Goal: Check status: Check status

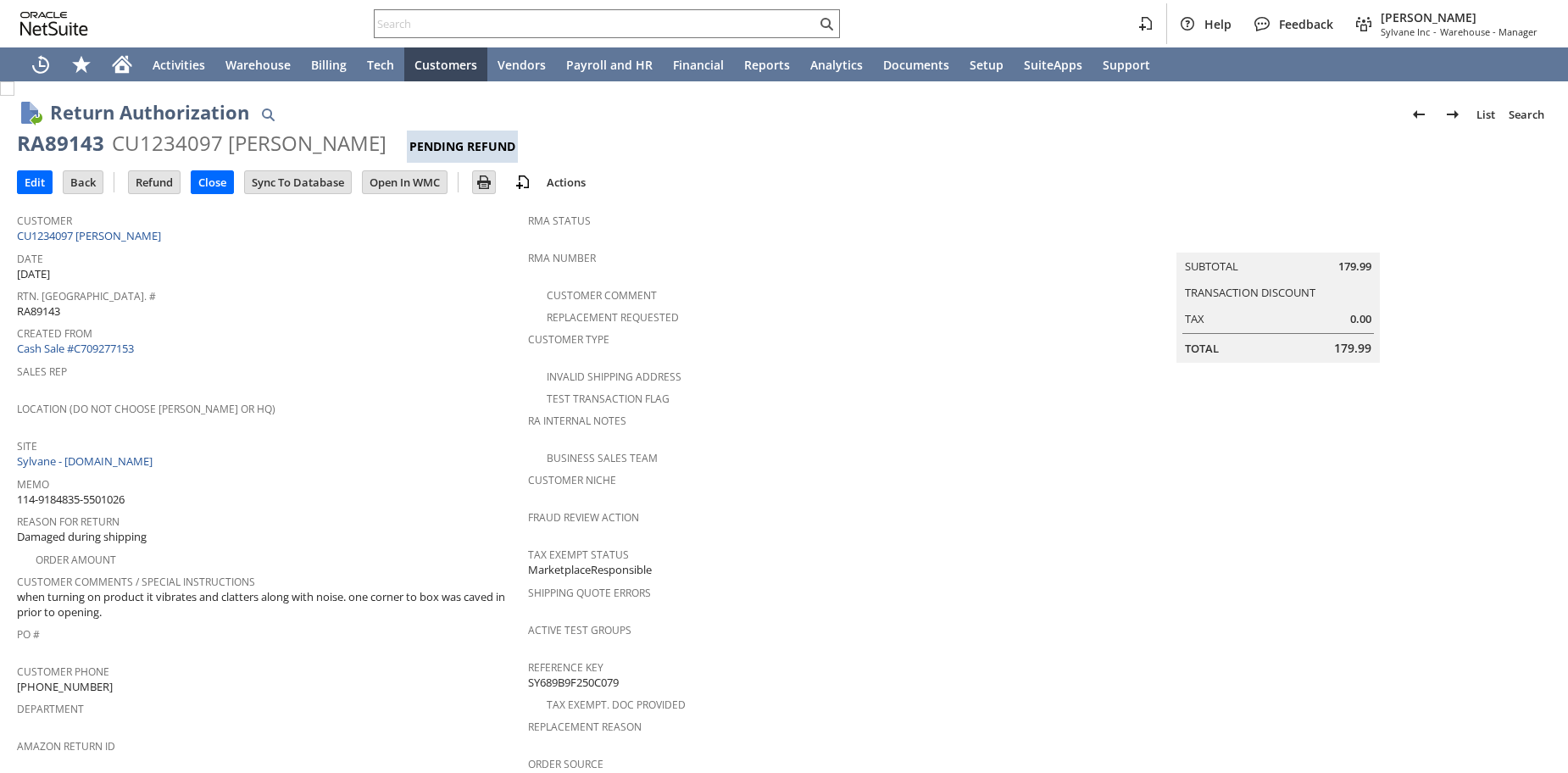
click at [410, 343] on div "Created From Cash Sale #C709277153" at bounding box center [268, 339] width 503 height 36
click at [271, 274] on div "Date 8/15/2025" at bounding box center [268, 265] width 503 height 36
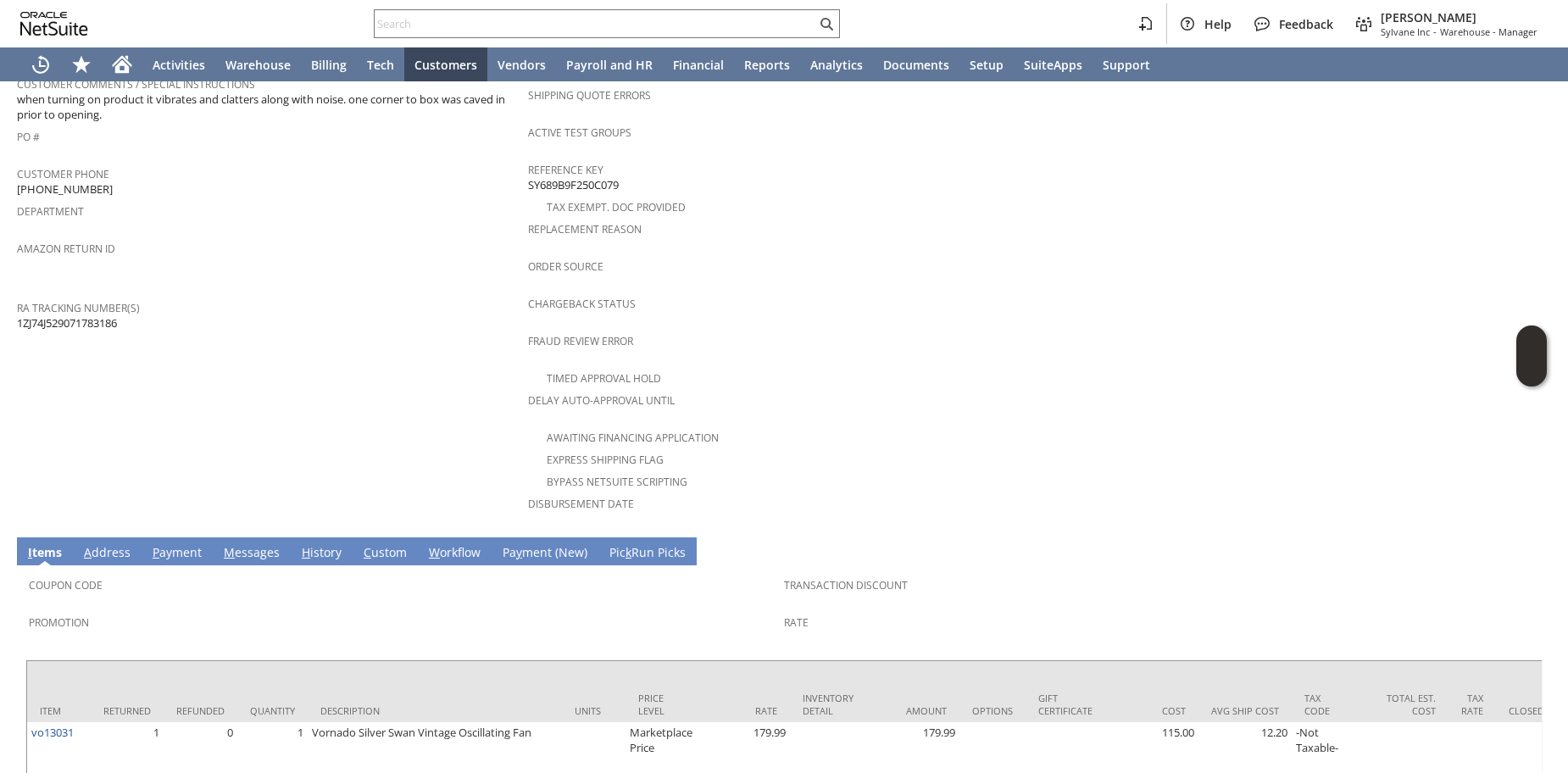
scroll to position [567, 0]
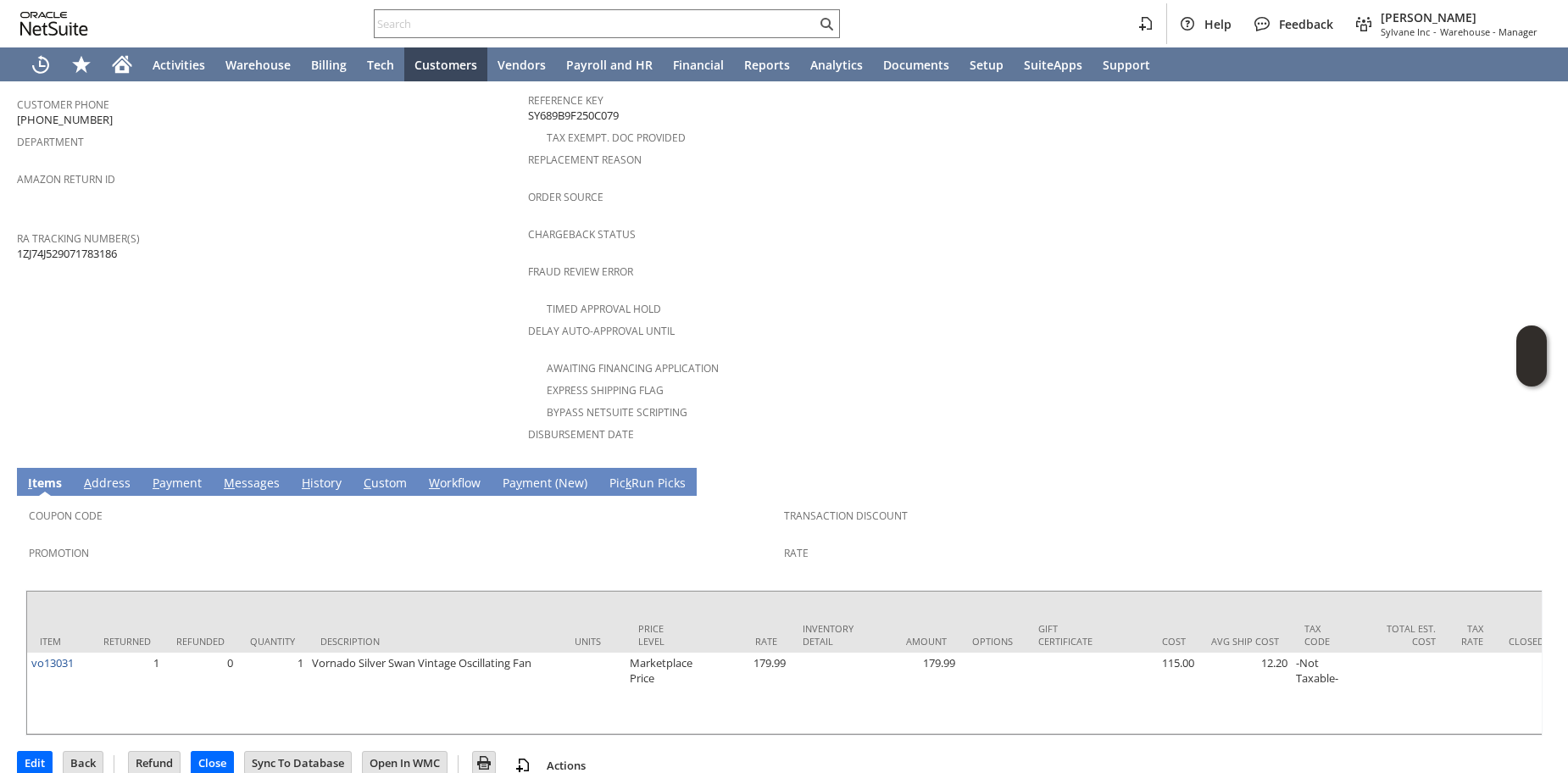
click at [326, 474] on link "H istory" at bounding box center [322, 484] width 49 height 19
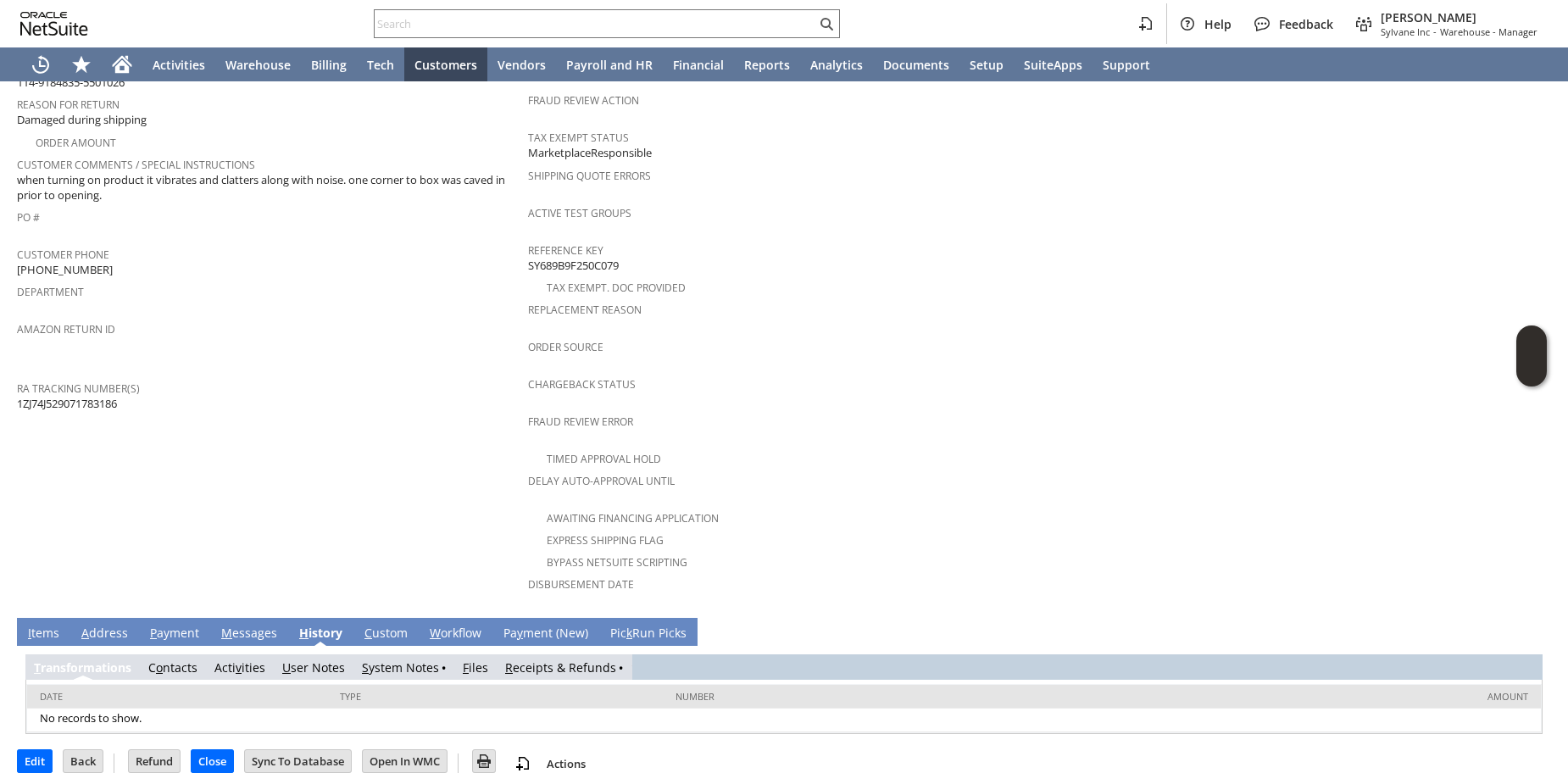
click at [535, 654] on td "R eceipts & Refunds" at bounding box center [564, 666] width 135 height 25
click at [530, 660] on link "R eceipts & Refunds" at bounding box center [561, 667] width 111 height 16
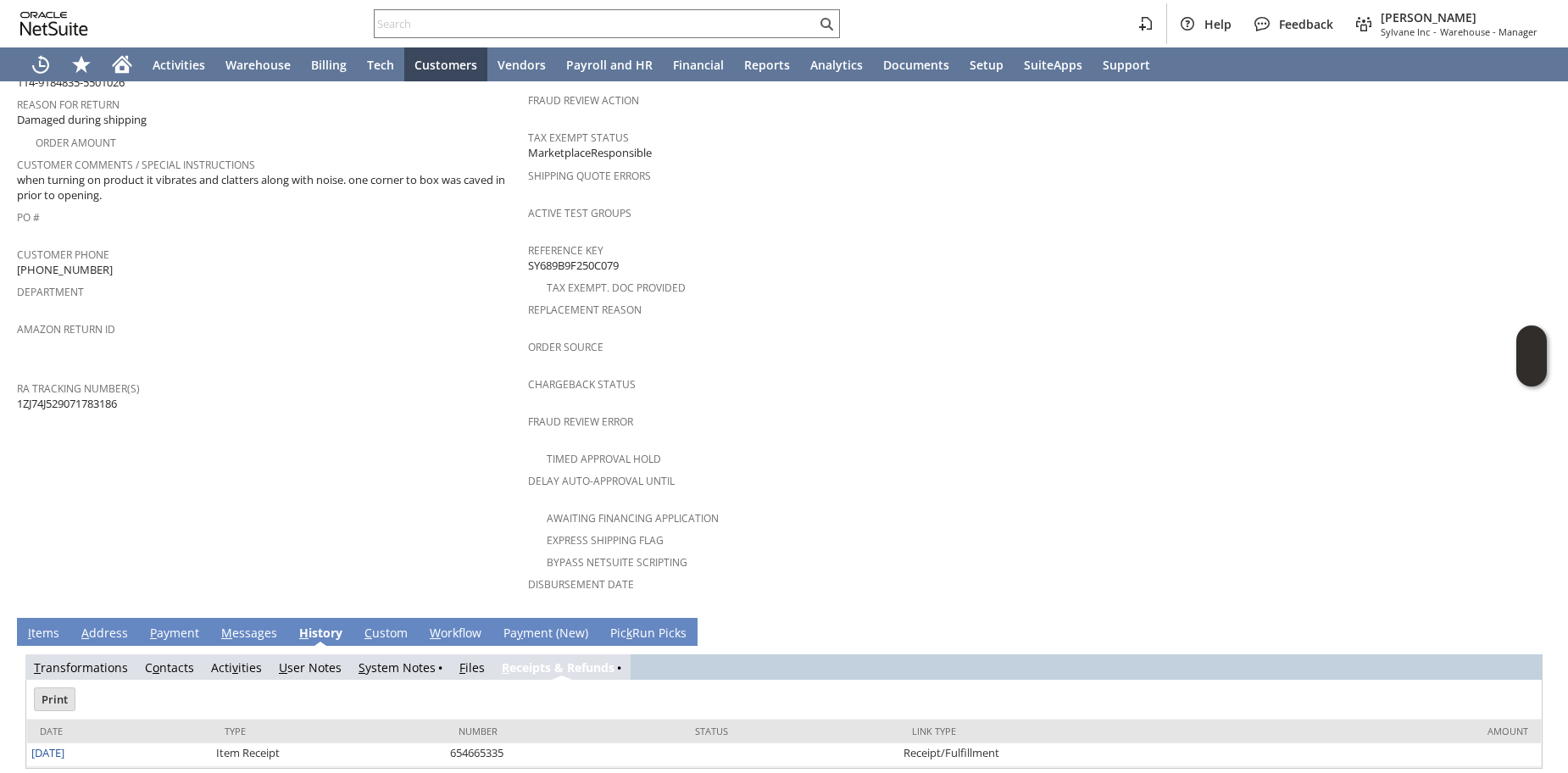
scroll to position [0, 0]
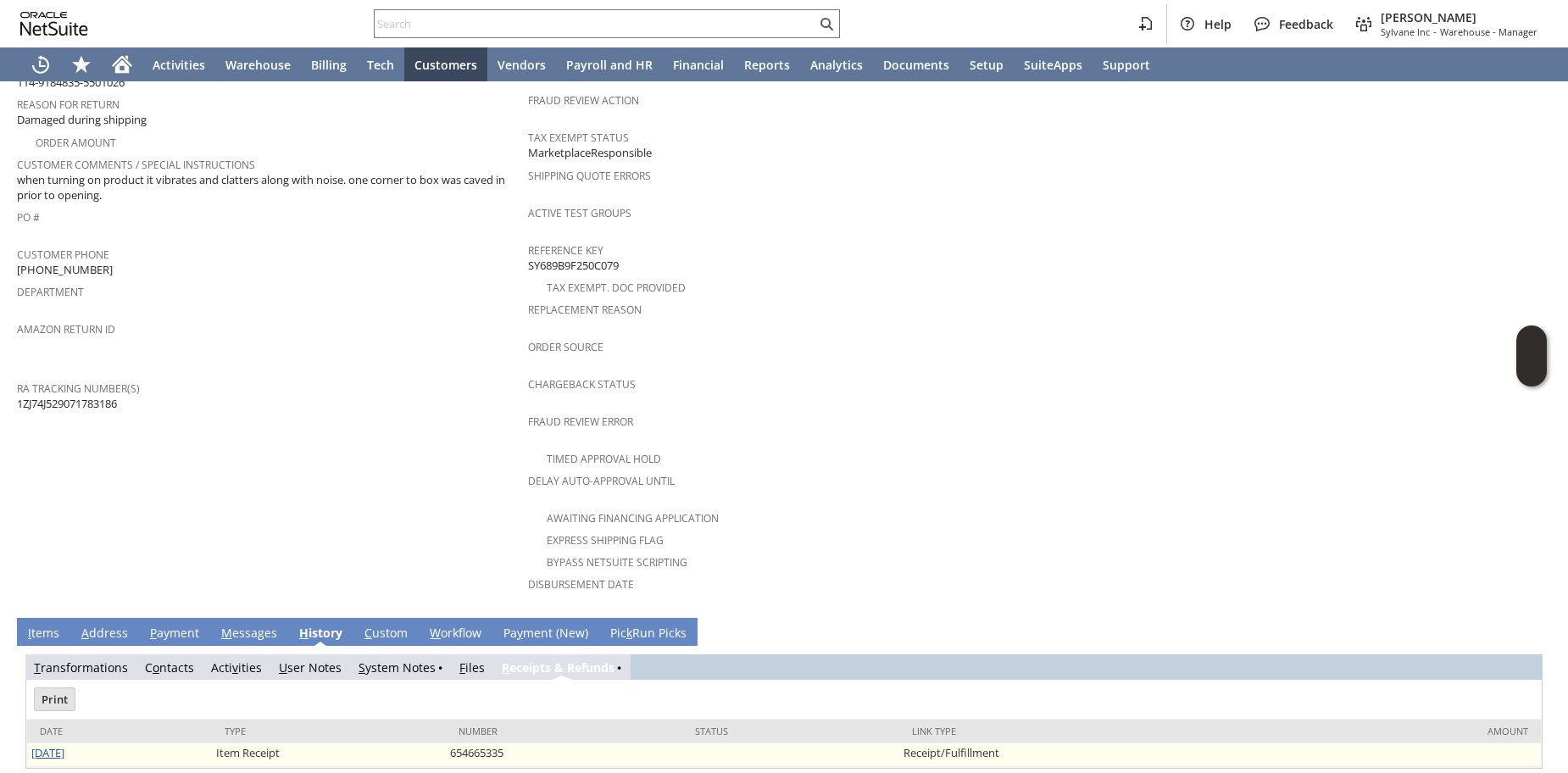
click at [45, 745] on link "[DATE]" at bounding box center [48, 752] width 33 height 15
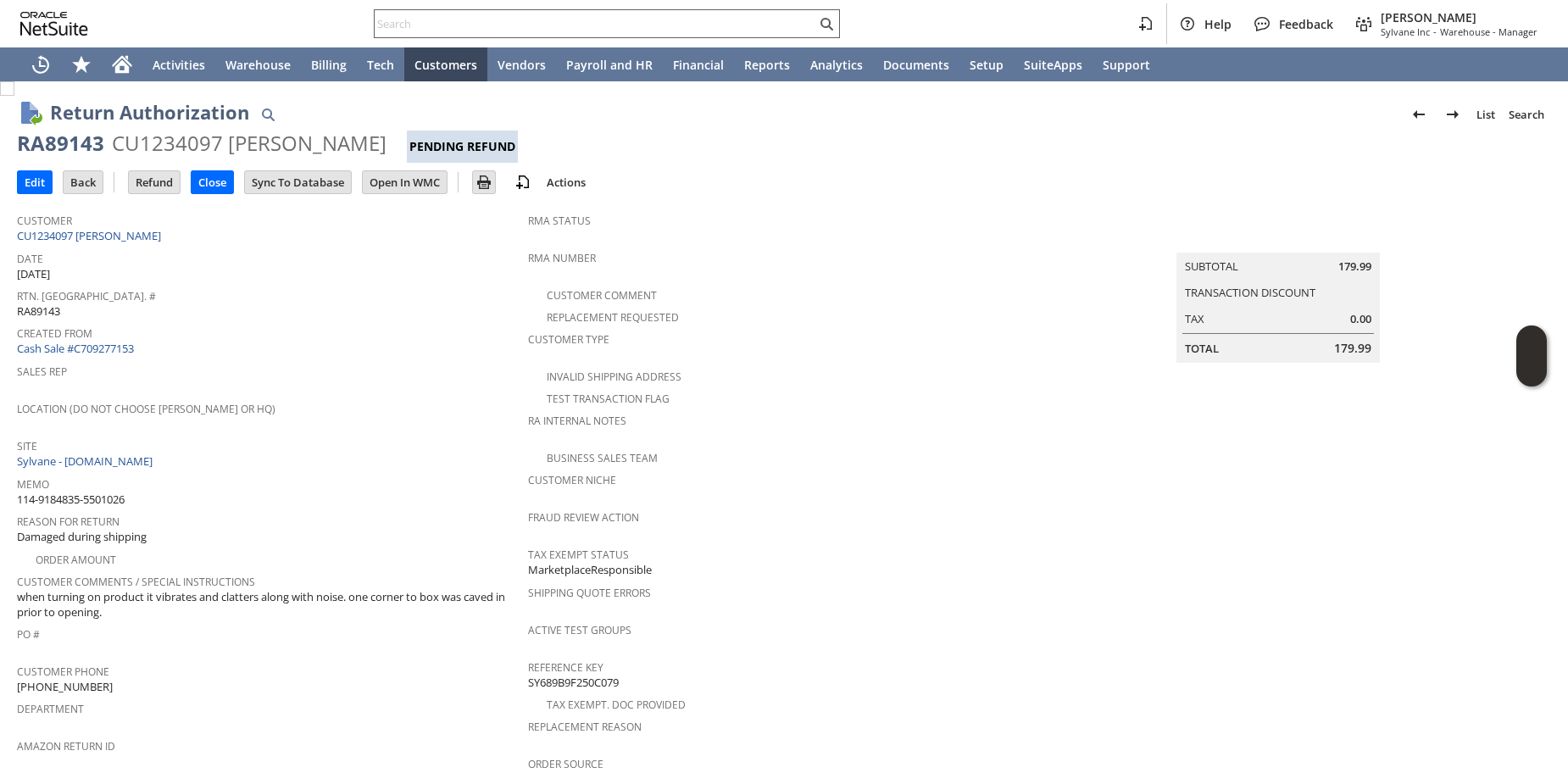
click at [441, 18] on input "text" at bounding box center [595, 23] width 442 height 21
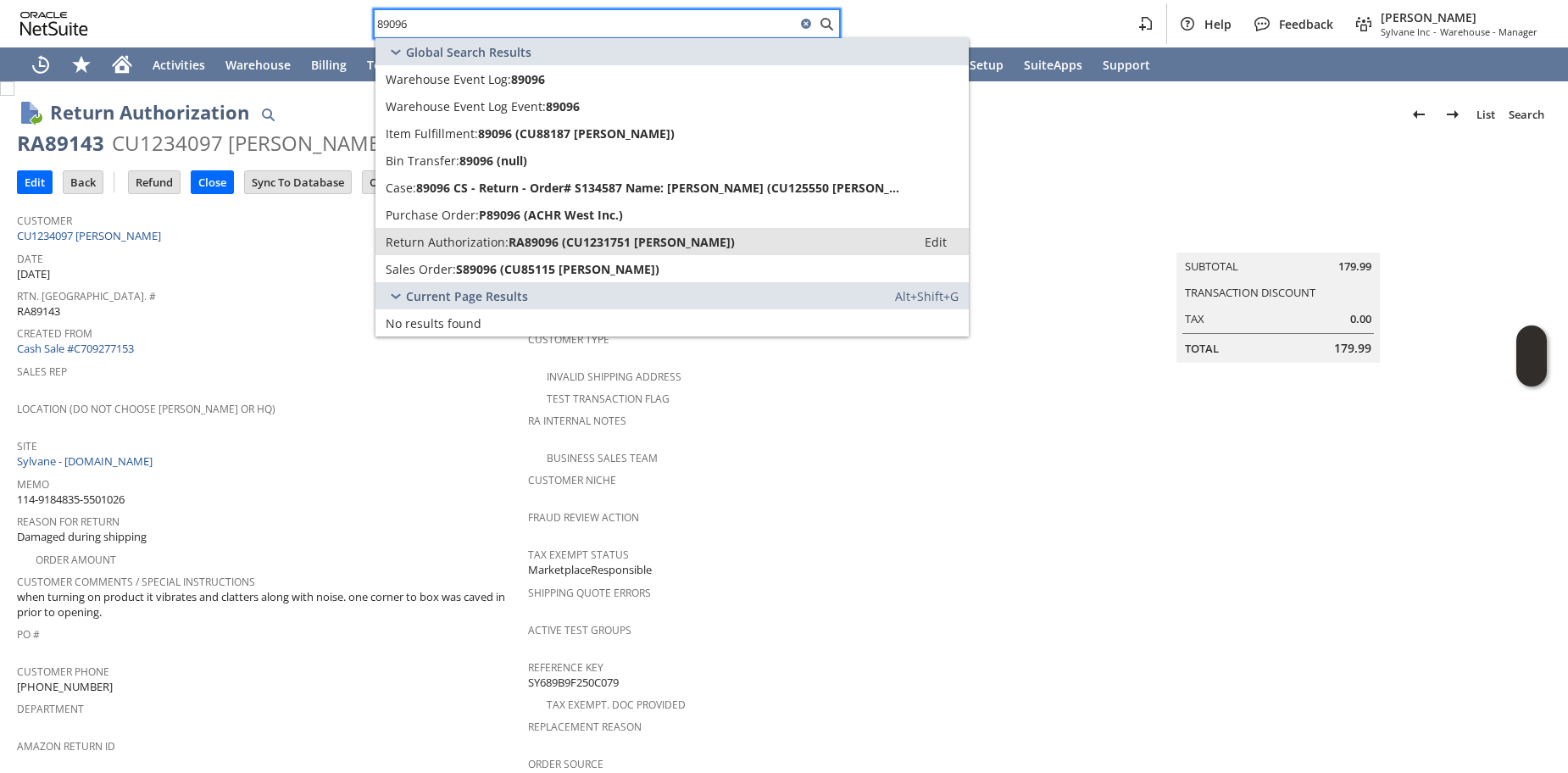
type input "89096"
click at [411, 251] on link "Return Authorization: RA89096 (CU1231751 Abhinav A Tendulkar) Edit" at bounding box center [672, 241] width 593 height 27
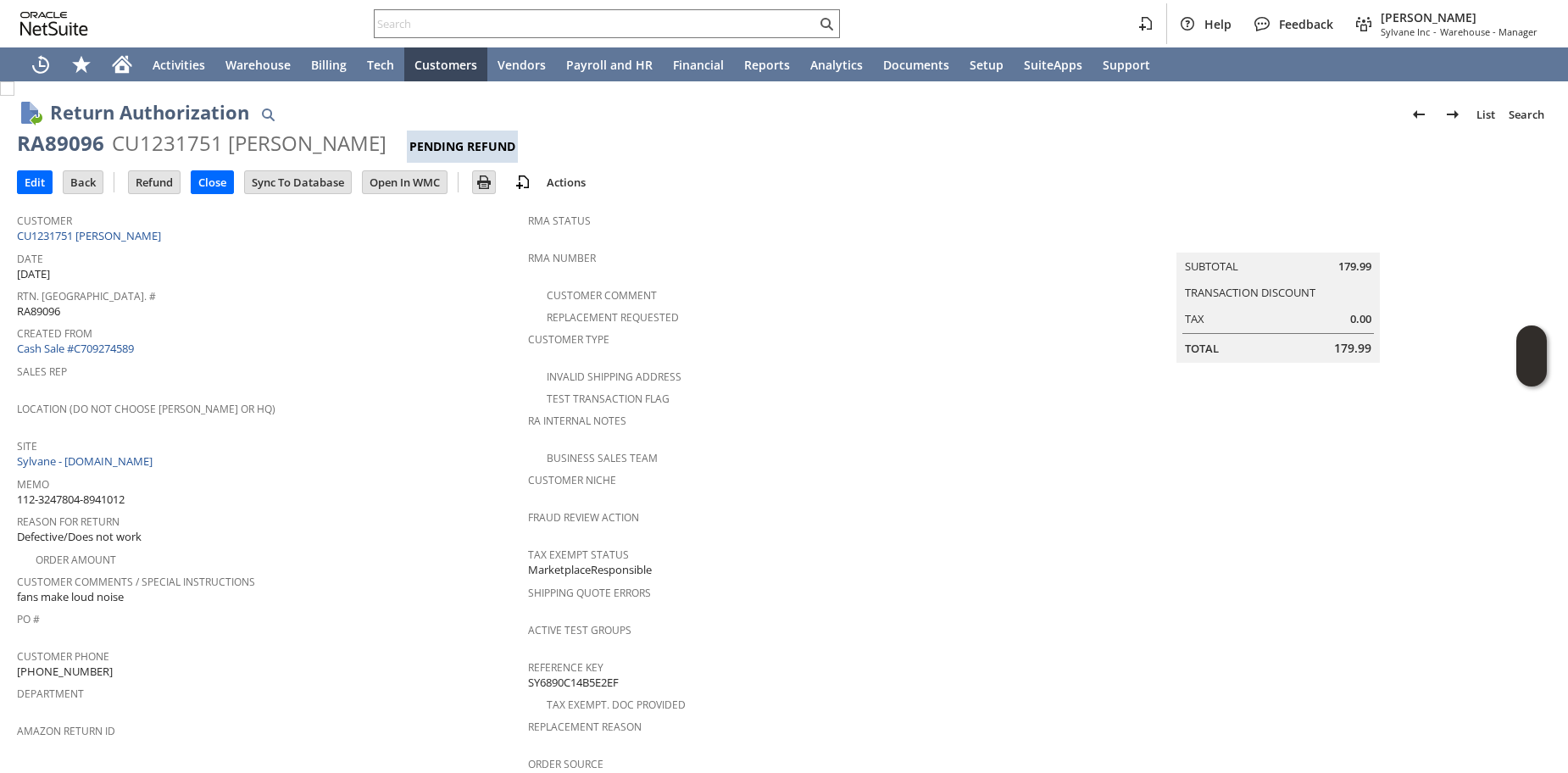
scroll to position [567, 0]
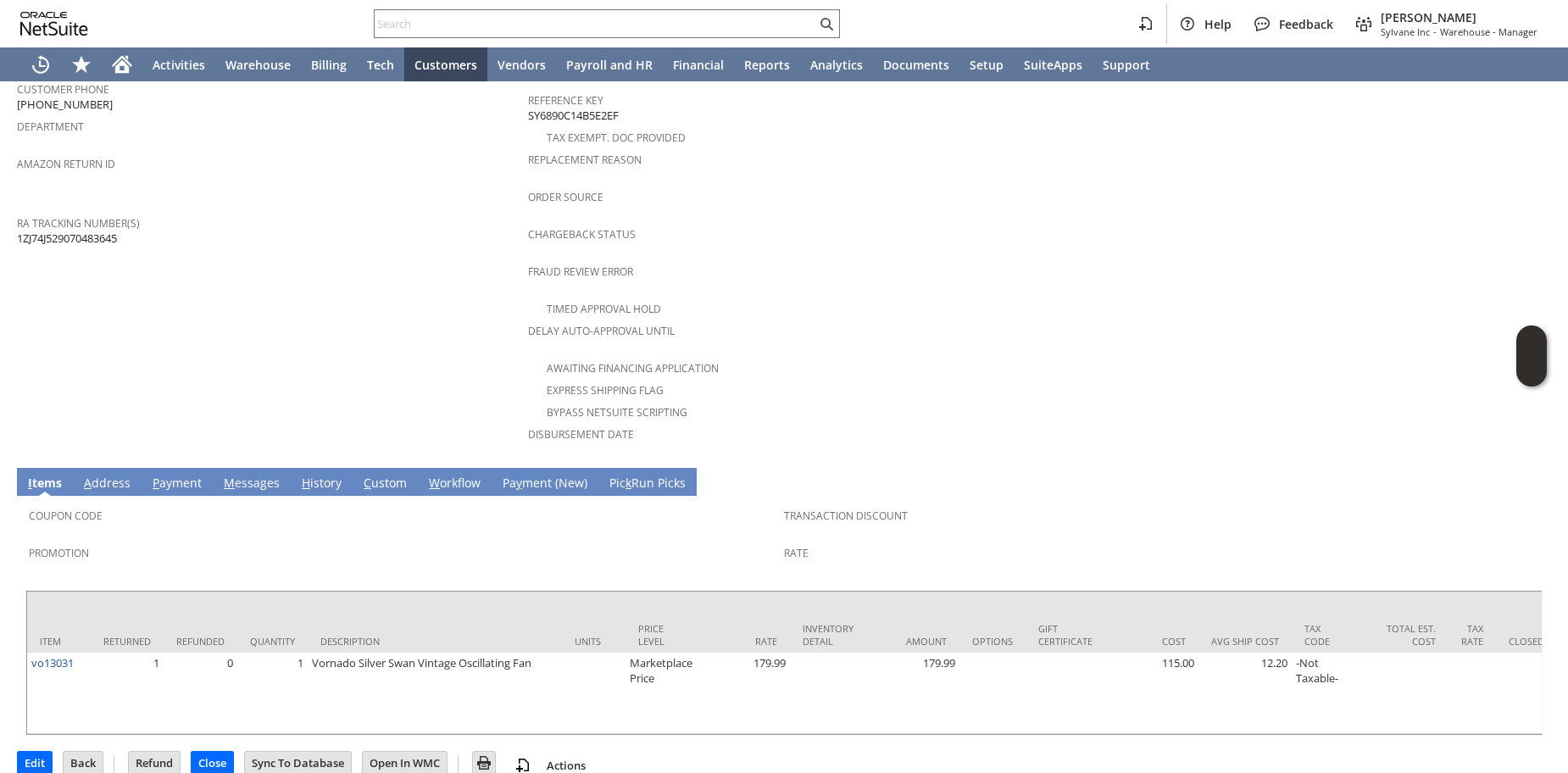
click at [310, 474] on link "H istory" at bounding box center [322, 484] width 49 height 19
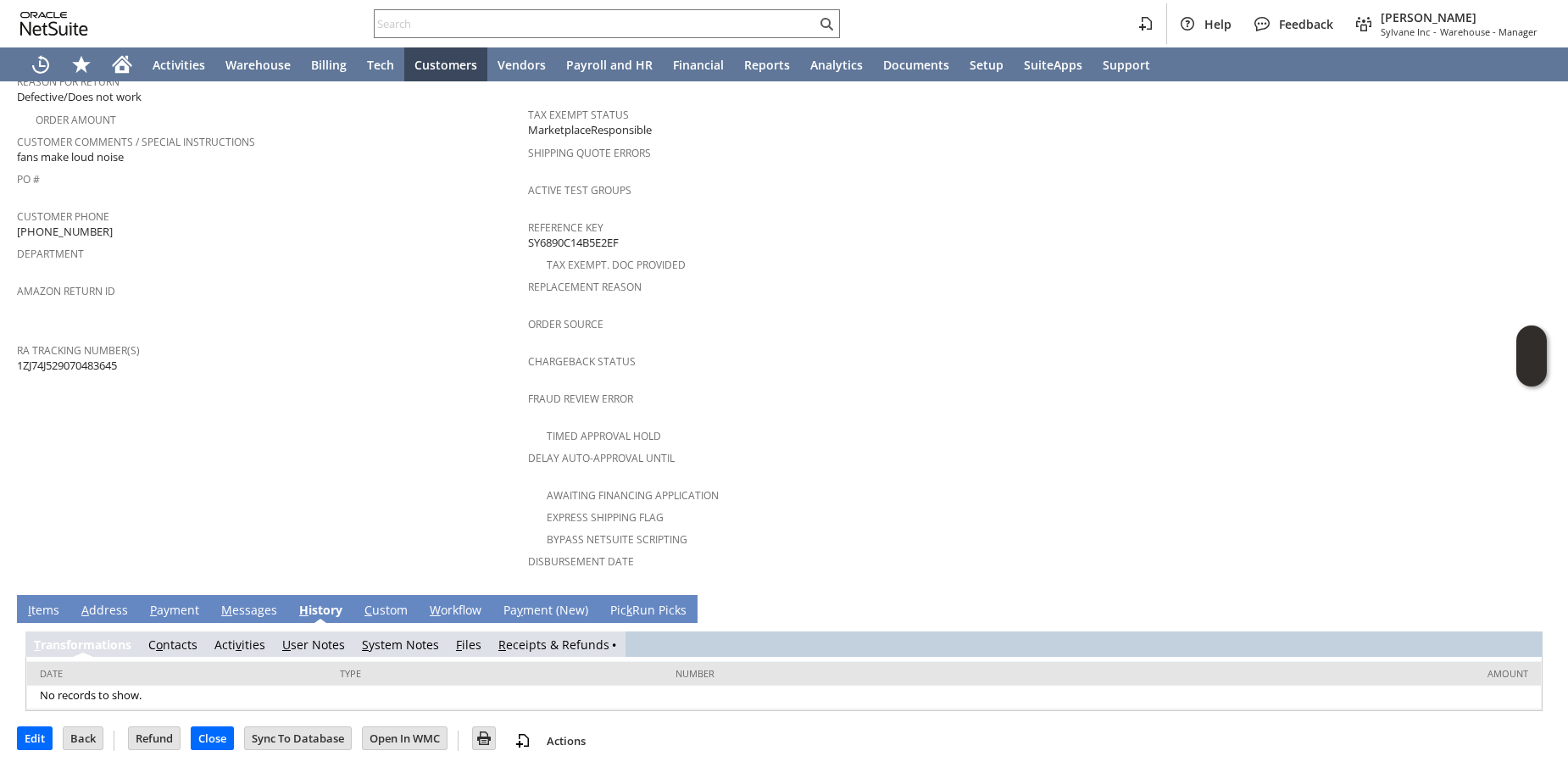
scroll to position [417, 0]
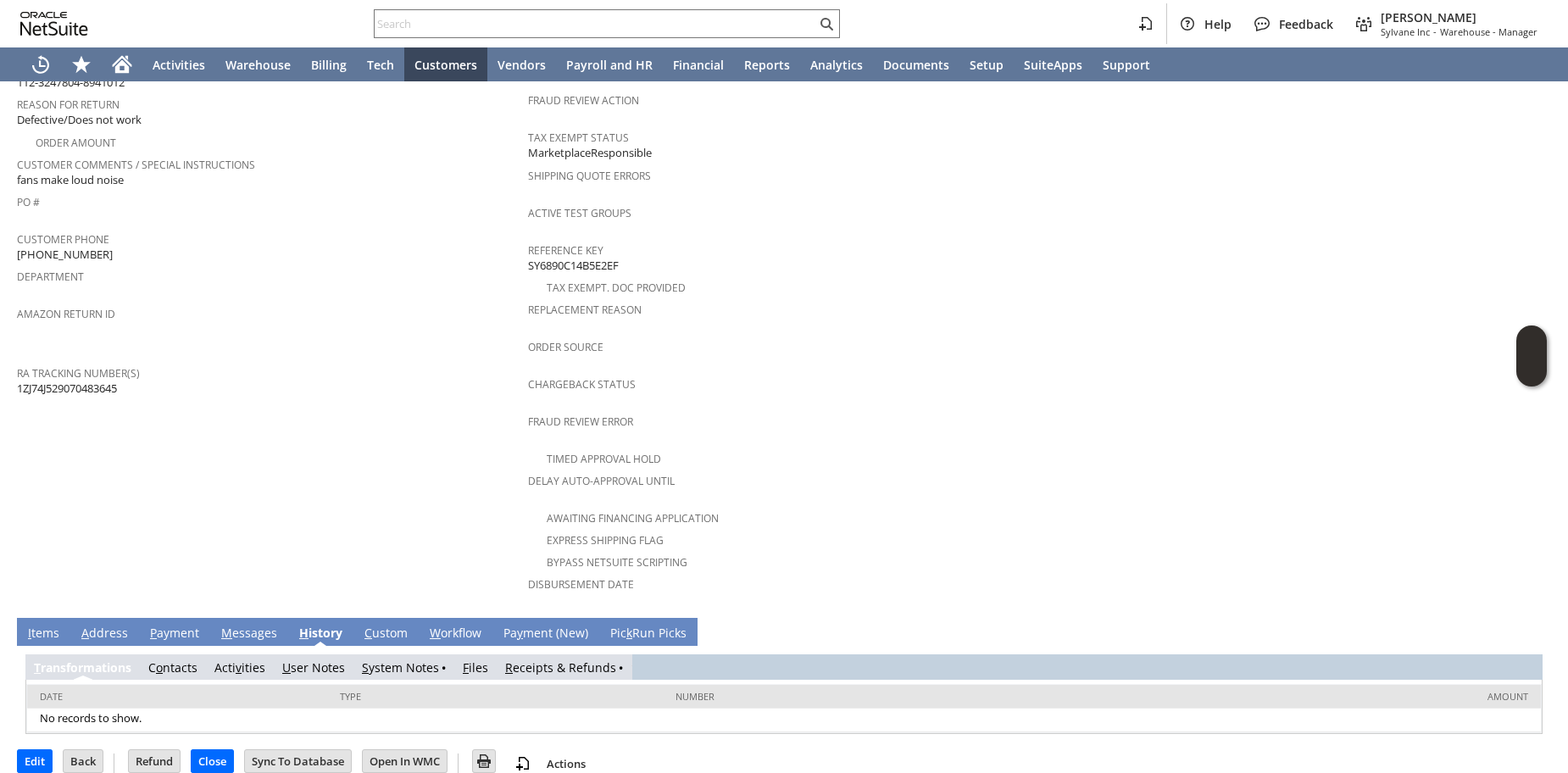
click at [539, 660] on link "R eceipts & Refunds" at bounding box center [561, 667] width 111 height 16
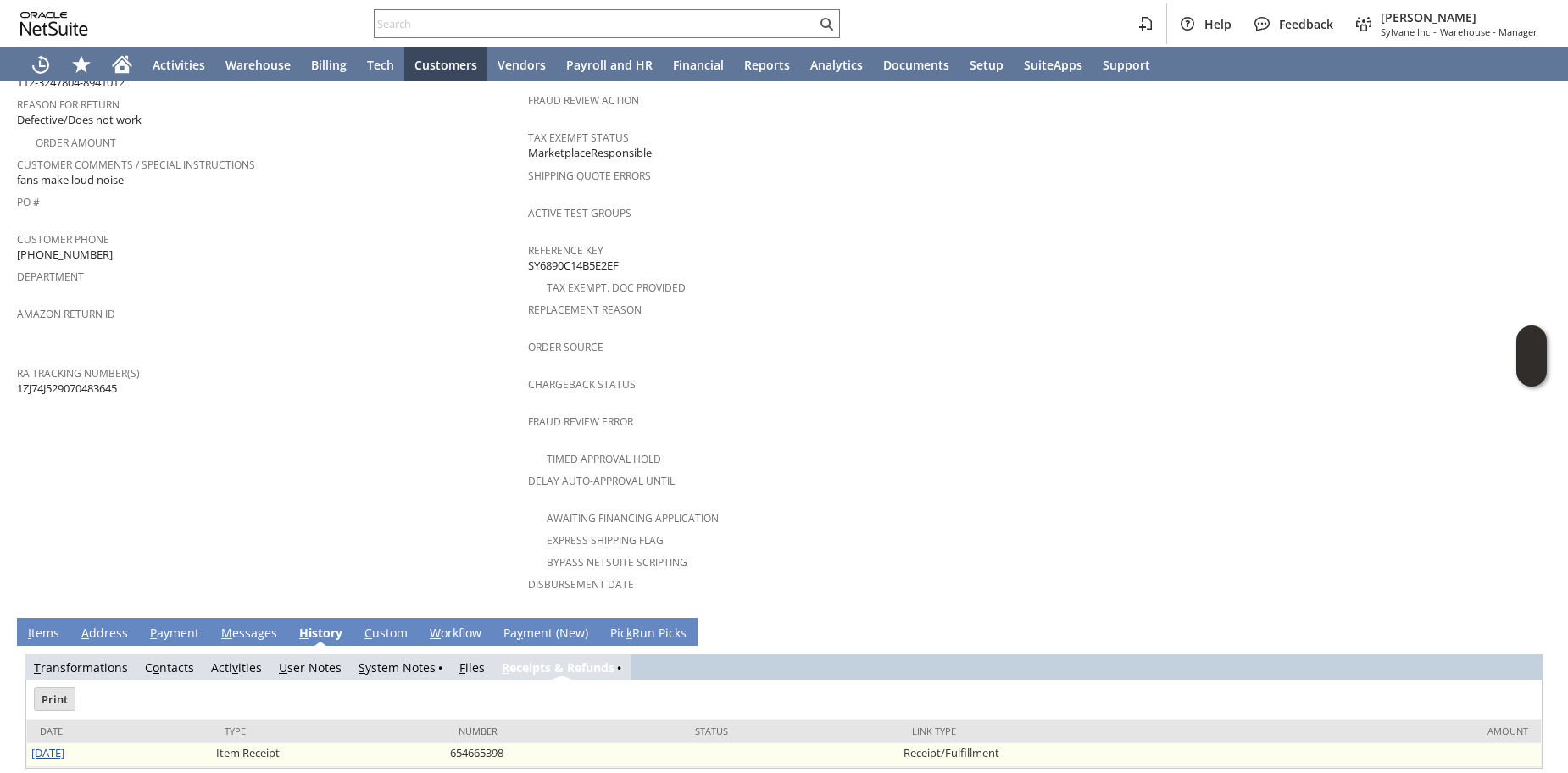
scroll to position [0, 0]
click at [65, 745] on link "8/20/2025" at bounding box center [48, 752] width 33 height 15
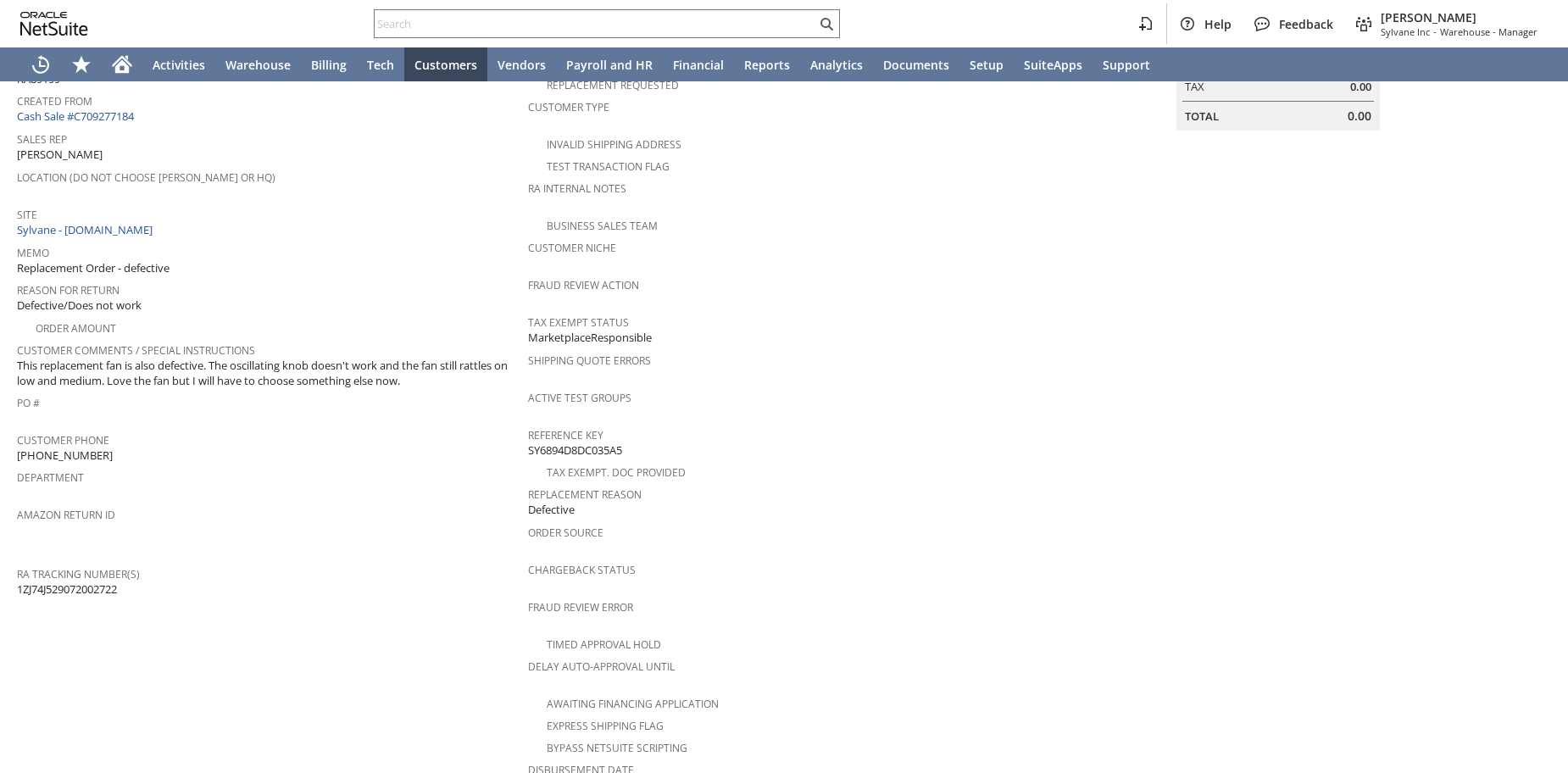
scroll to position [231, 0]
click at [322, 369] on span "This replacement fan is also defective. The oscillating knob doesn't work and t…" at bounding box center [268, 374] width 503 height 32
click at [324, 370] on span "This replacement fan is also defective. The oscillating knob doesn't work and t…" at bounding box center [268, 374] width 503 height 32
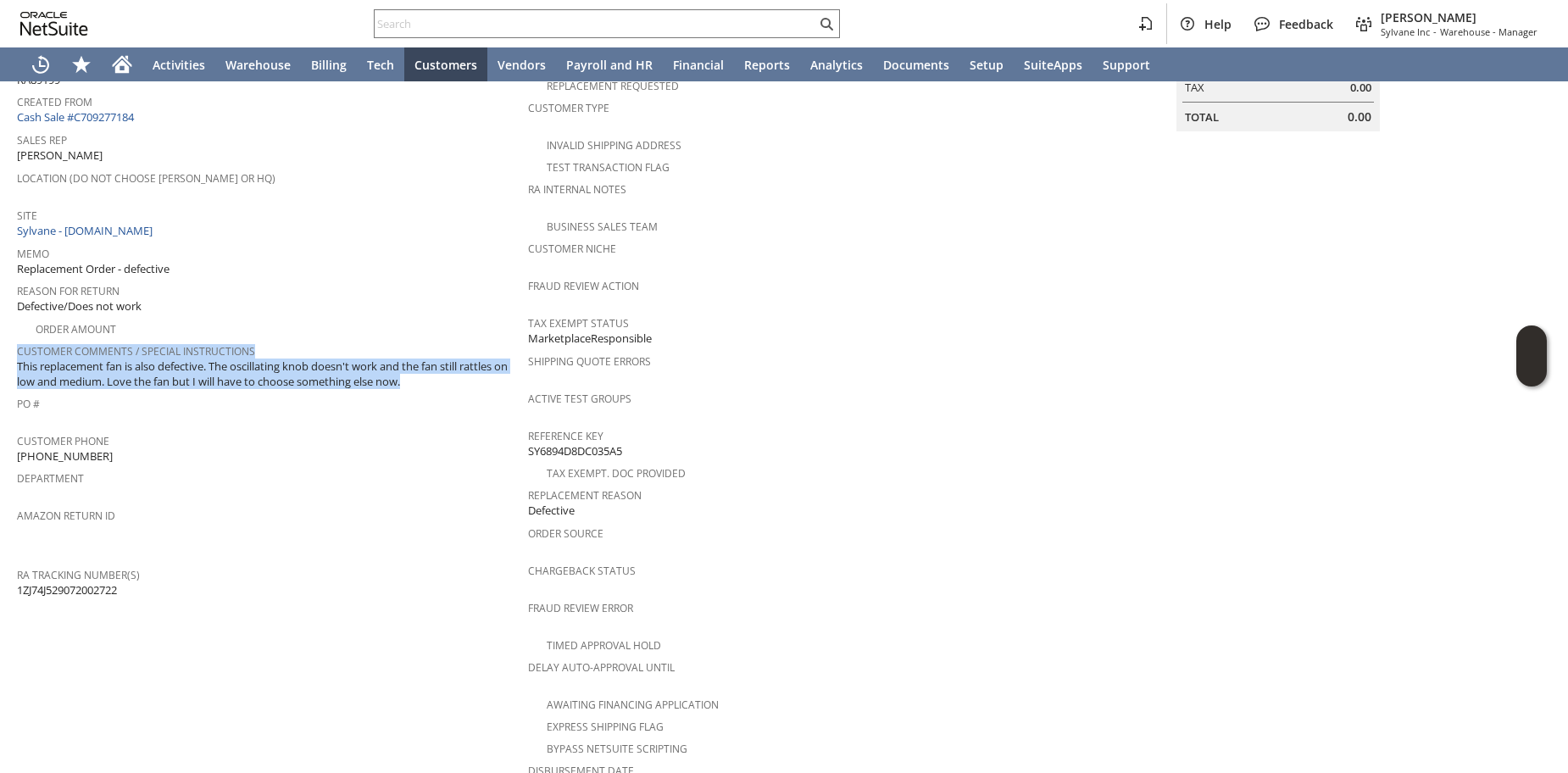
click at [325, 370] on span "This replacement fan is also defective. The oscillating knob doesn't work and t…" at bounding box center [268, 374] width 503 height 32
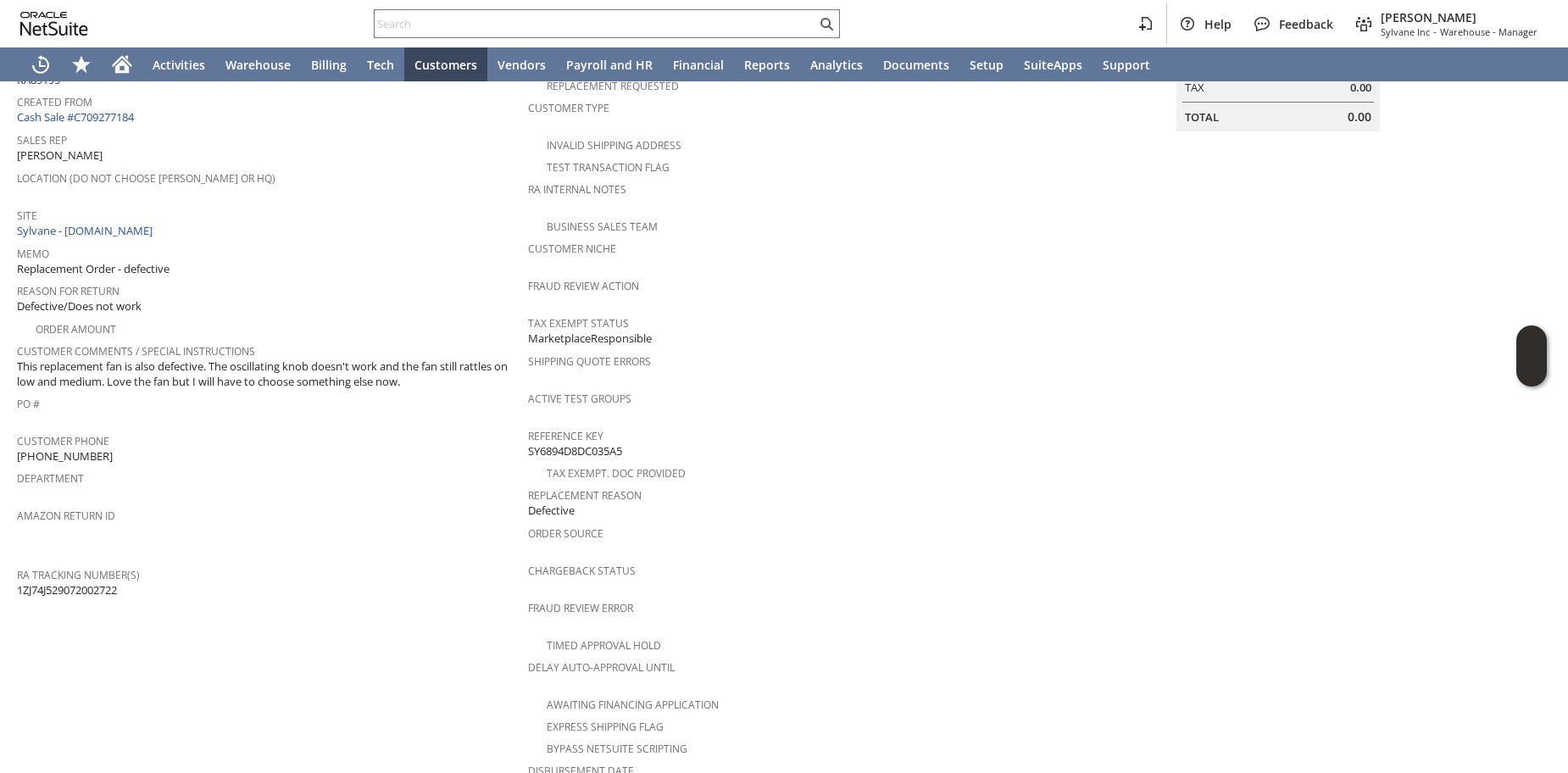
click at [348, 518] on div "Amazon Return ID" at bounding box center [268, 521] width 503 height 36
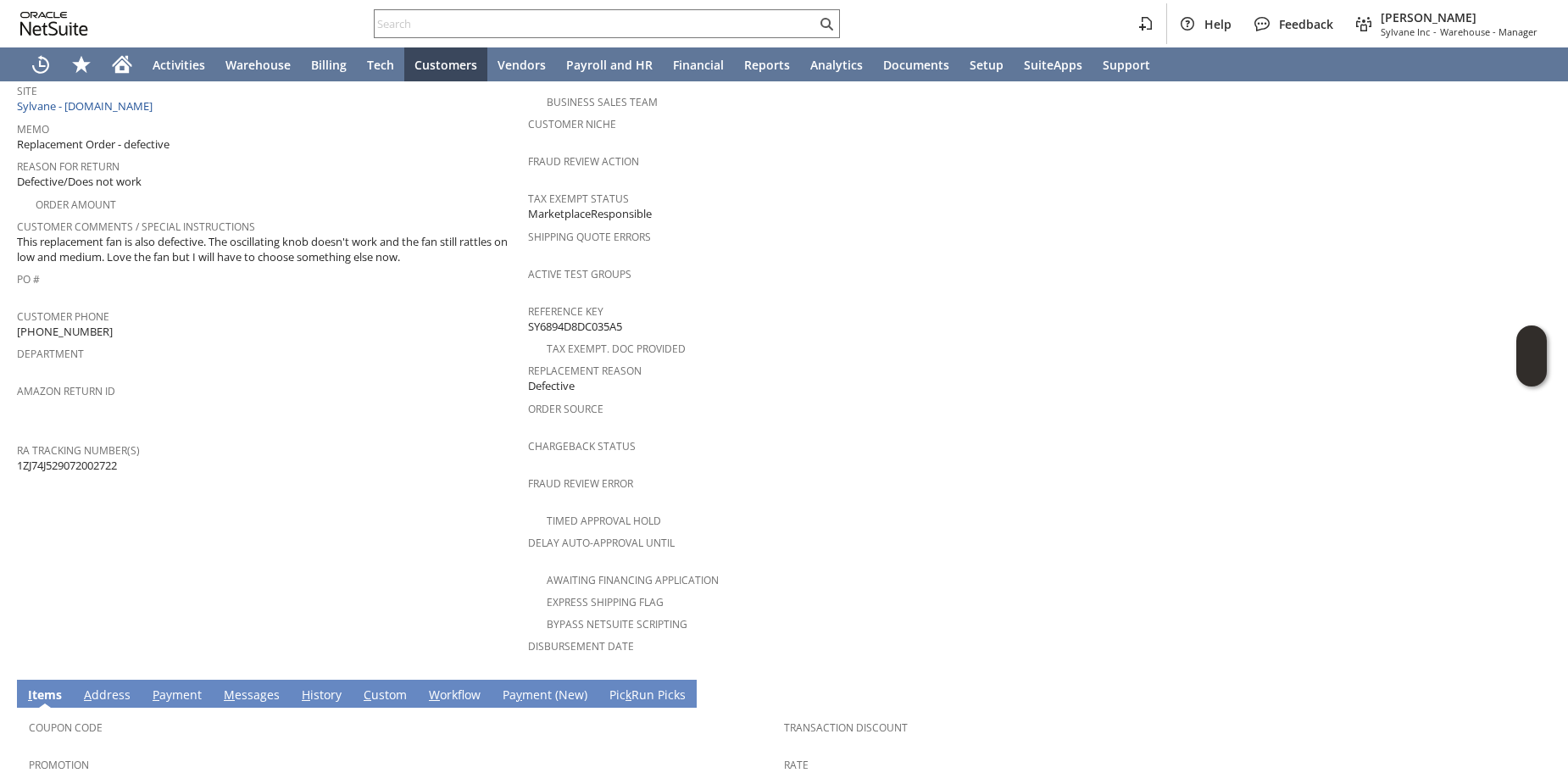
scroll to position [567, 0]
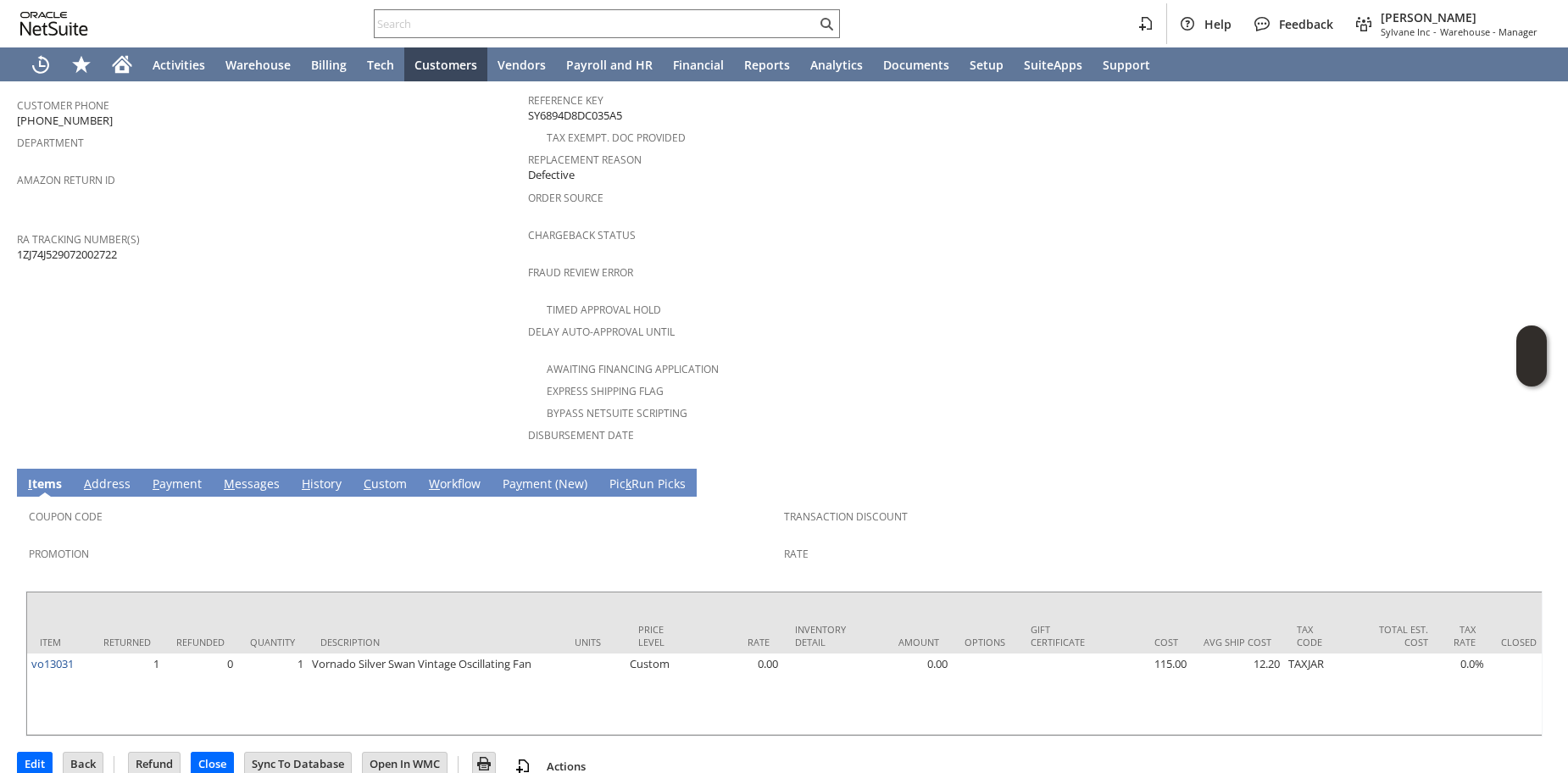
click at [234, 549] on div "Promotion" at bounding box center [403, 560] width 747 height 36
click at [315, 475] on link "H istory" at bounding box center [322, 485] width 49 height 19
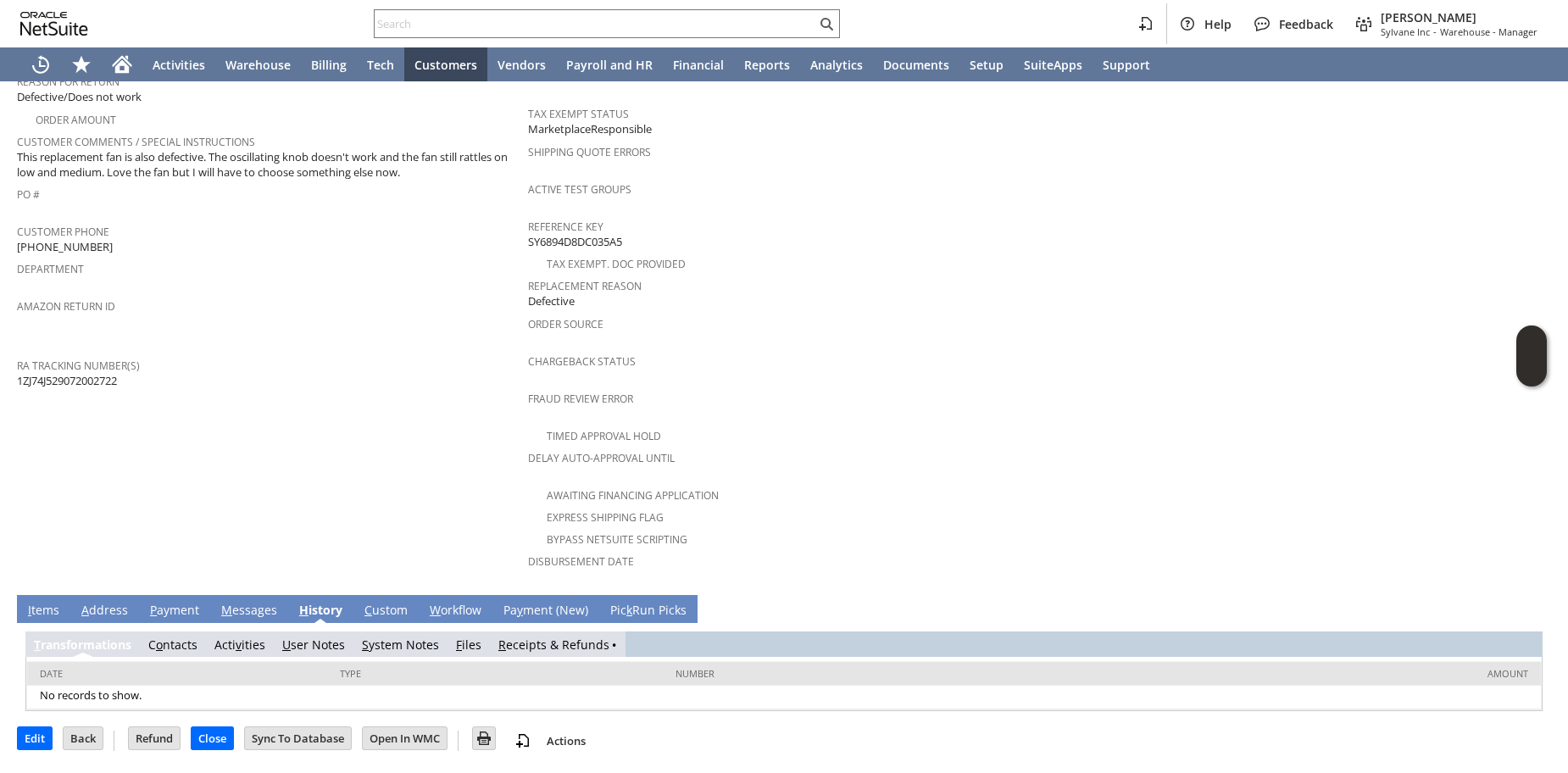
scroll to position [417, 0]
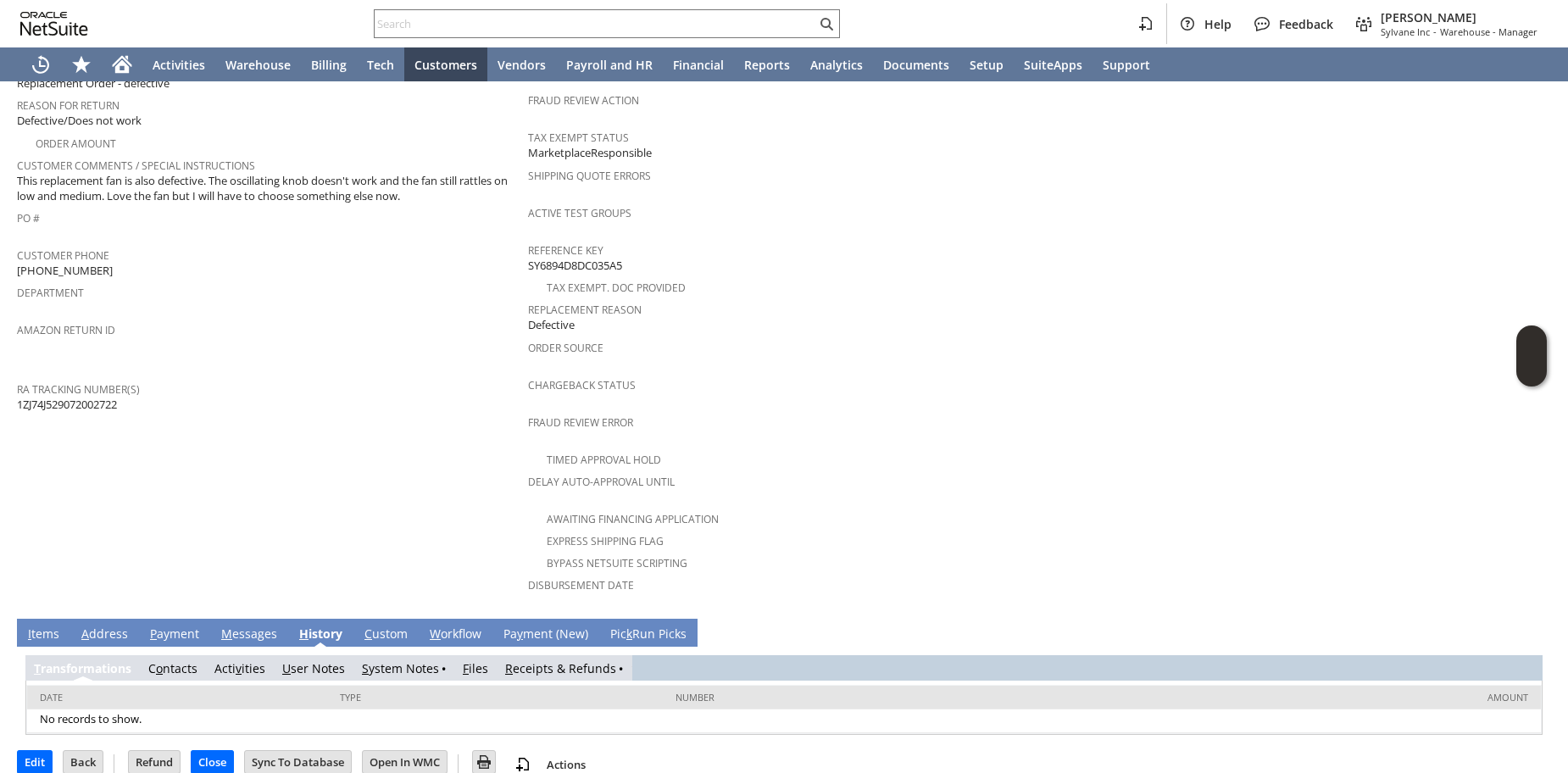
click at [535, 660] on link "R eceipts & Refunds" at bounding box center [561, 667] width 111 height 16
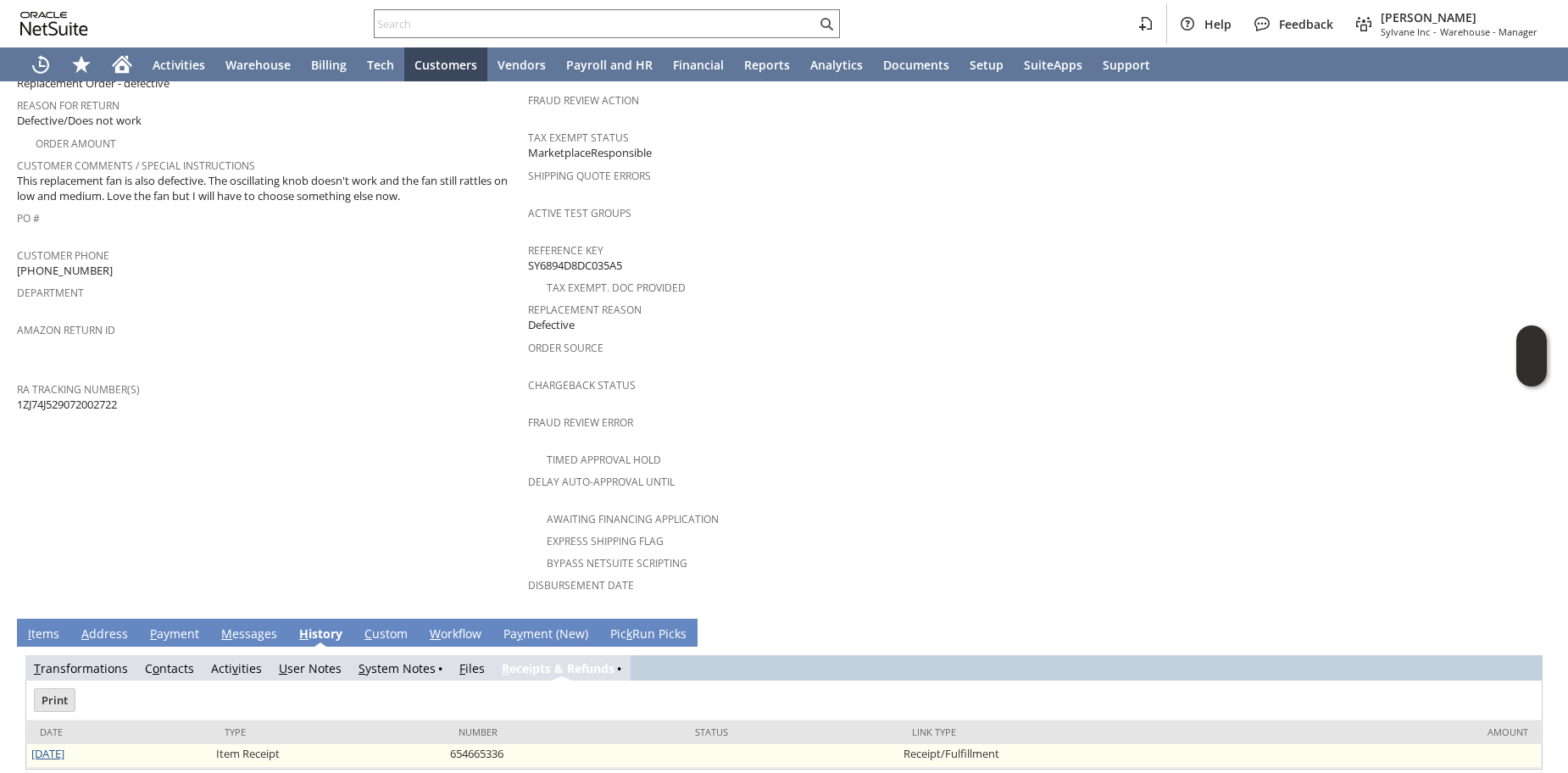
scroll to position [0, 0]
click at [65, 746] on link "[DATE]" at bounding box center [48, 753] width 33 height 15
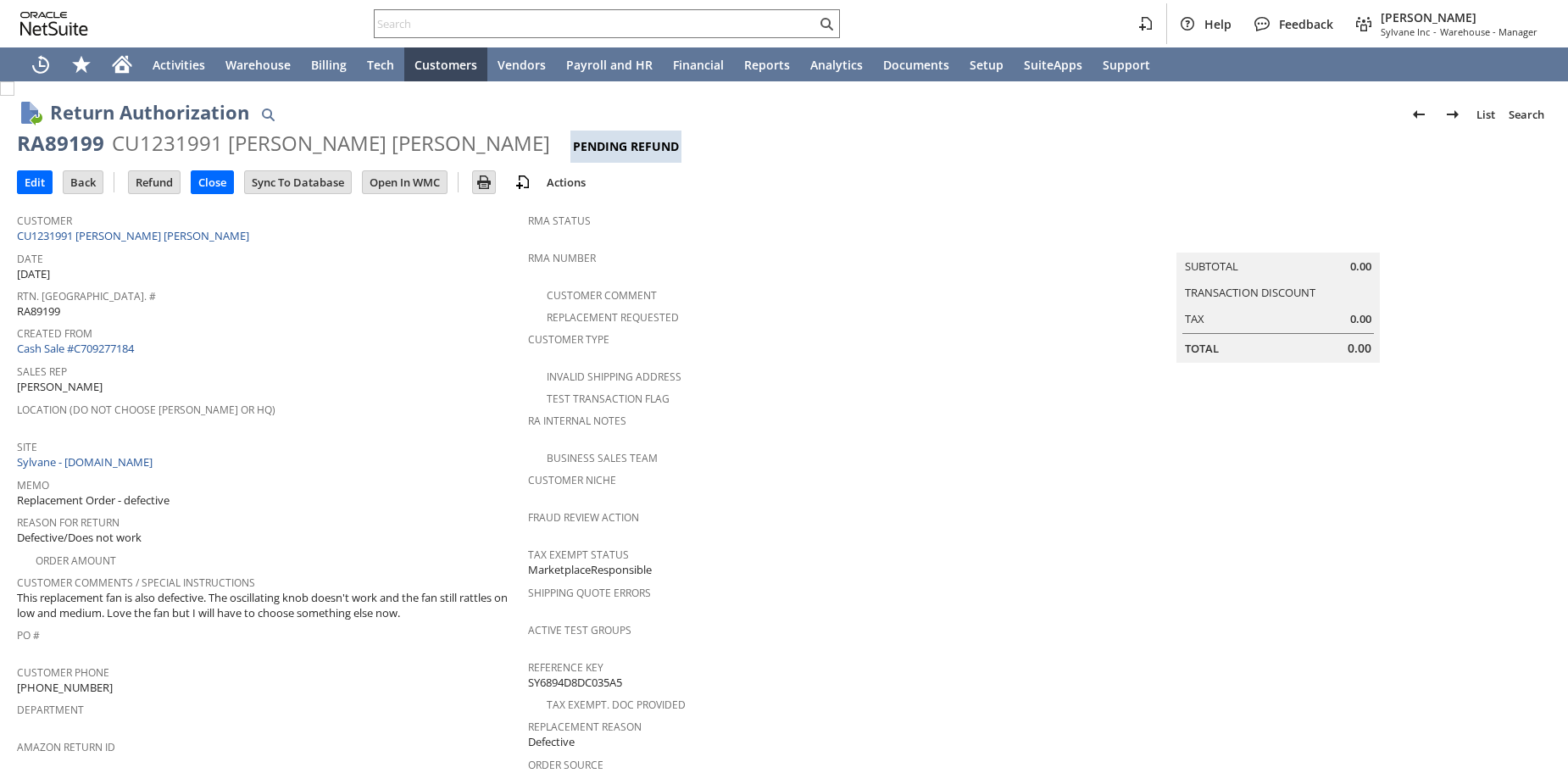
click at [330, 435] on span "Site" at bounding box center [268, 445] width 503 height 20
click at [373, 372] on span "Sales Rep" at bounding box center [268, 369] width 503 height 20
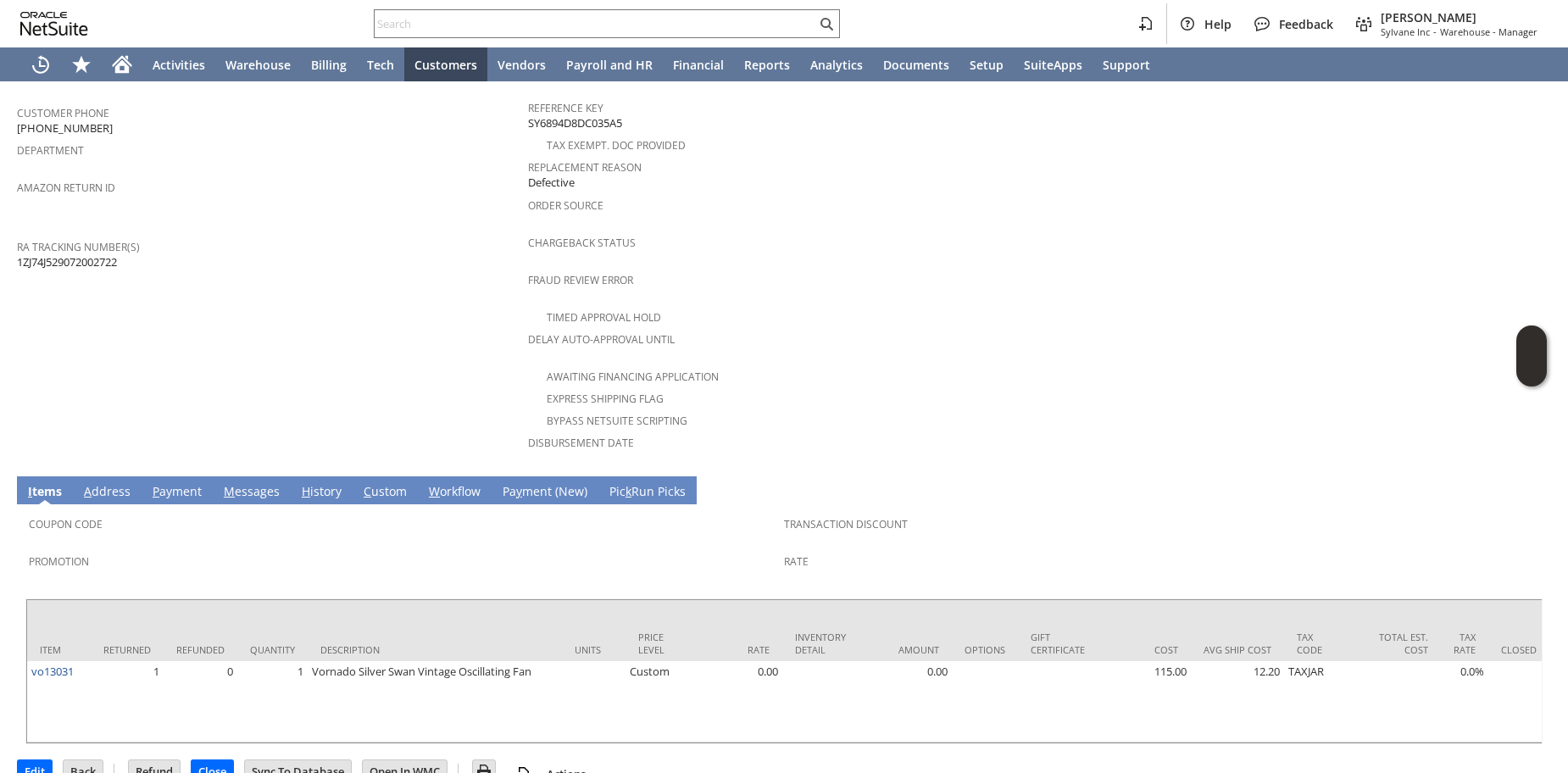
click at [330, 483] on link "H istory" at bounding box center [322, 492] width 49 height 19
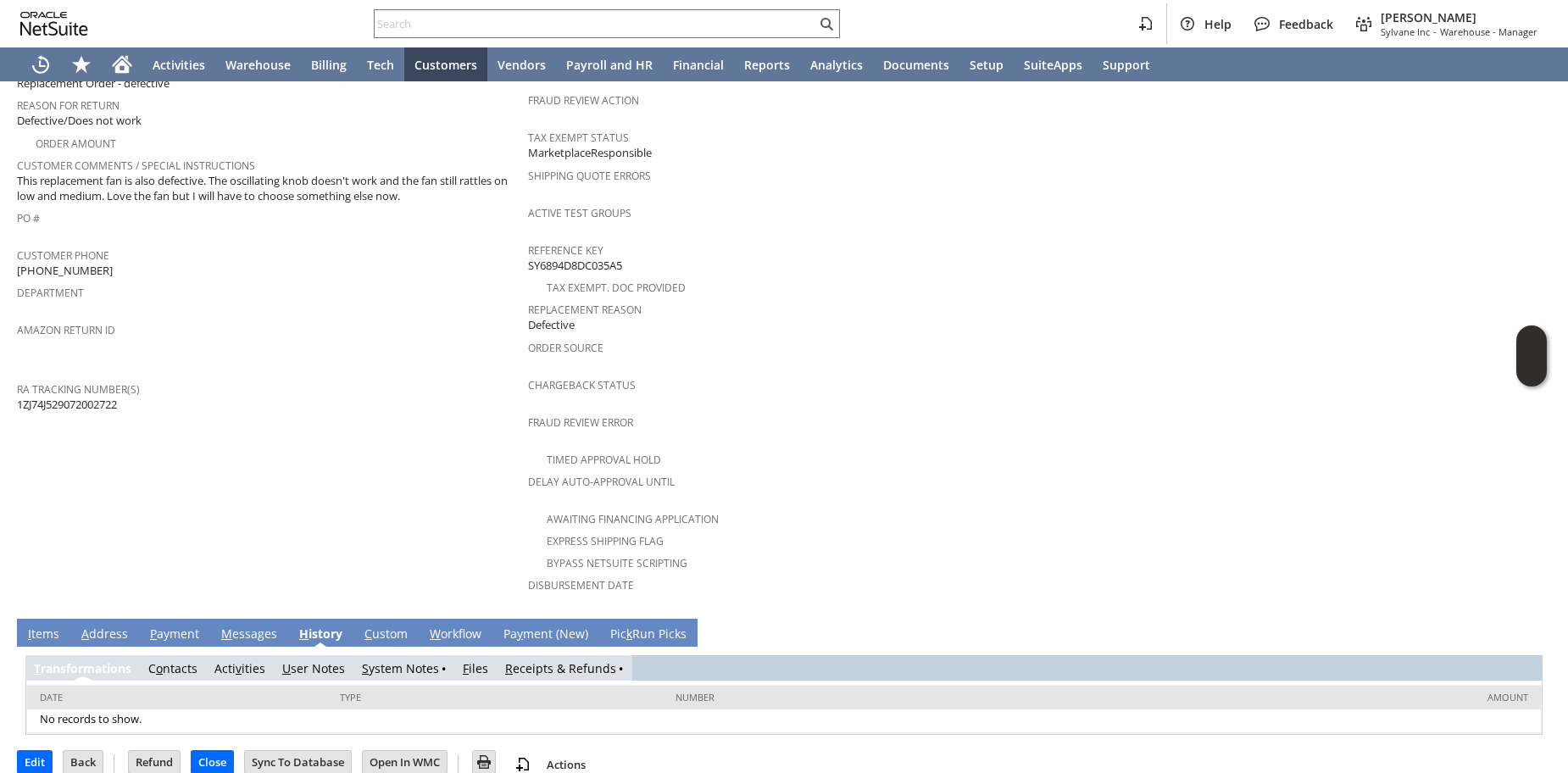
click at [542, 660] on link "R eceipts & Refunds" at bounding box center [561, 667] width 111 height 16
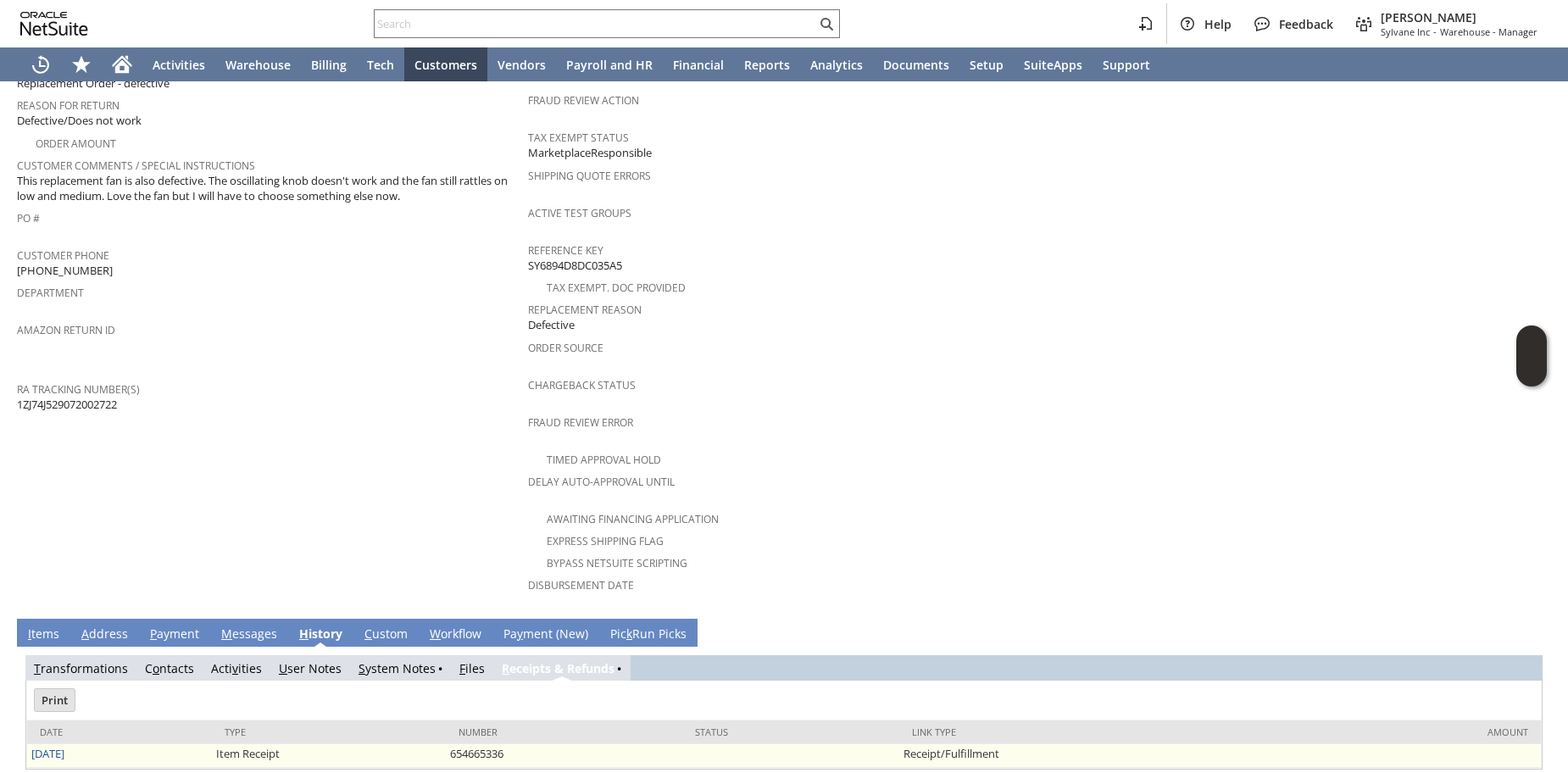
scroll to position [0, 0]
click at [32, 746] on link "[DATE]" at bounding box center [48, 753] width 33 height 15
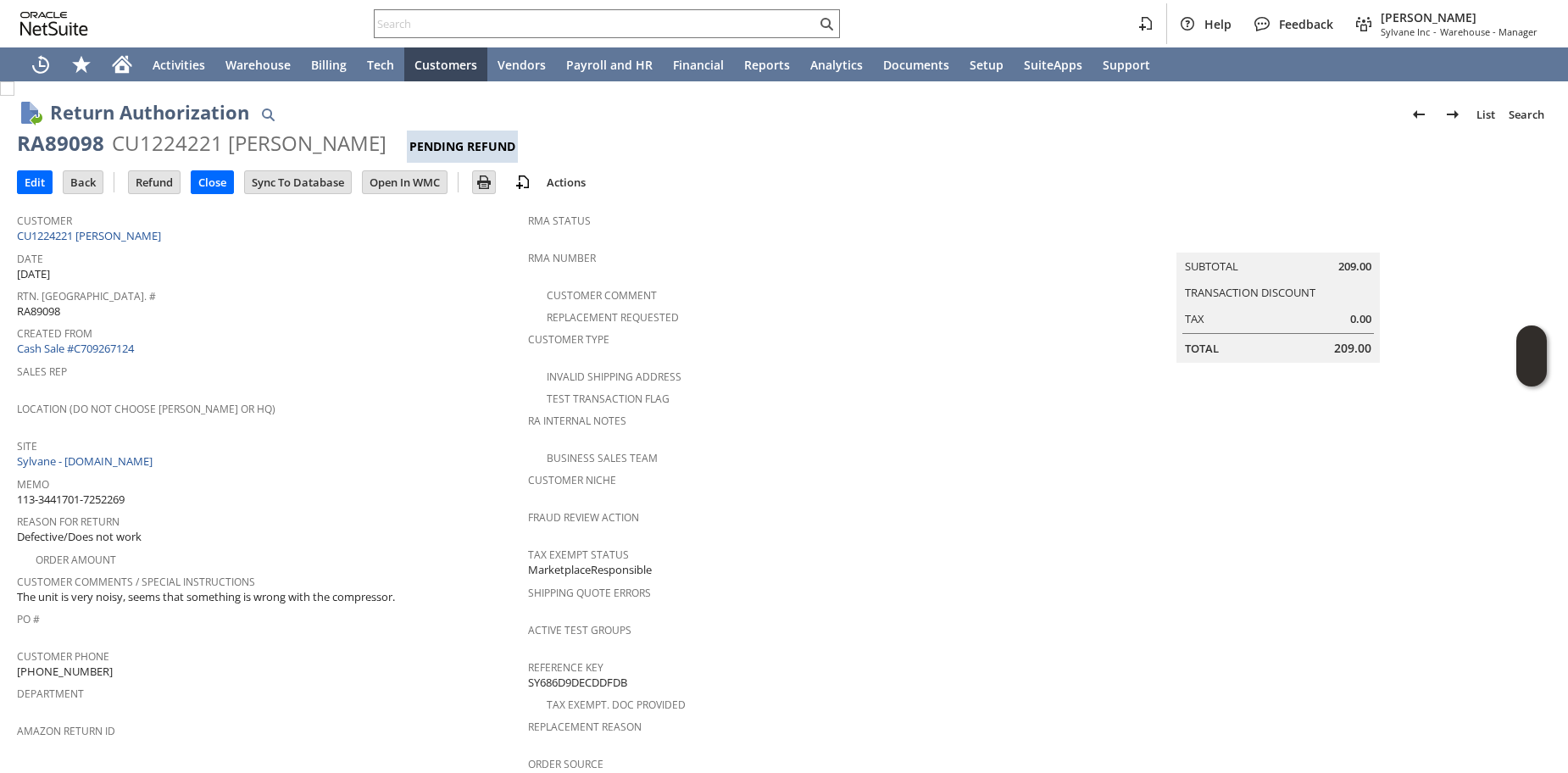
click at [468, 372] on span "Sales Rep" at bounding box center [268, 369] width 503 height 20
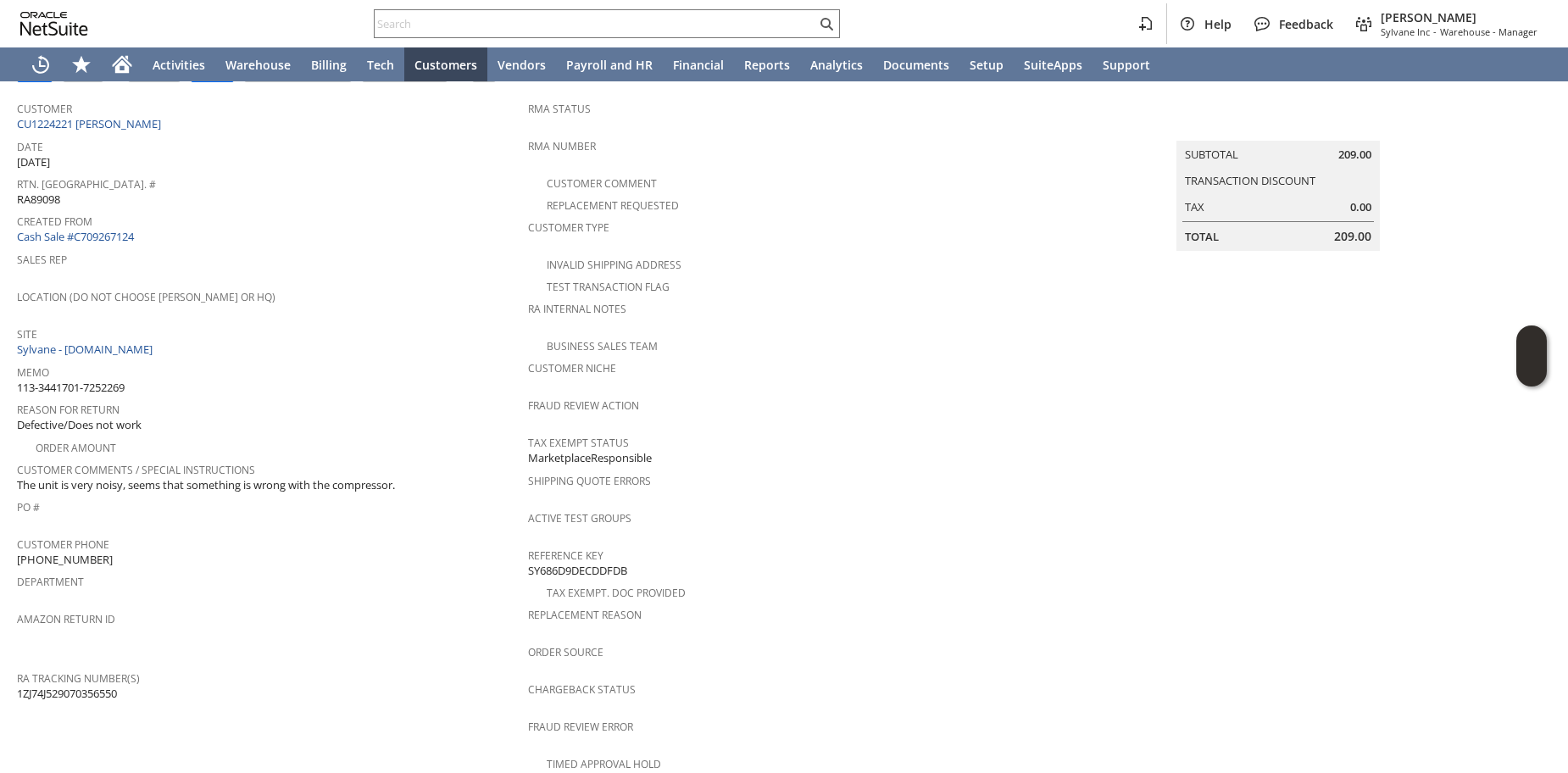
click at [468, 372] on div "Memo 113-3441701-7252269" at bounding box center [268, 378] width 503 height 36
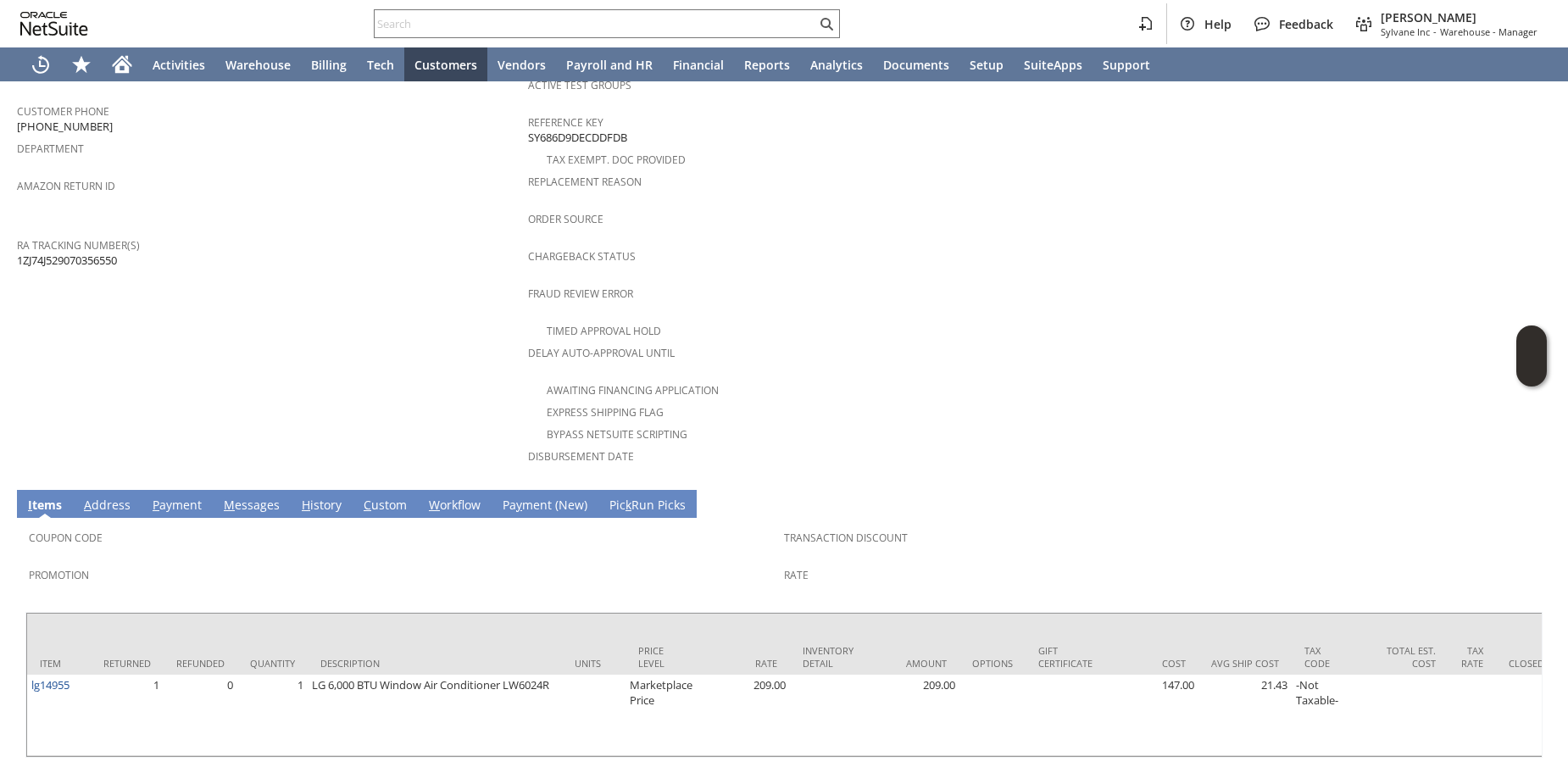
scroll to position [567, 0]
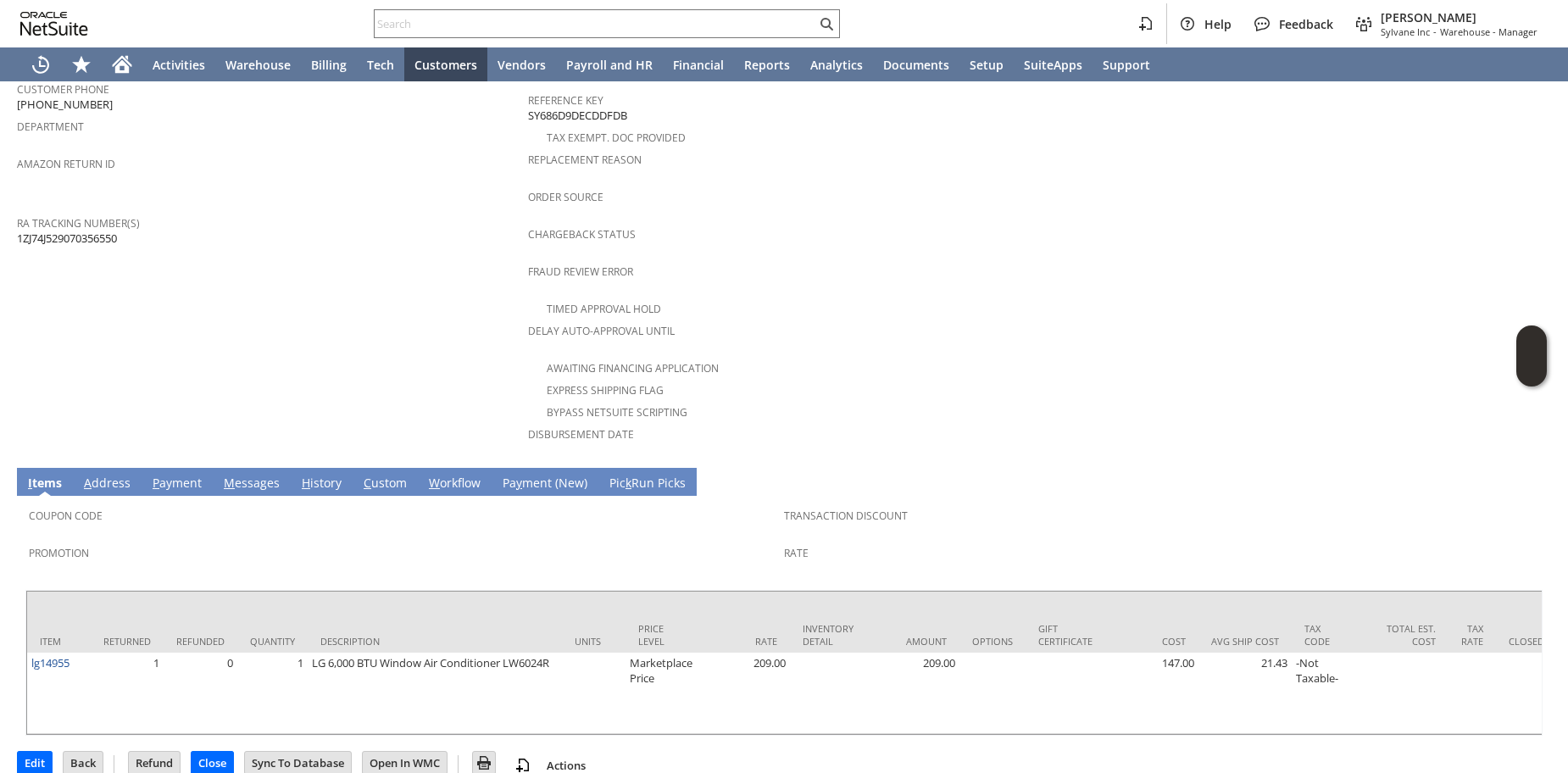
click at [437, 541] on span "Promotion" at bounding box center [403, 550] width 747 height 20
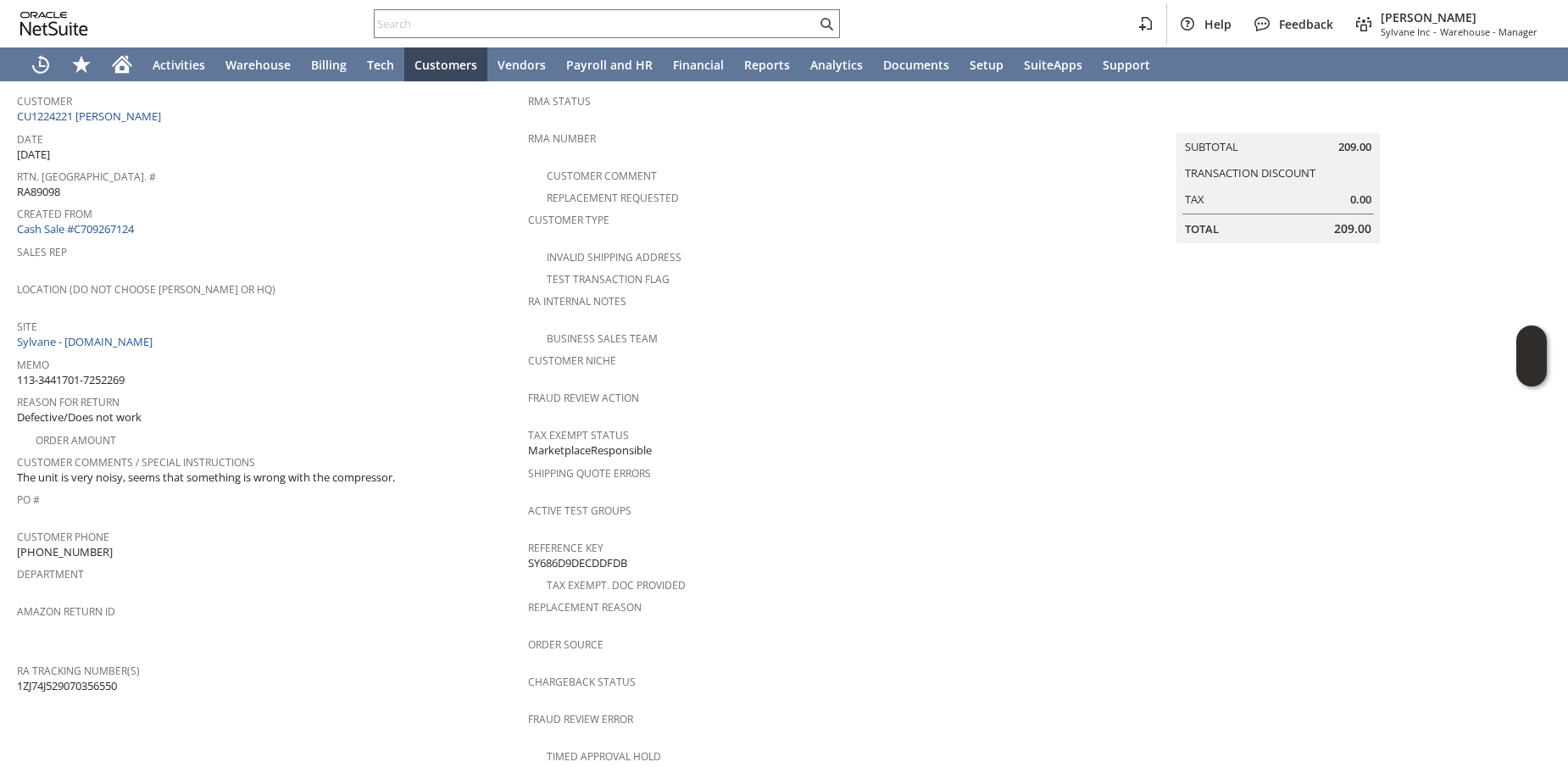
scroll to position [0, 0]
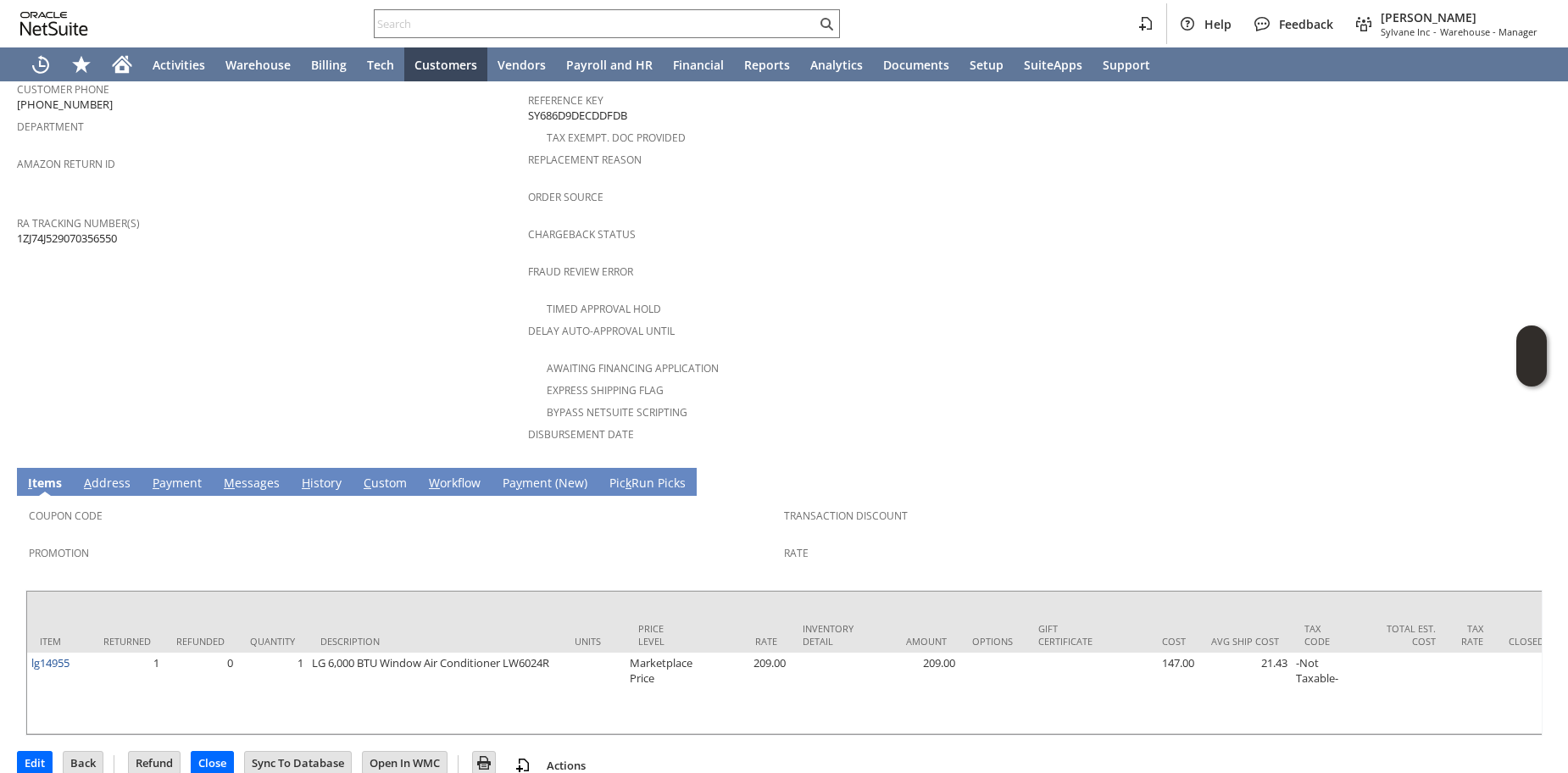
click at [321, 474] on link "H istory" at bounding box center [322, 484] width 49 height 19
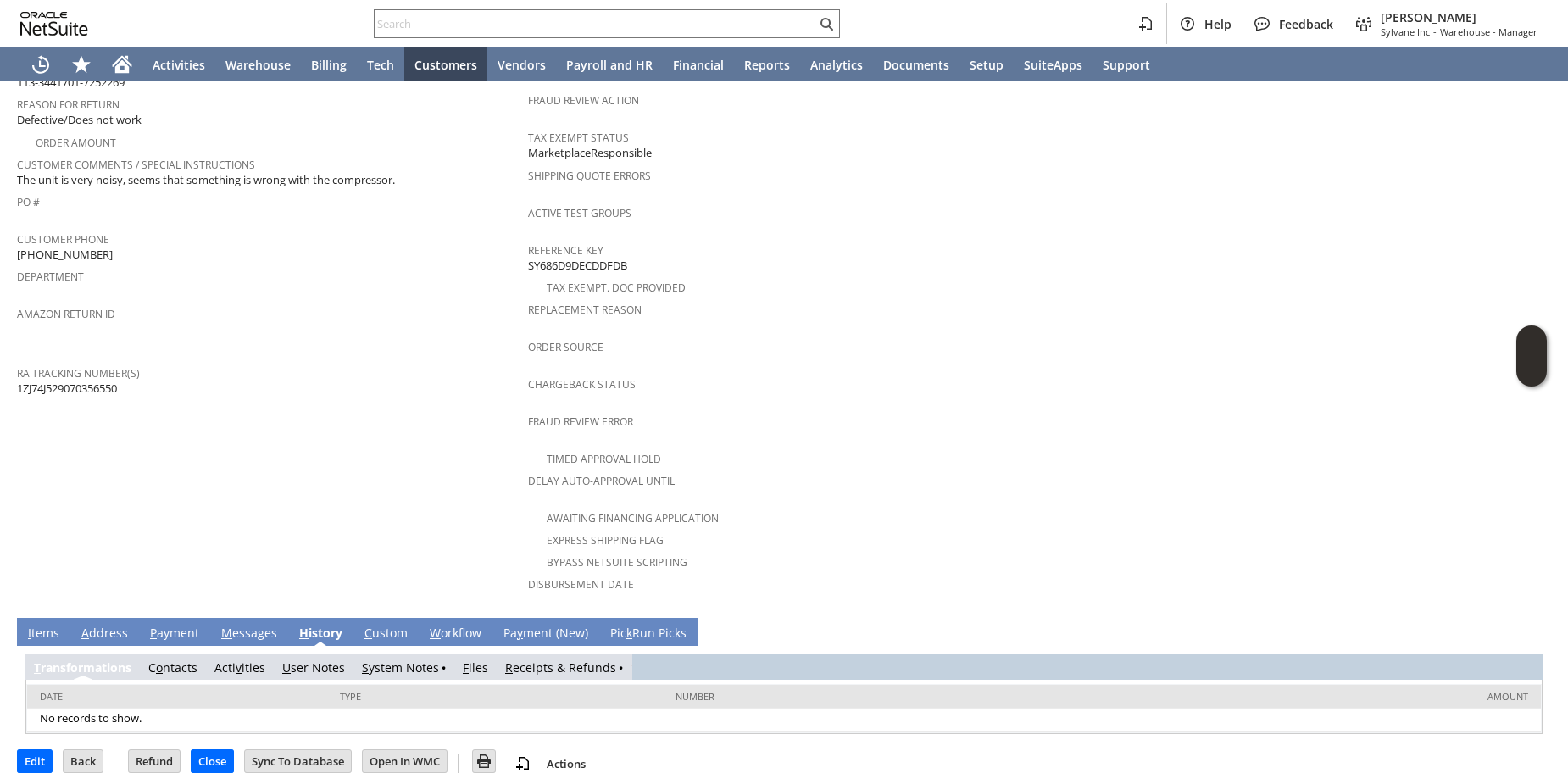
click at [537, 660] on link "R eceipts & Refunds" at bounding box center [561, 667] width 111 height 16
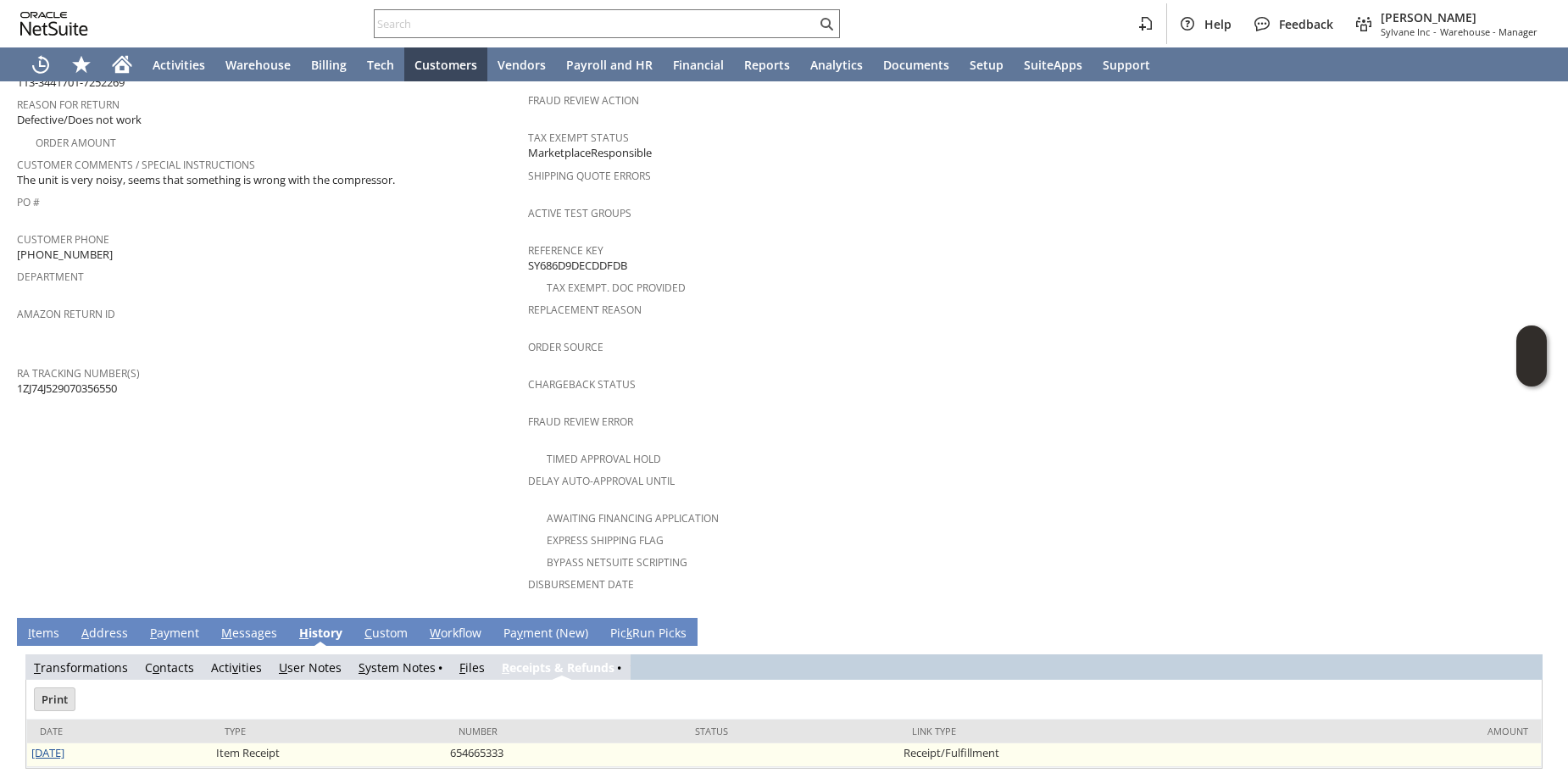
click at [65, 745] on link "[DATE]" at bounding box center [48, 752] width 33 height 15
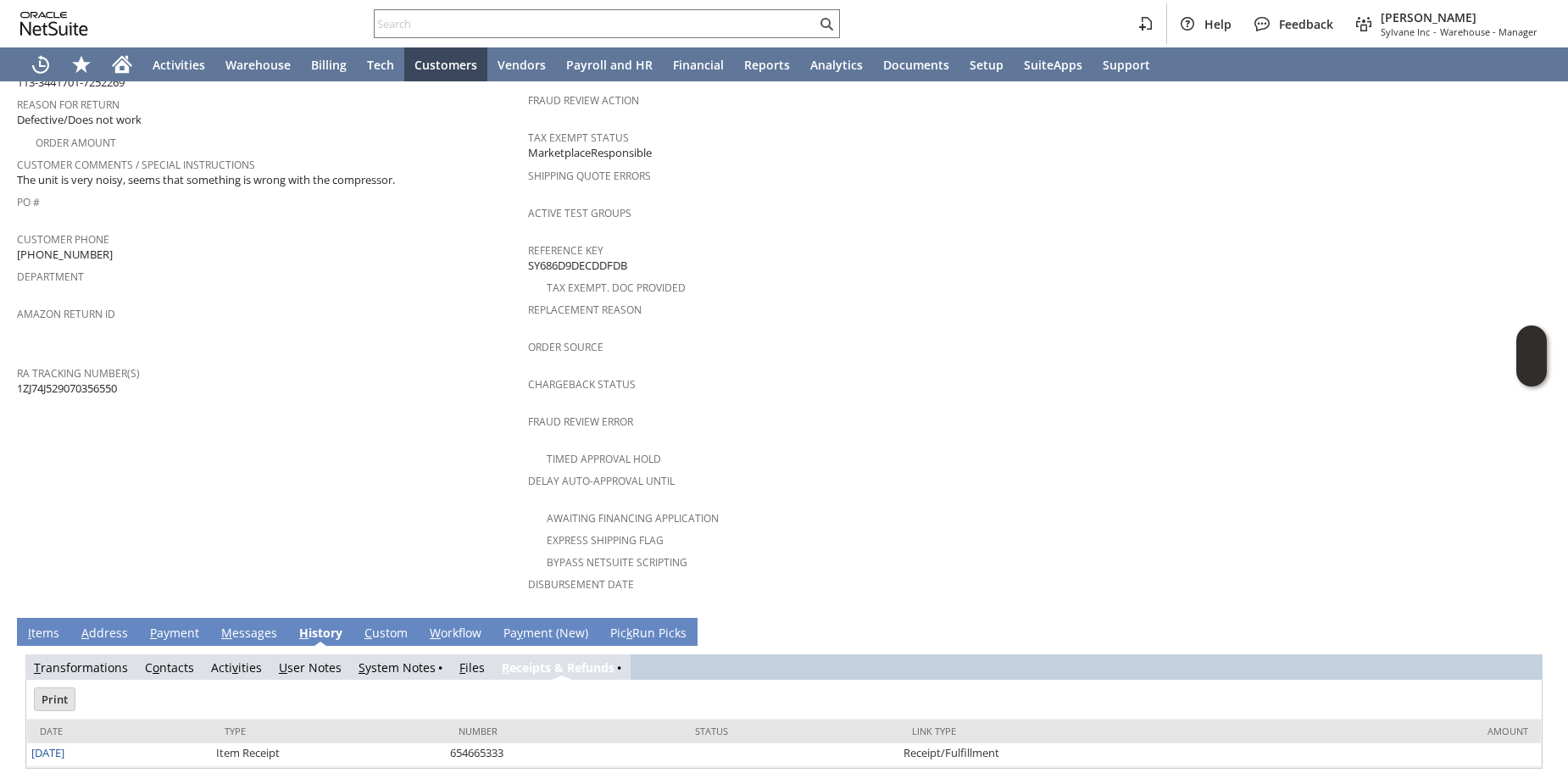
click at [268, 452] on td "Customer CU1224221 cigal tzohar Date 8/13/2025 Rtn. Auth. # RA89098 Created Fro…" at bounding box center [272, 198] width 511 height 822
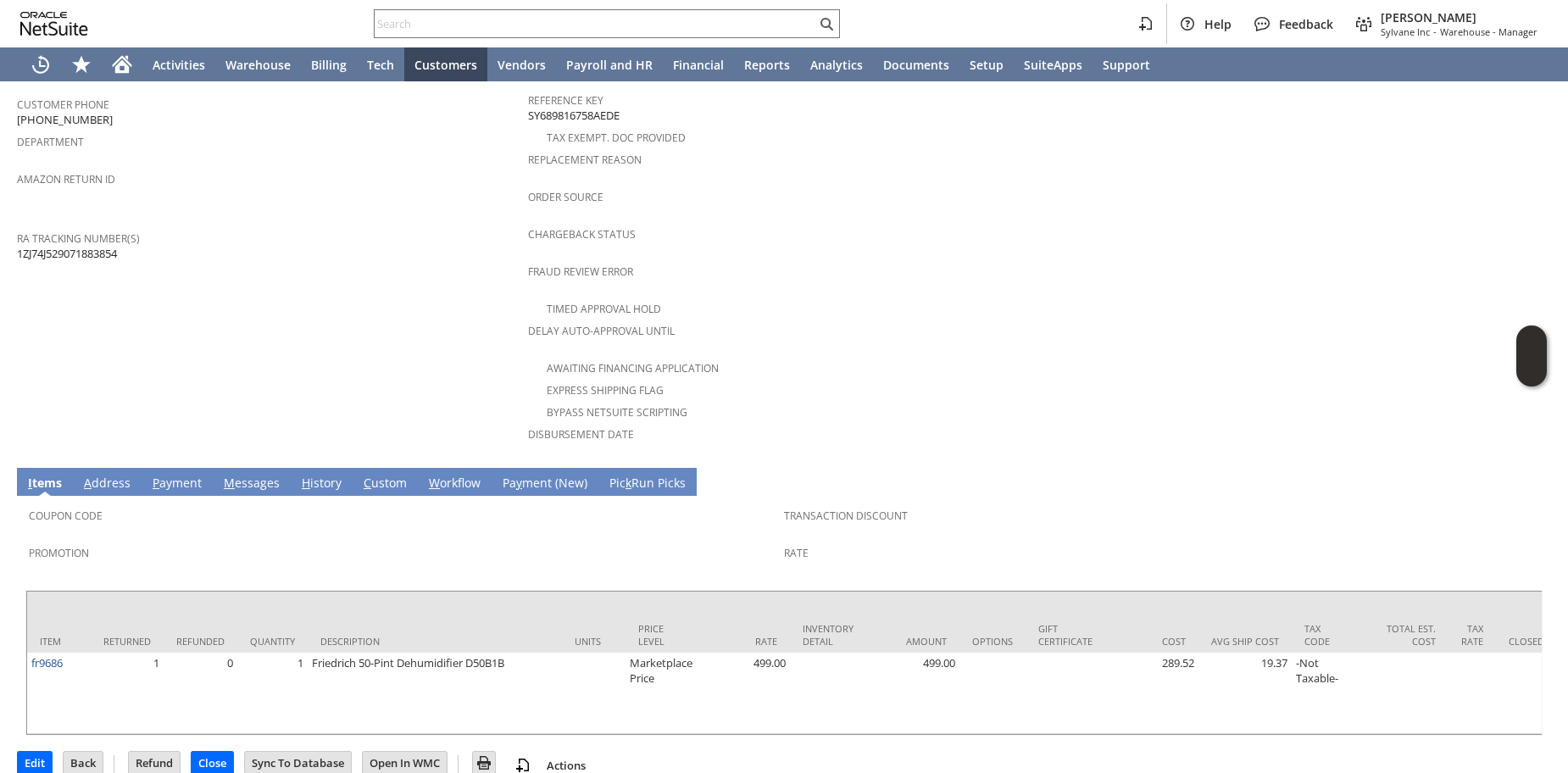
click at [333, 474] on link "H istory" at bounding box center [322, 484] width 49 height 19
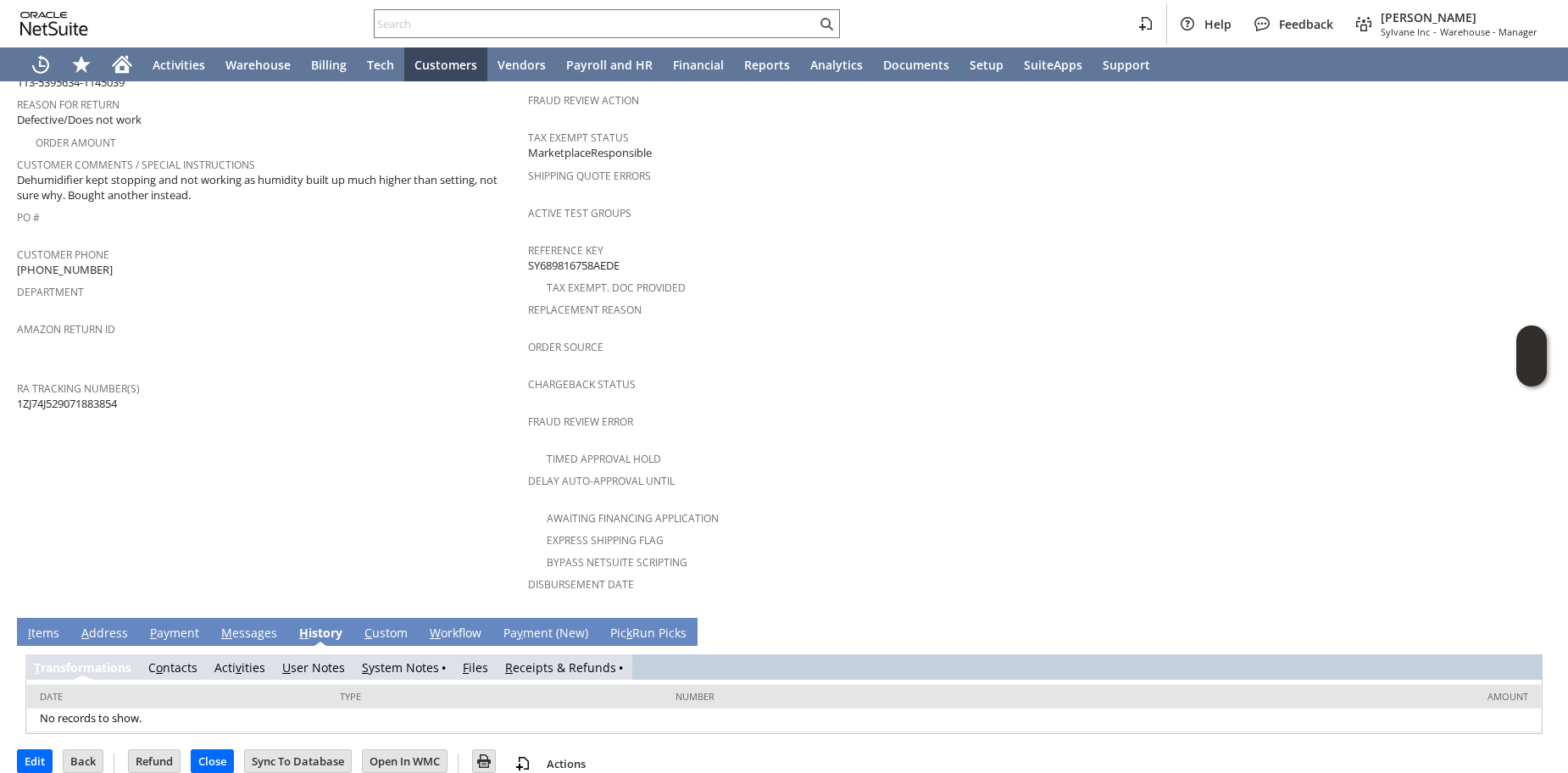
click at [519, 660] on link "R eceipts & Refunds" at bounding box center [561, 667] width 111 height 16
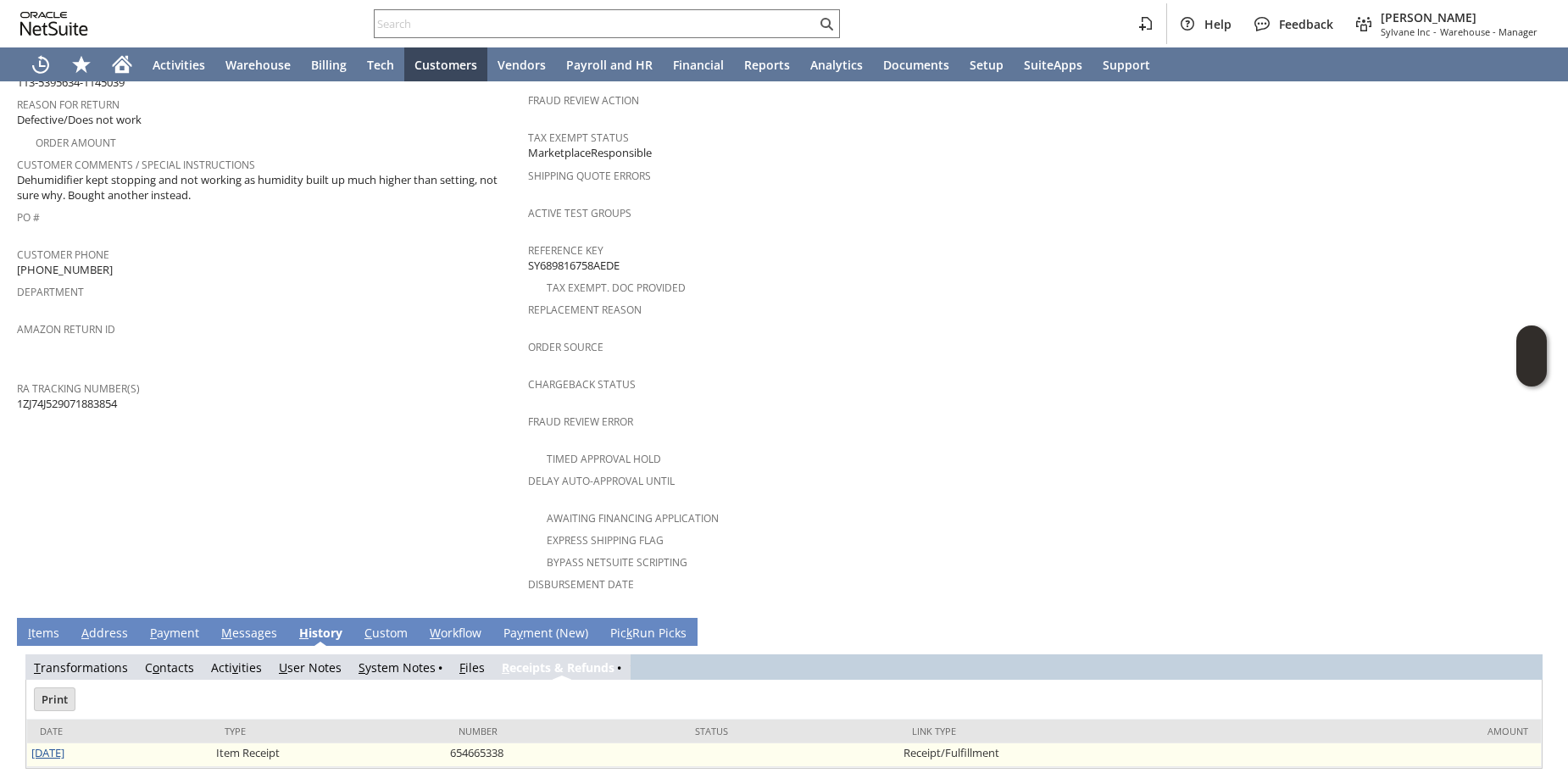
click at [56, 745] on link "[DATE]" at bounding box center [48, 752] width 33 height 15
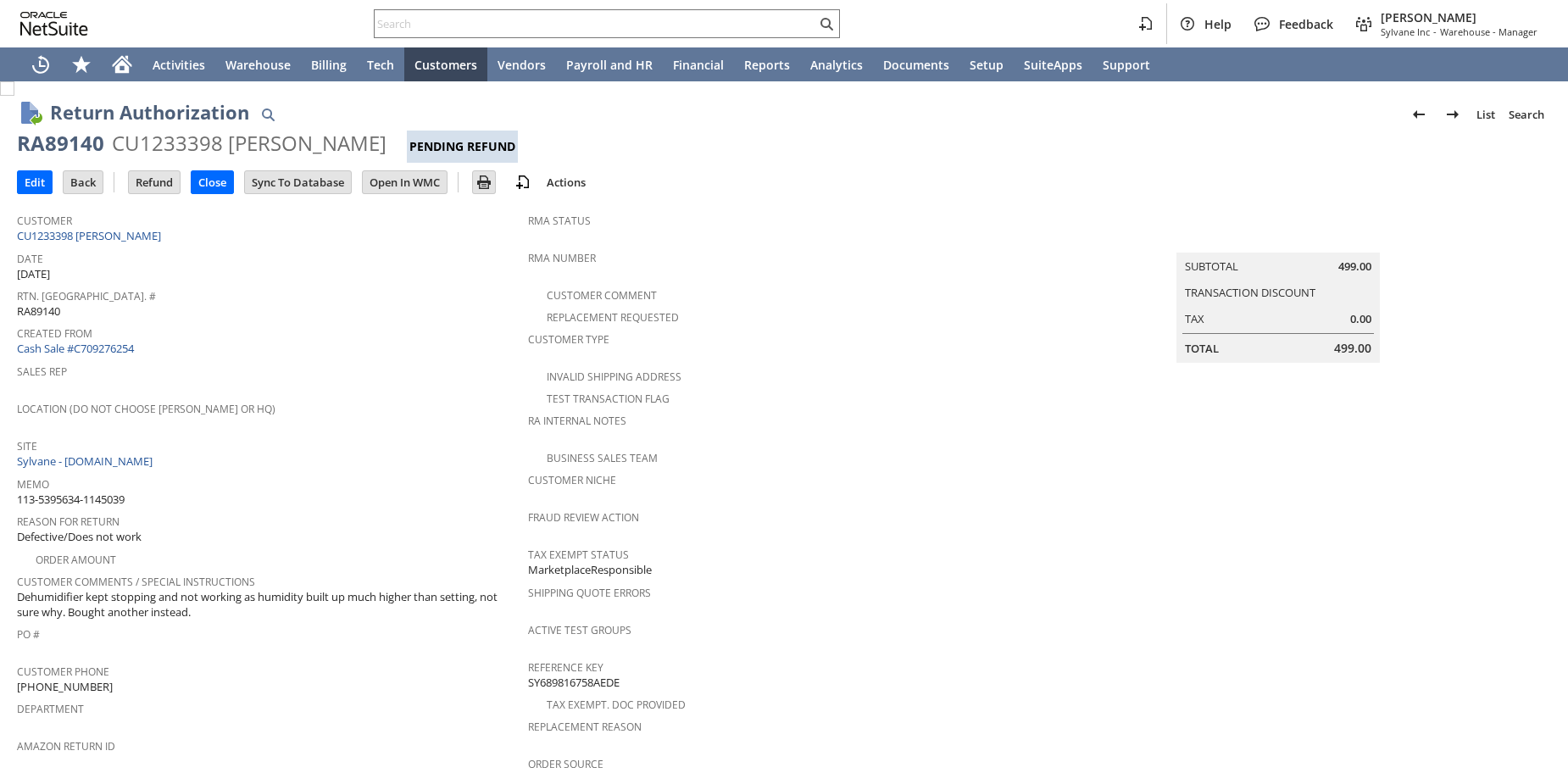
click at [127, 589] on span "Dehumidifier kept stopping and not working as humidity built up much higher tha…" at bounding box center [268, 605] width 503 height 32
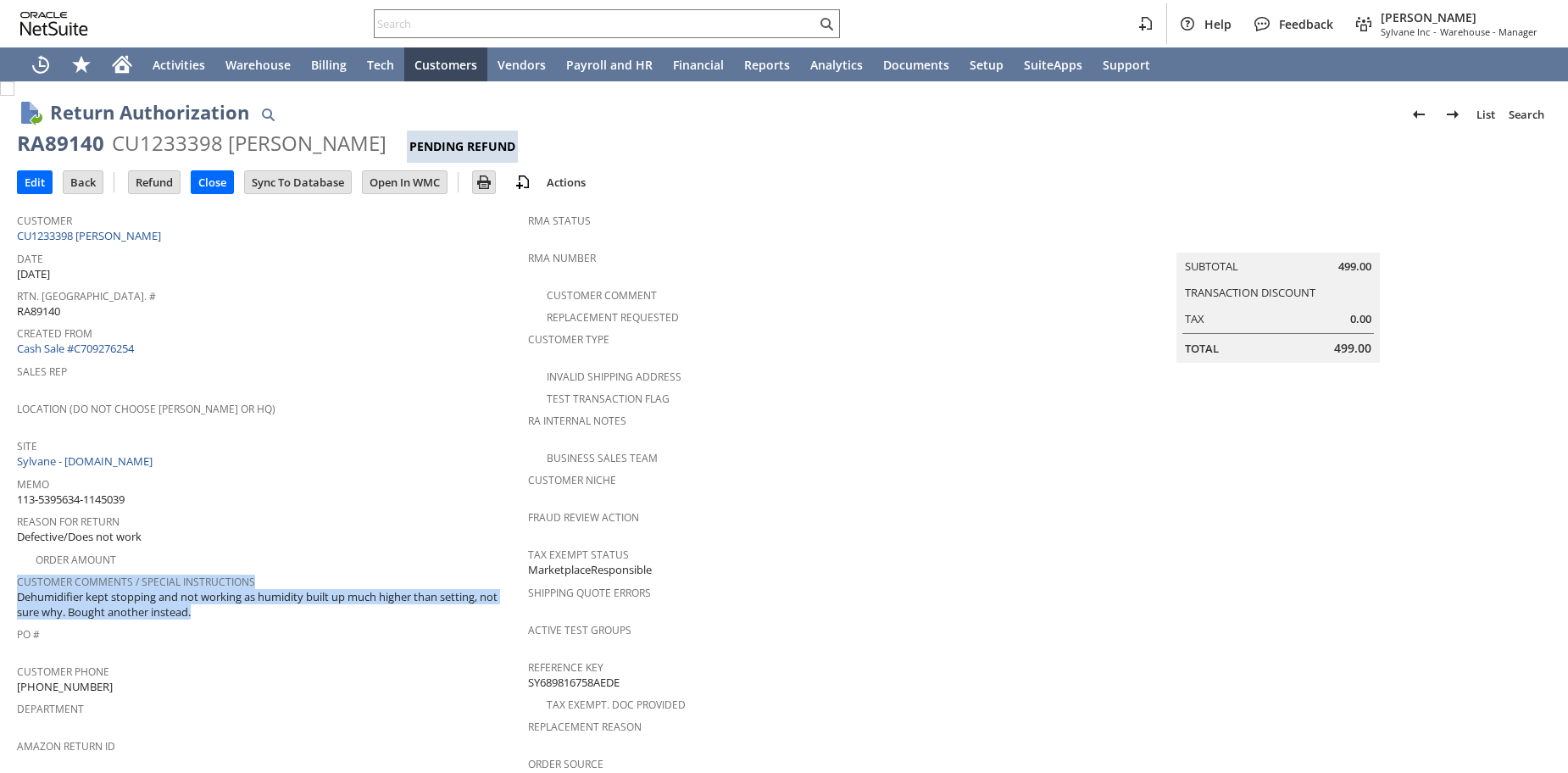
click at [127, 589] on span "Dehumidifier kept stopping and not working as humidity built up much higher tha…" at bounding box center [268, 605] width 503 height 32
copy div "Customer Comments / Special Instructions Dehumidifier kept stopping and not wor…"
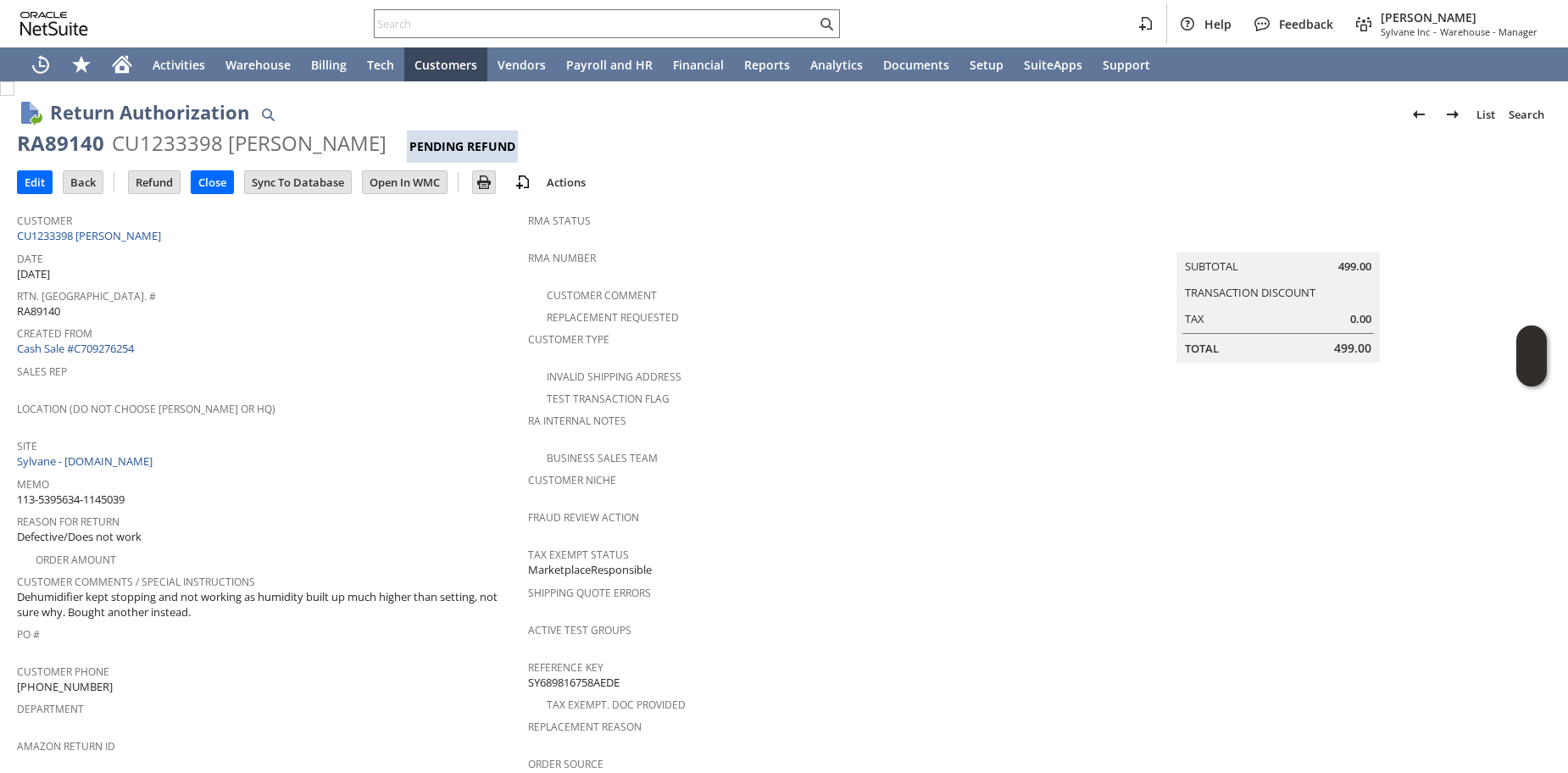
click at [395, 472] on span "Memo" at bounding box center [268, 481] width 503 height 20
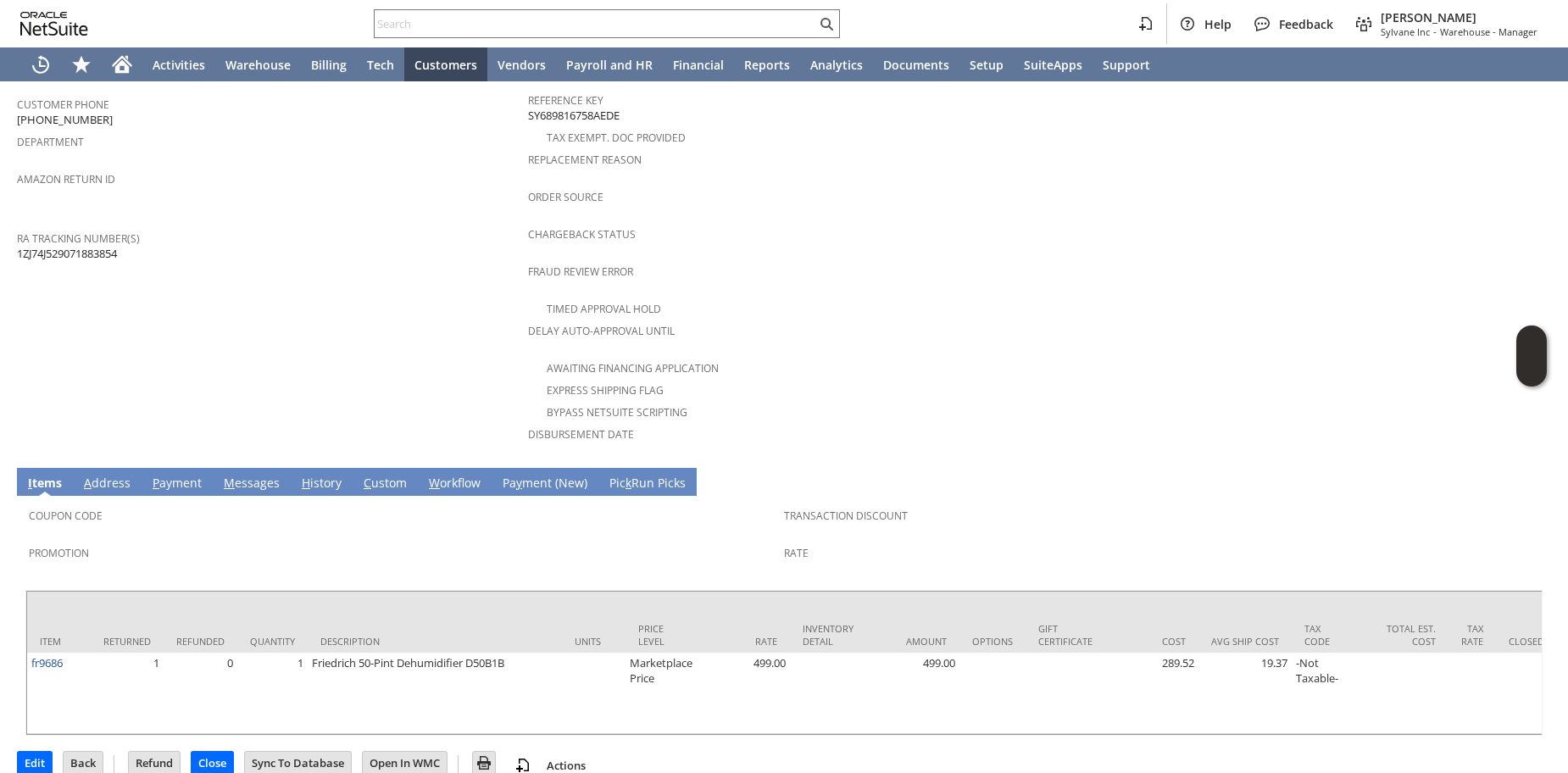
click at [336, 474] on link "H istory" at bounding box center [322, 484] width 49 height 19
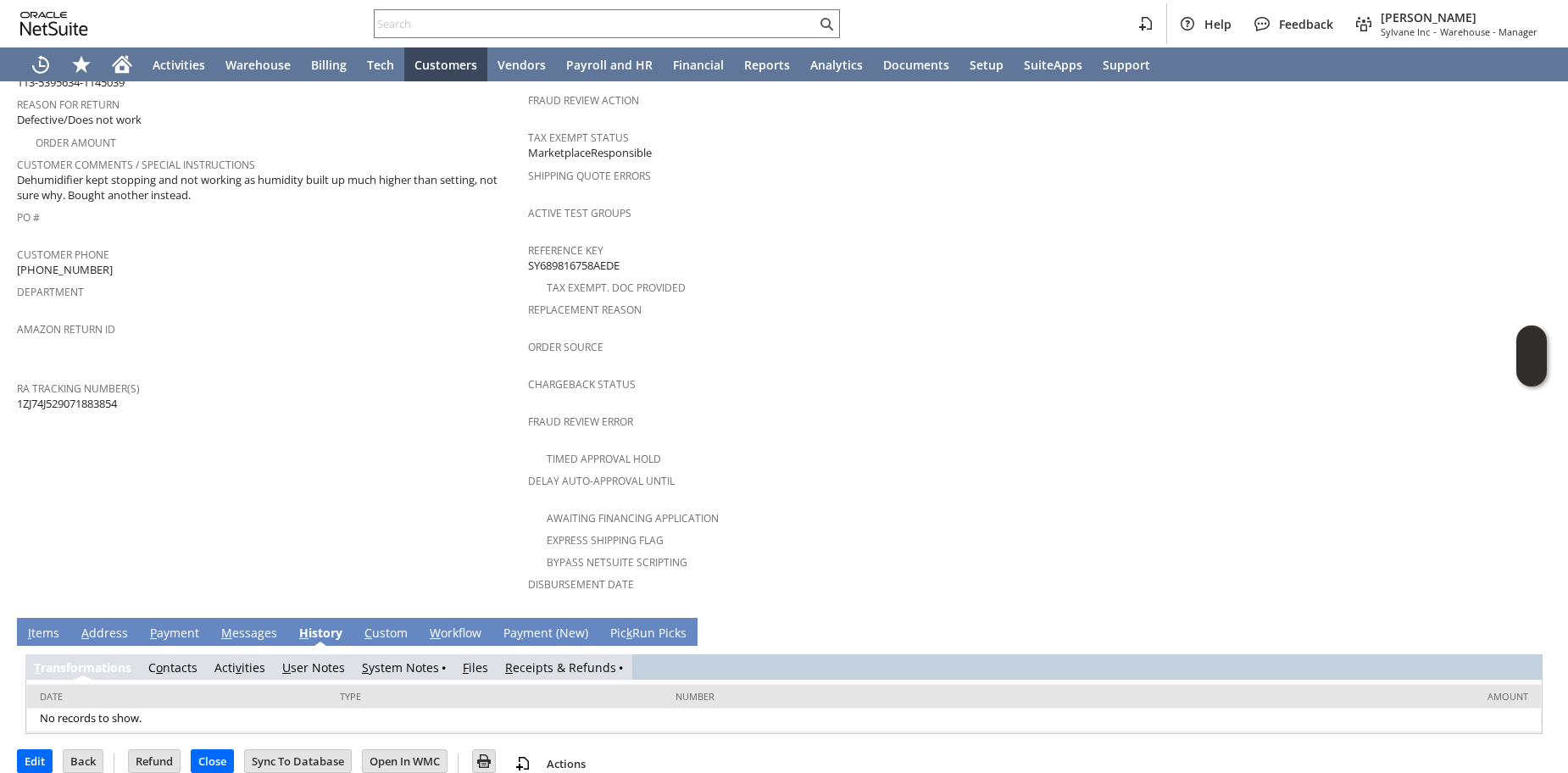
click at [543, 660] on link "R eceipts & Refunds" at bounding box center [561, 667] width 111 height 16
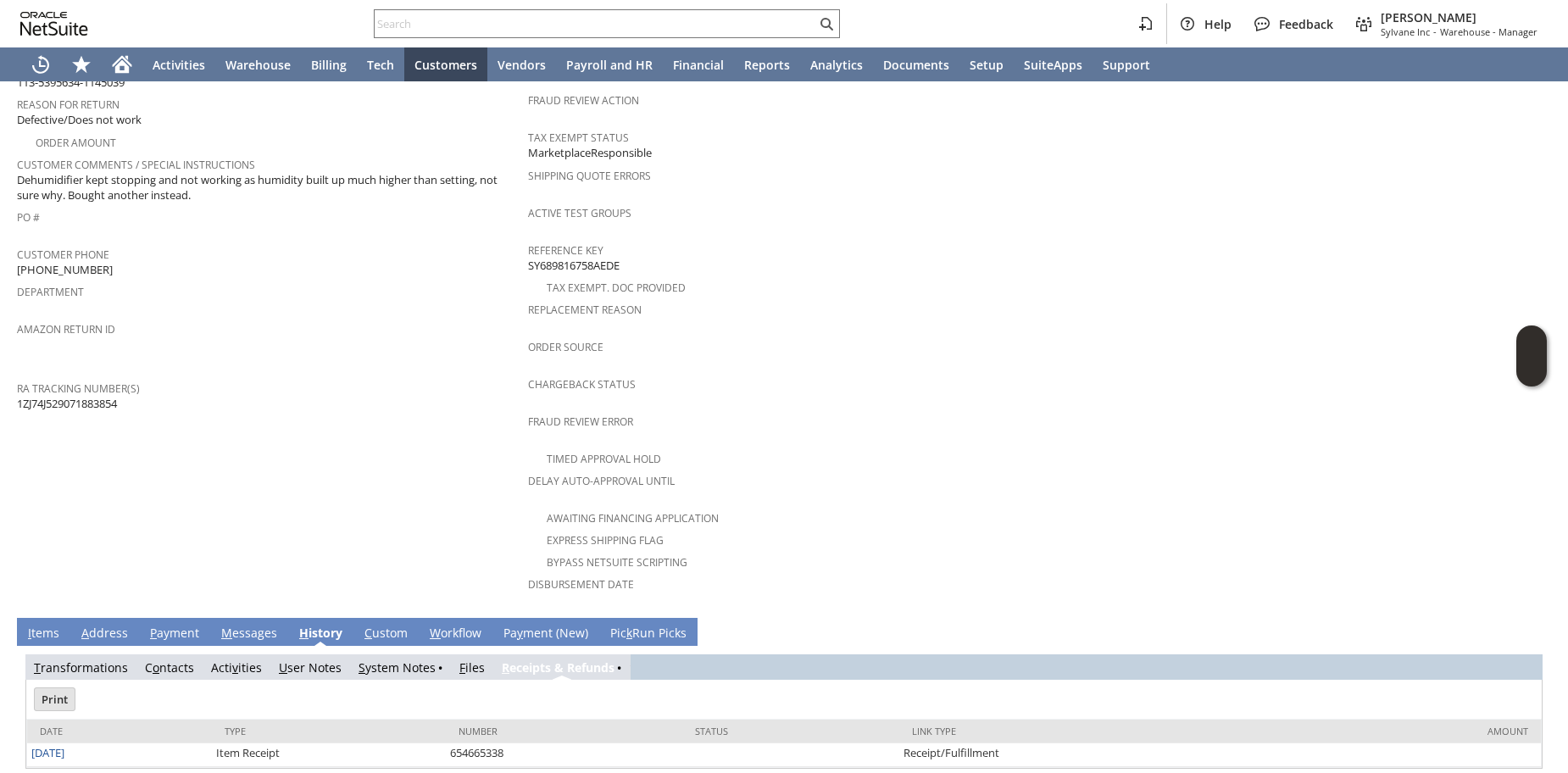
scroll to position [0, 0]
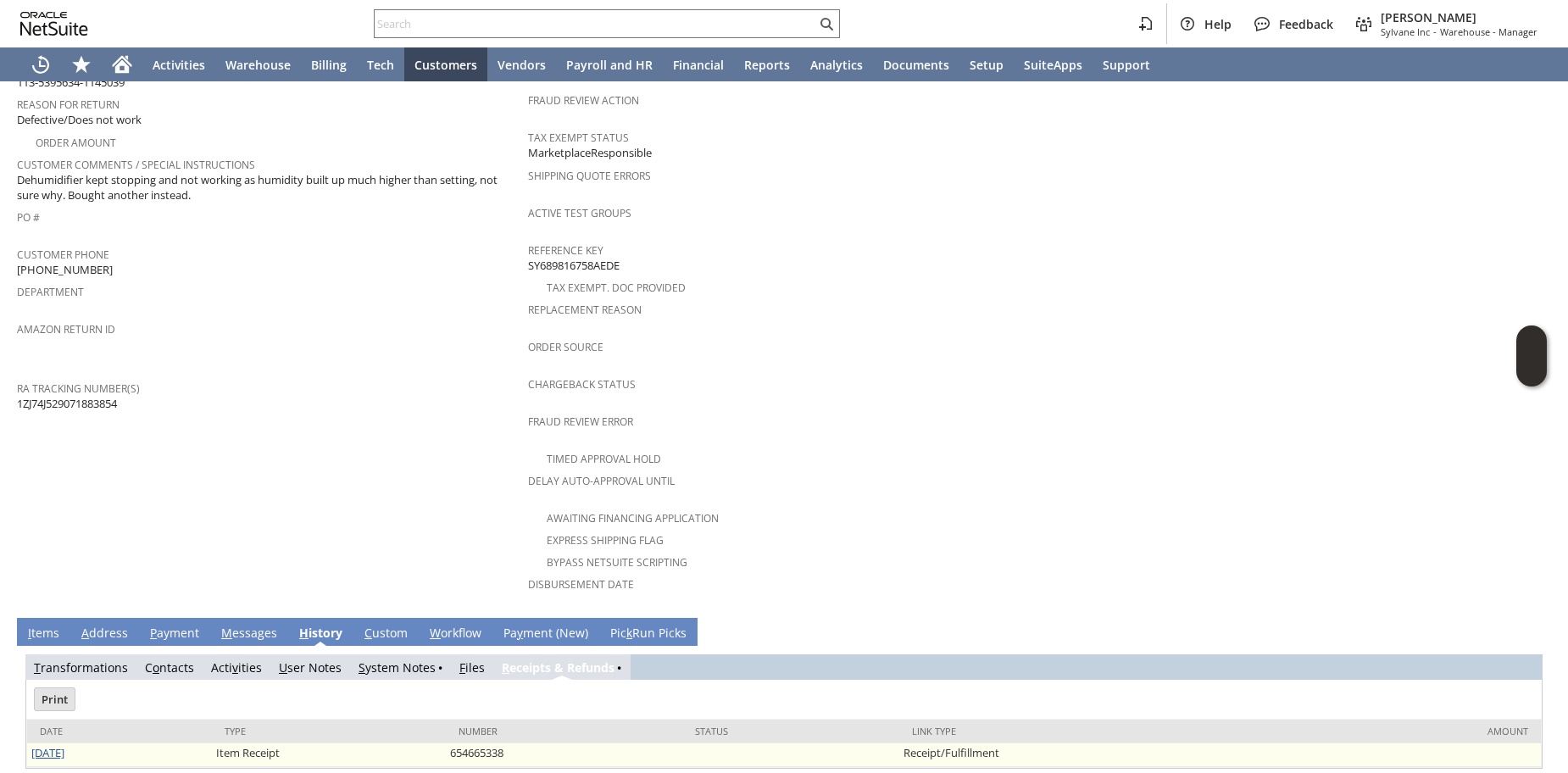
click at [51, 745] on link "[DATE]" at bounding box center [48, 752] width 33 height 15
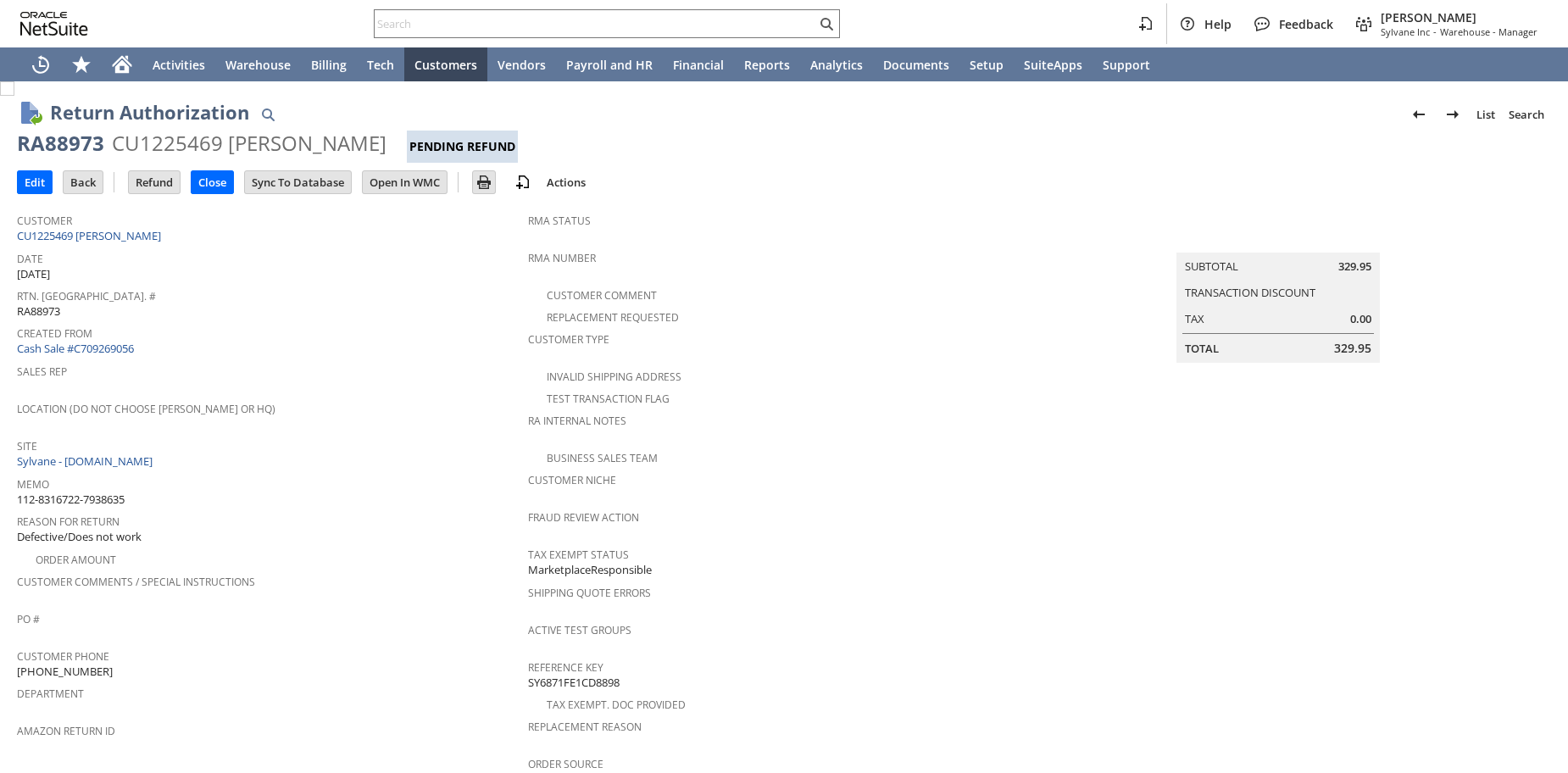
scroll to position [567, 0]
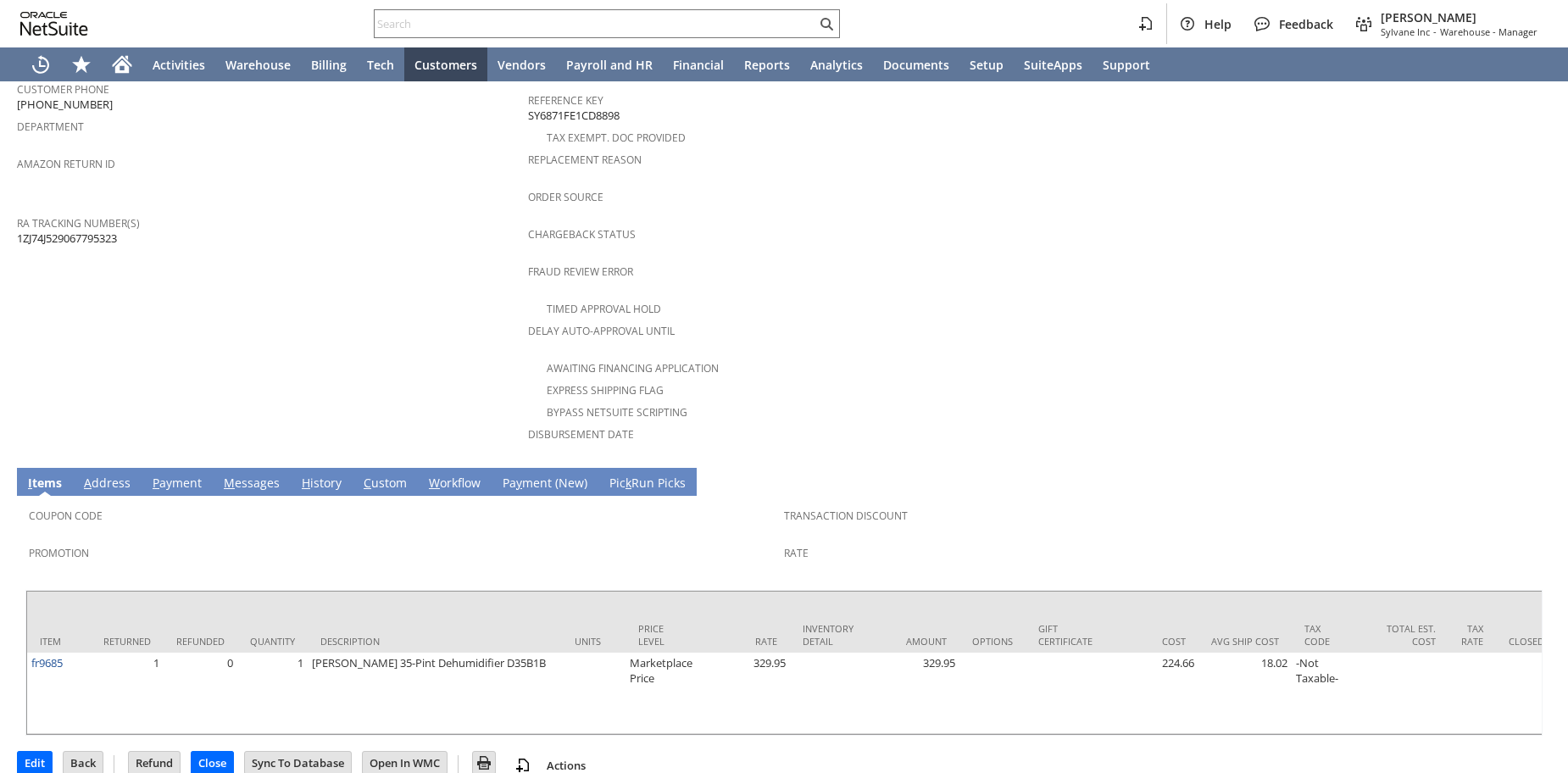
click at [323, 474] on link "H istory" at bounding box center [322, 484] width 49 height 19
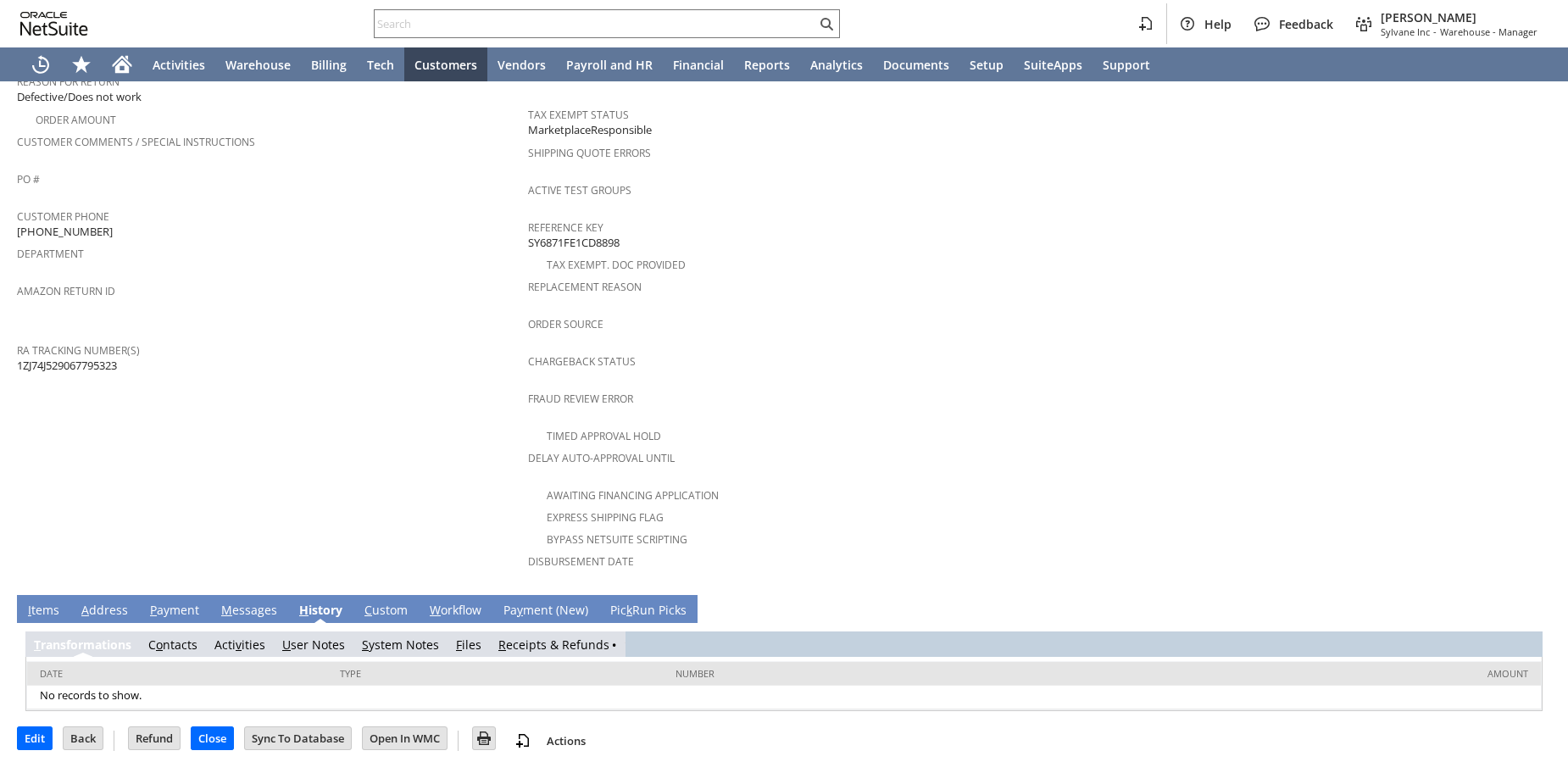
scroll to position [417, 0]
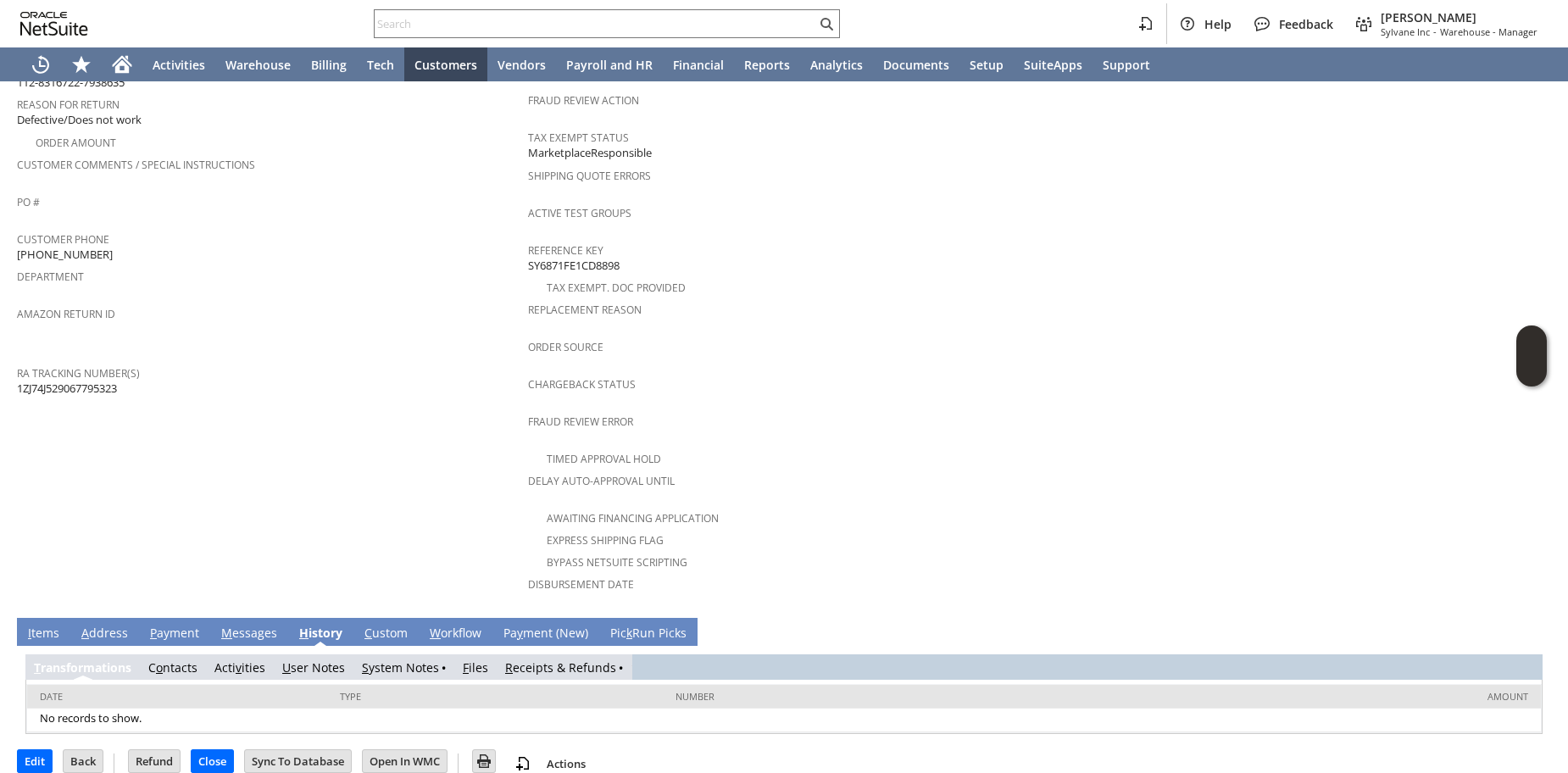
click at [554, 660] on link "R eceipts & Refunds" at bounding box center [561, 667] width 111 height 16
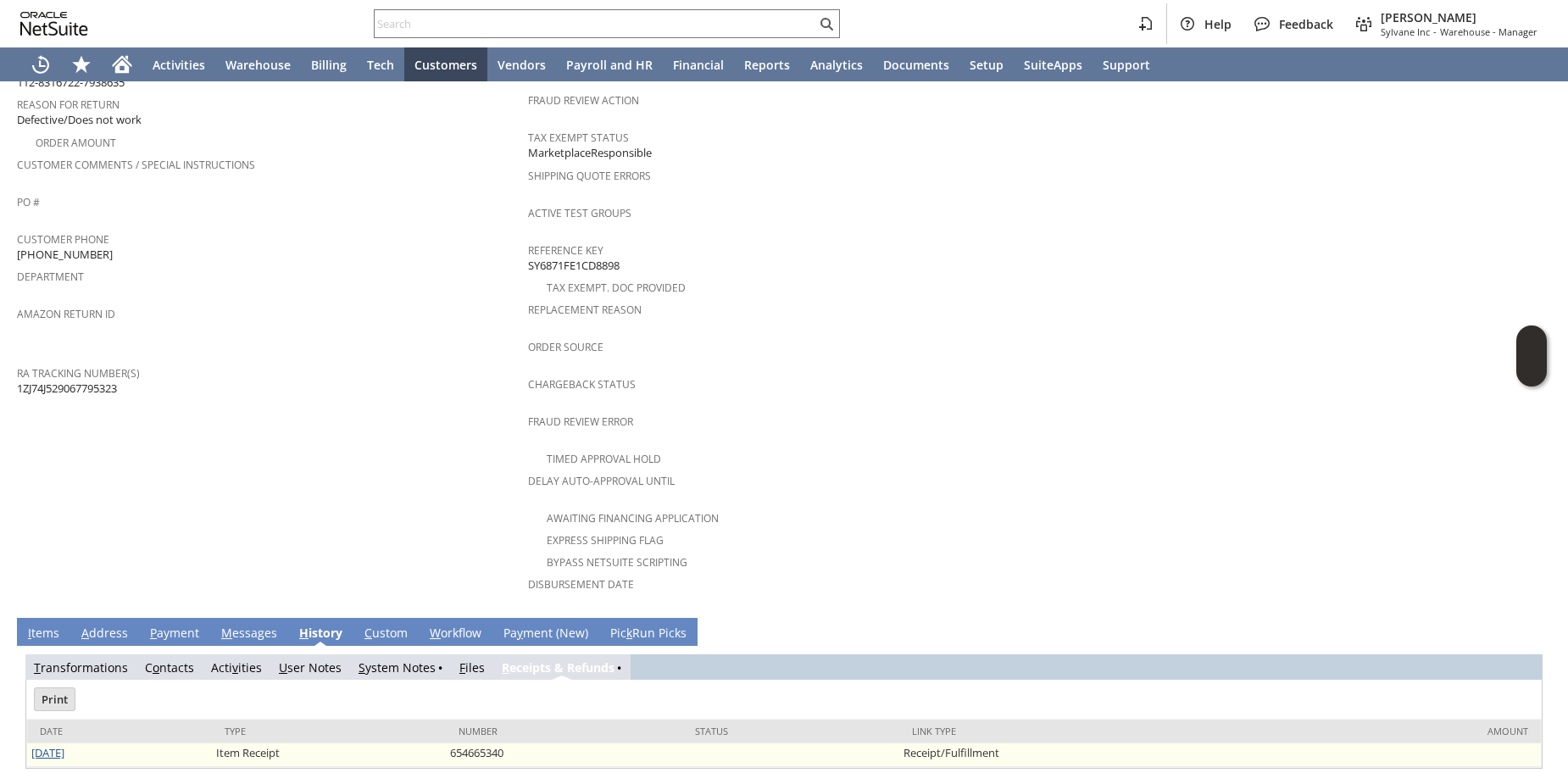
click at [65, 745] on link "[DATE]" at bounding box center [48, 752] width 33 height 15
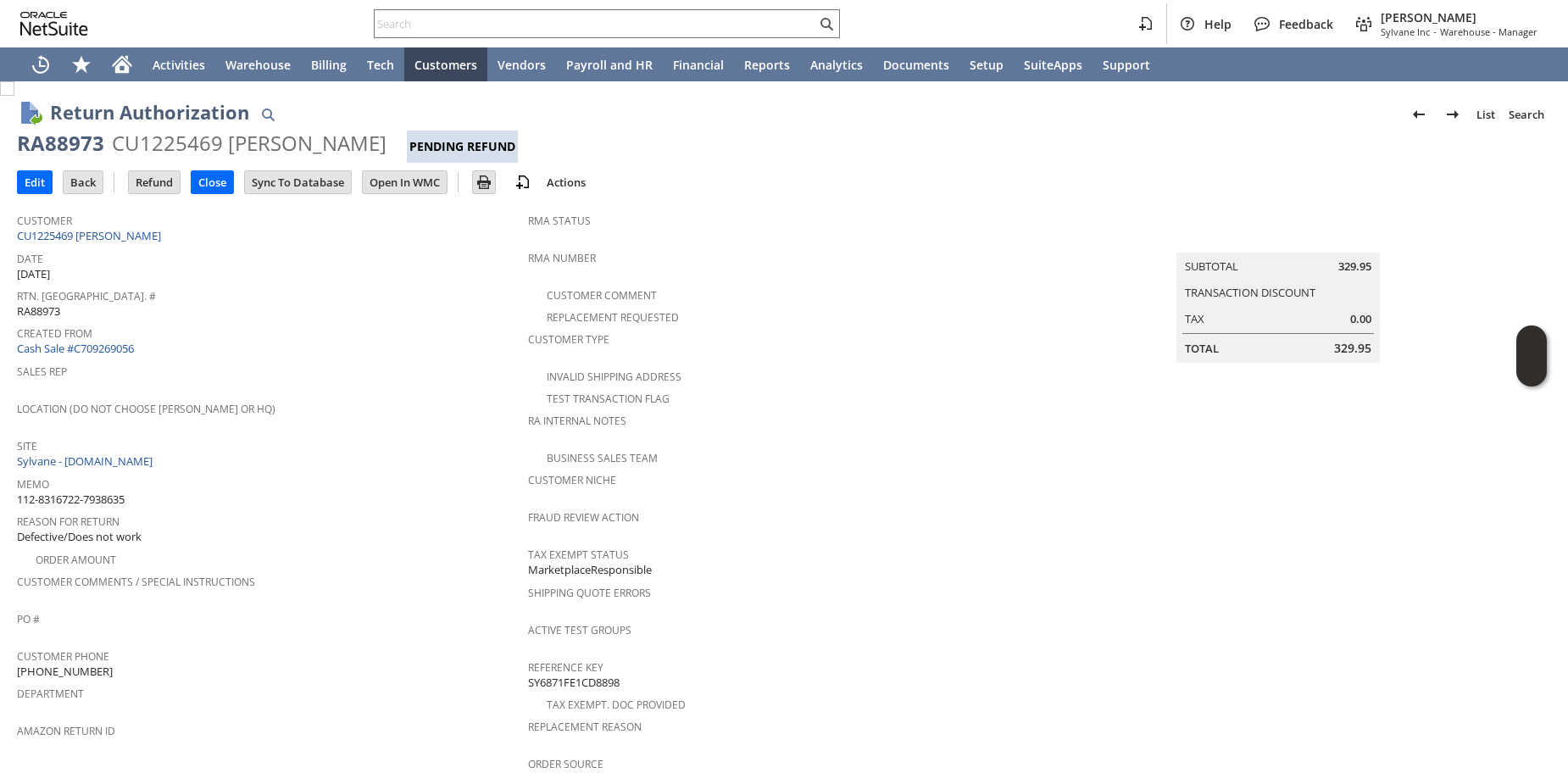
scroll to position [567, 0]
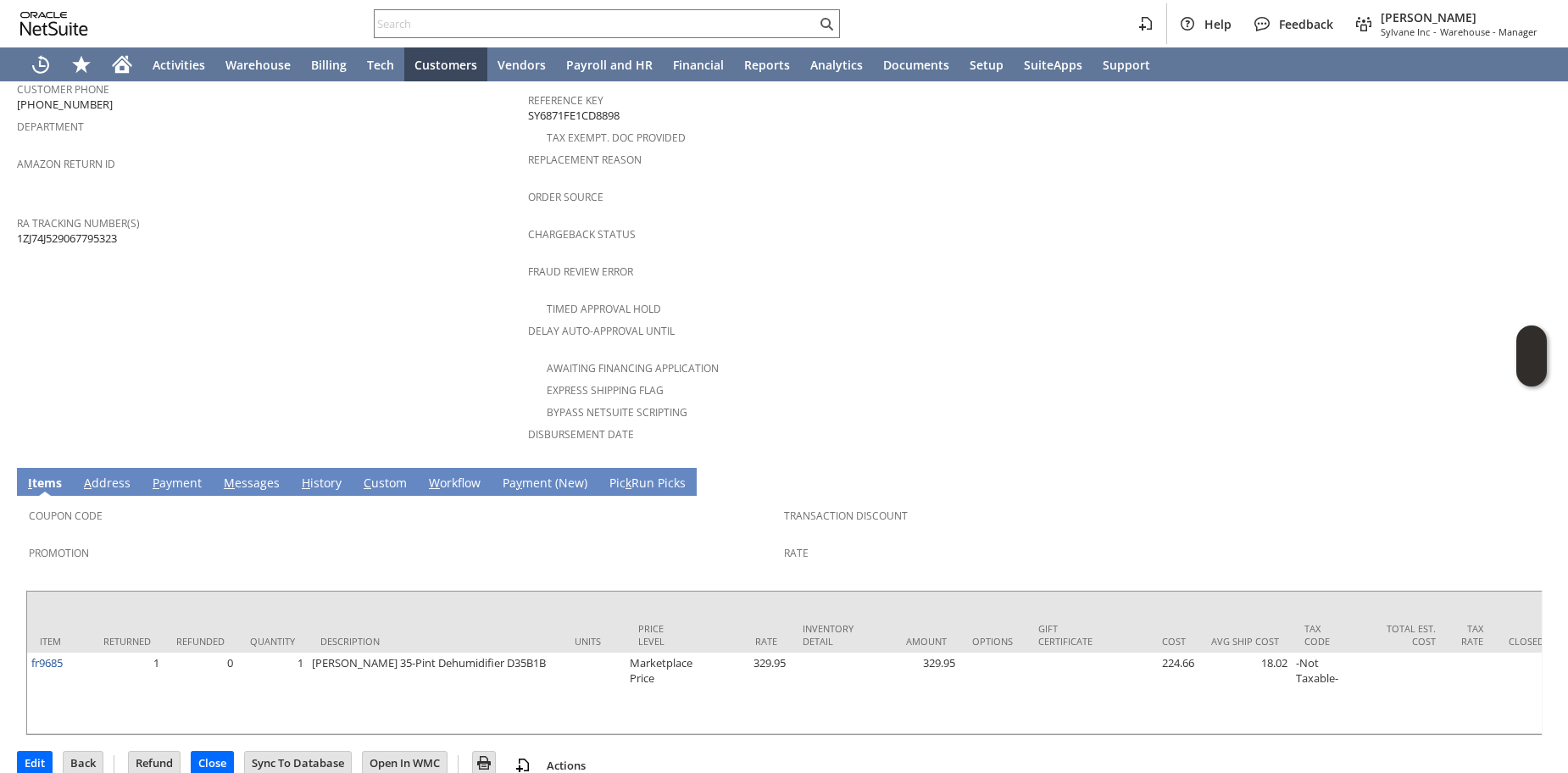
click at [264, 300] on td "Customer CU1225469 adam Customer Date 8/8/2025 Rtn. Auth. # RA88973 Created Fro…" at bounding box center [272, 48] width 511 height 822
click at [315, 473] on tbody "I tems A ddress P ayment M essages H istory C ustom W orkflow Pa y ment (New) P…" at bounding box center [784, 602] width 1534 height 268
click at [318, 211] on span "RA Tracking Number(s)" at bounding box center [268, 220] width 503 height 20
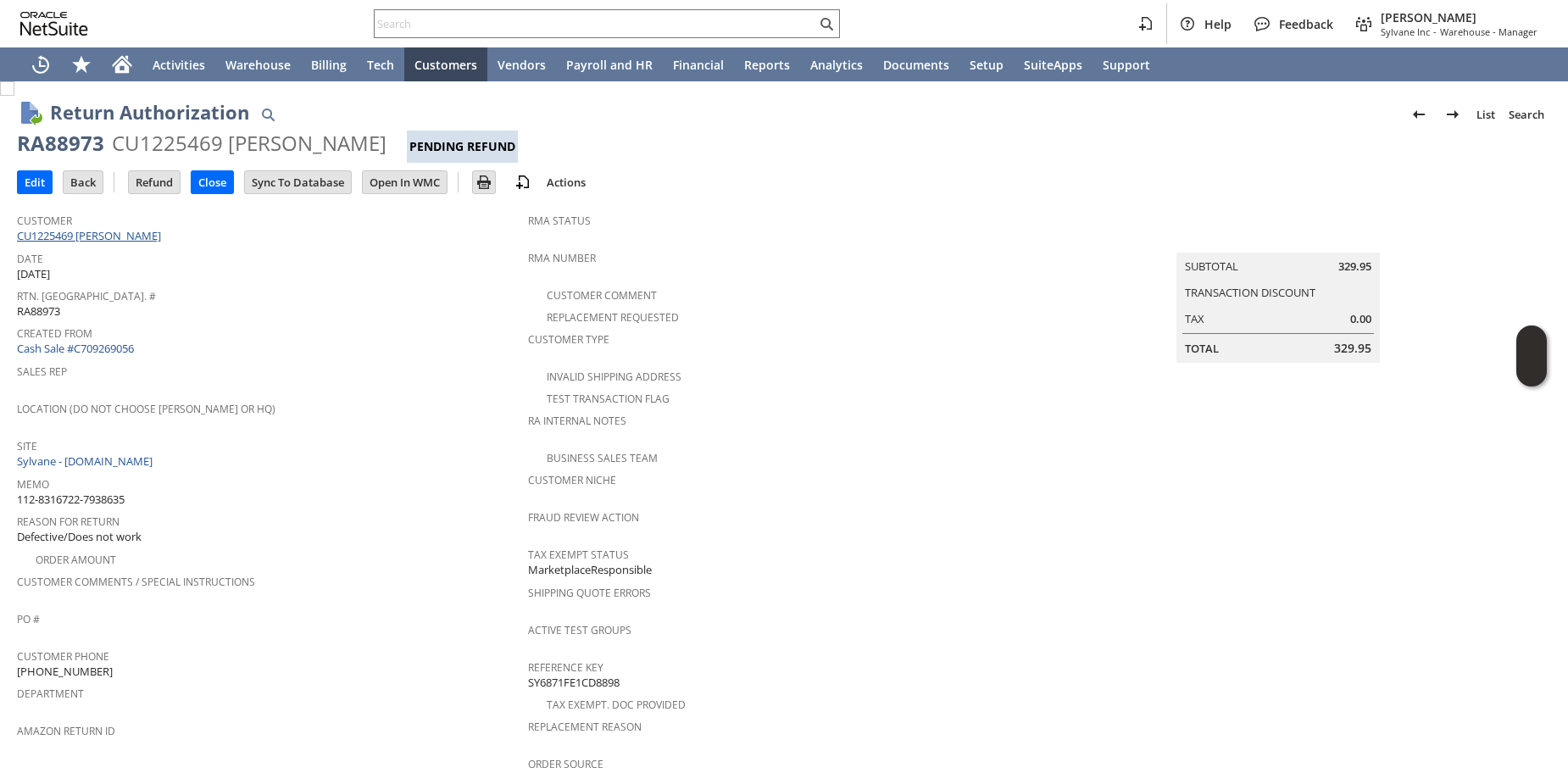
click at [103, 238] on link "CU1225469 adam Customer" at bounding box center [91, 236] width 148 height 15
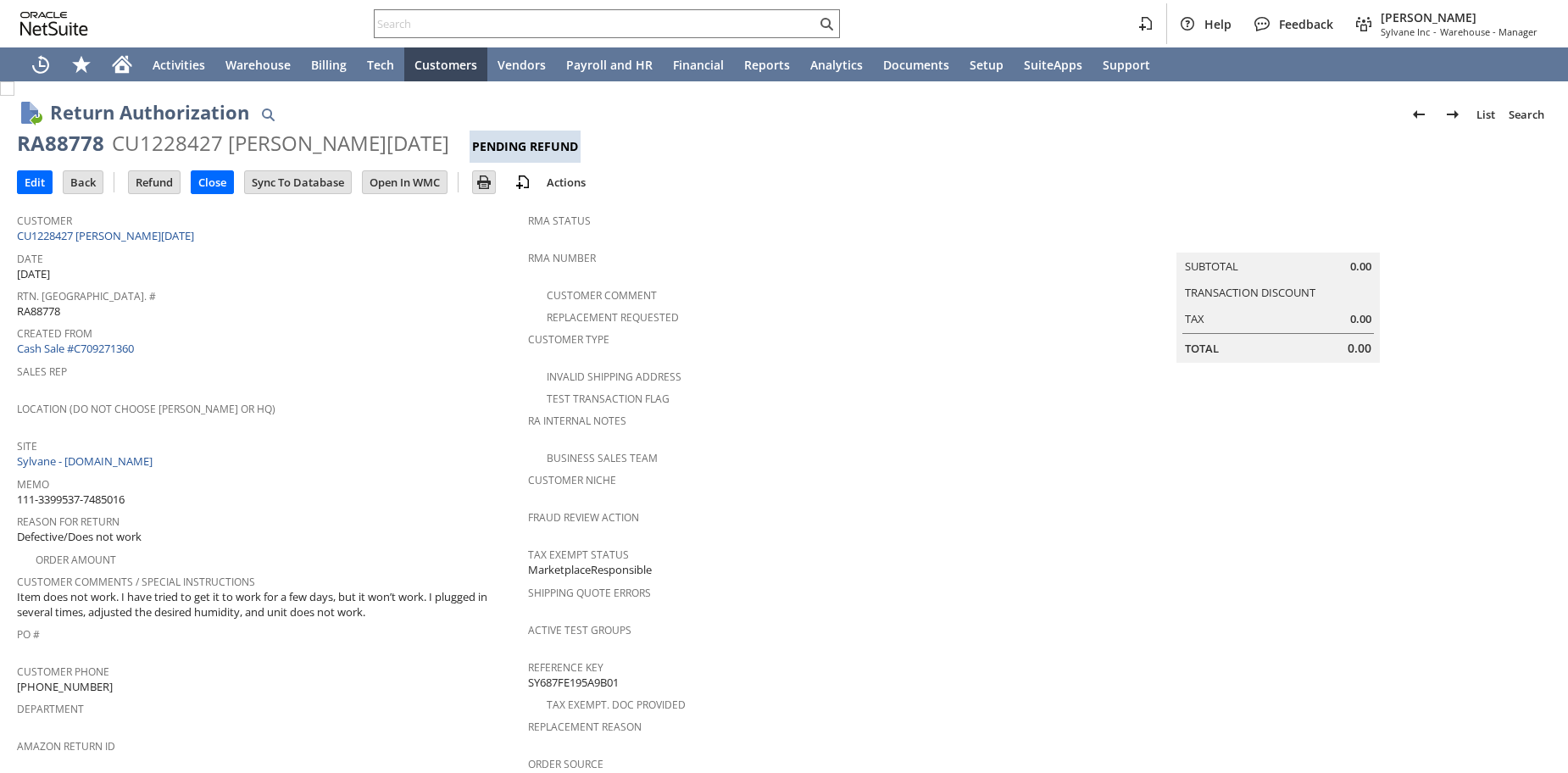
scroll to position [112, 0]
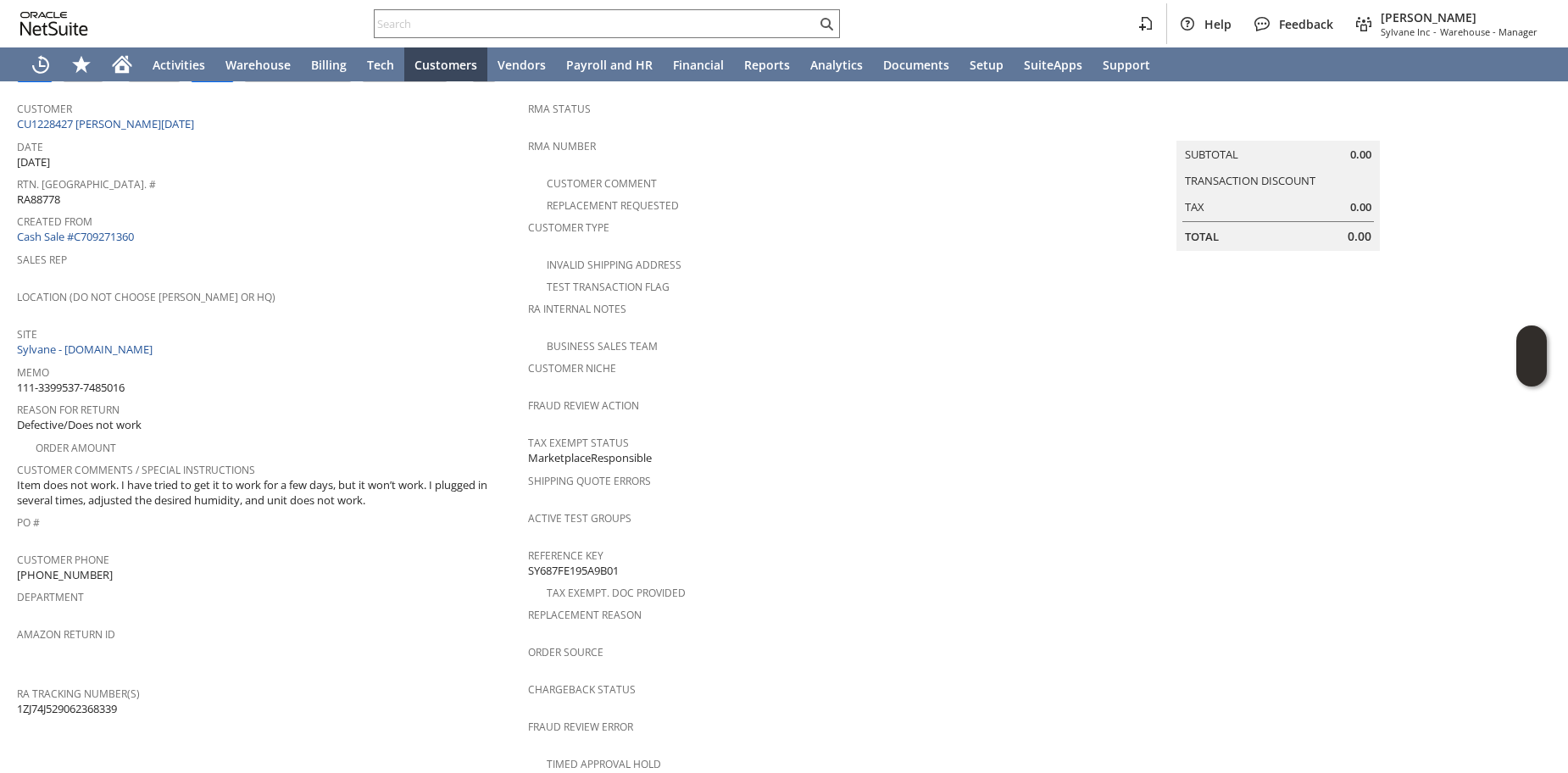
click at [335, 301] on div "Location (Do Not Choose [PERSON_NAME] or HQ)" at bounding box center [268, 302] width 503 height 36
click at [326, 510] on span "PO #" at bounding box center [268, 519] width 503 height 20
click at [343, 477] on span "Item does not work. I have tried to get it to work for a few days, but it won’t…" at bounding box center [268, 493] width 503 height 32
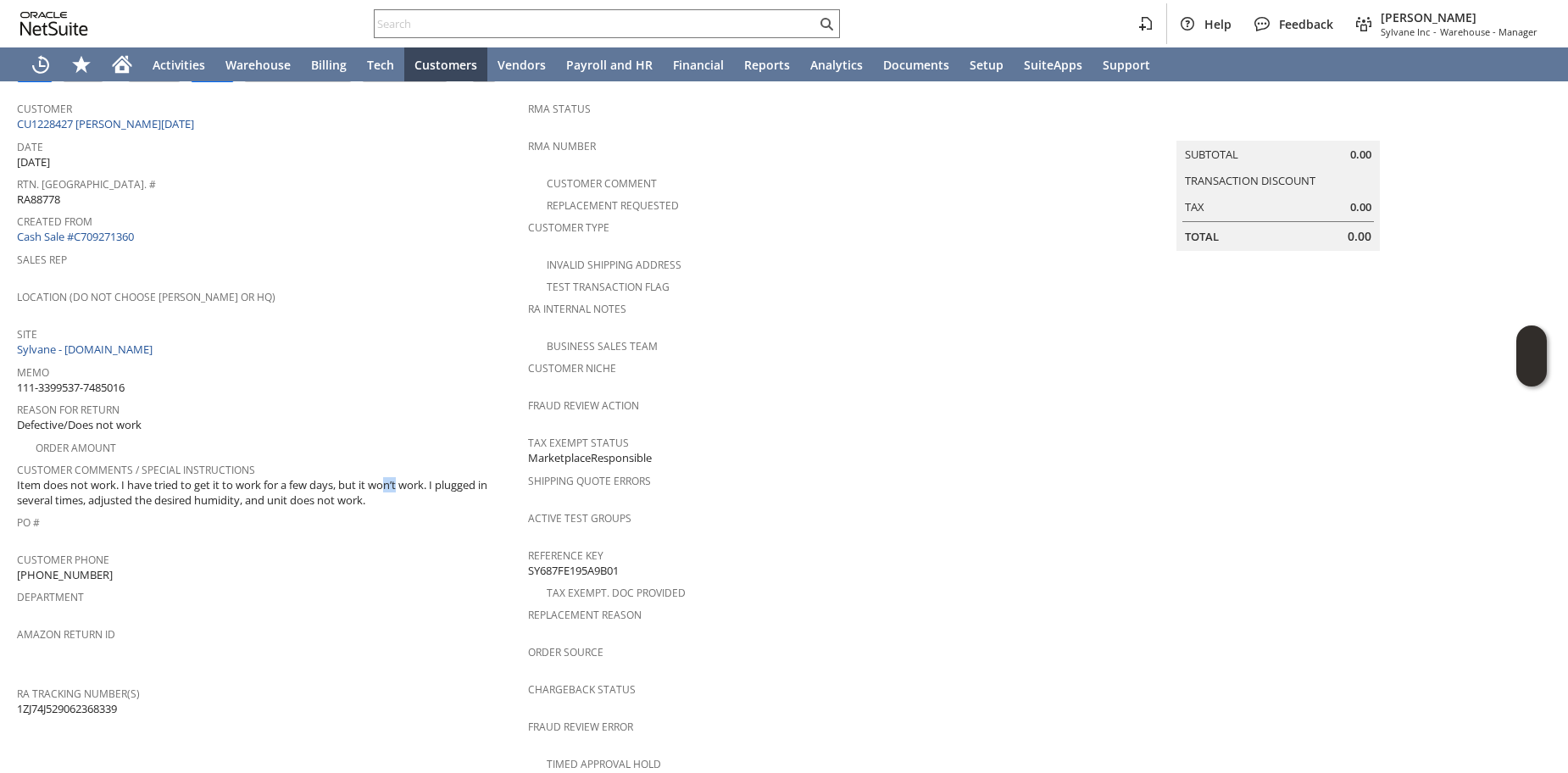
click at [343, 477] on span "Item does not work. I have tried to get it to work for a few days, but it won’t…" at bounding box center [268, 493] width 503 height 32
click at [344, 510] on span "PO #" at bounding box center [268, 519] width 503 height 20
click at [366, 489] on span "Item does not work. I have tried to get it to work for a few days, but it won’t…" at bounding box center [268, 493] width 503 height 32
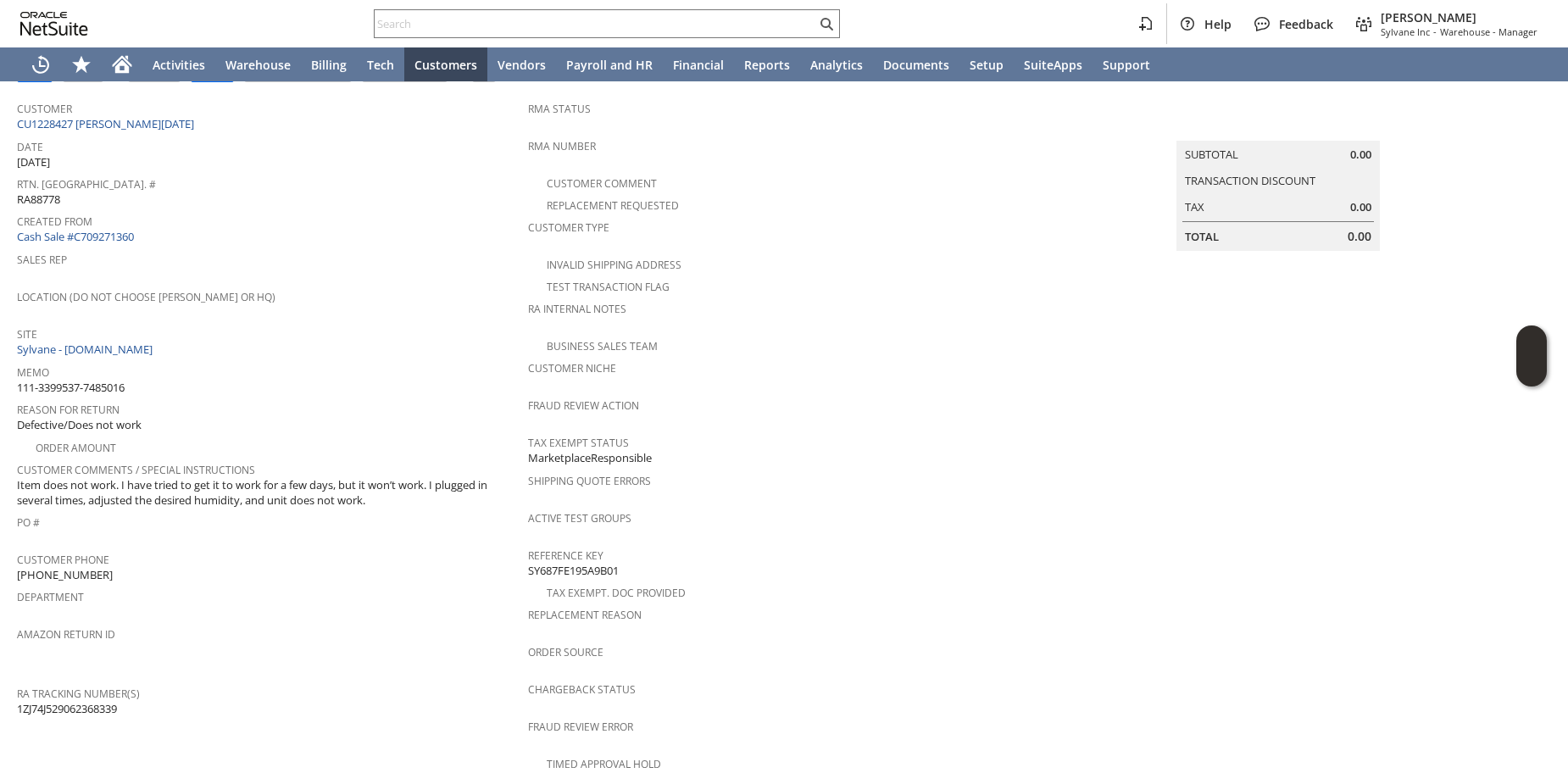
click at [378, 510] on span "PO #" at bounding box center [268, 519] width 503 height 20
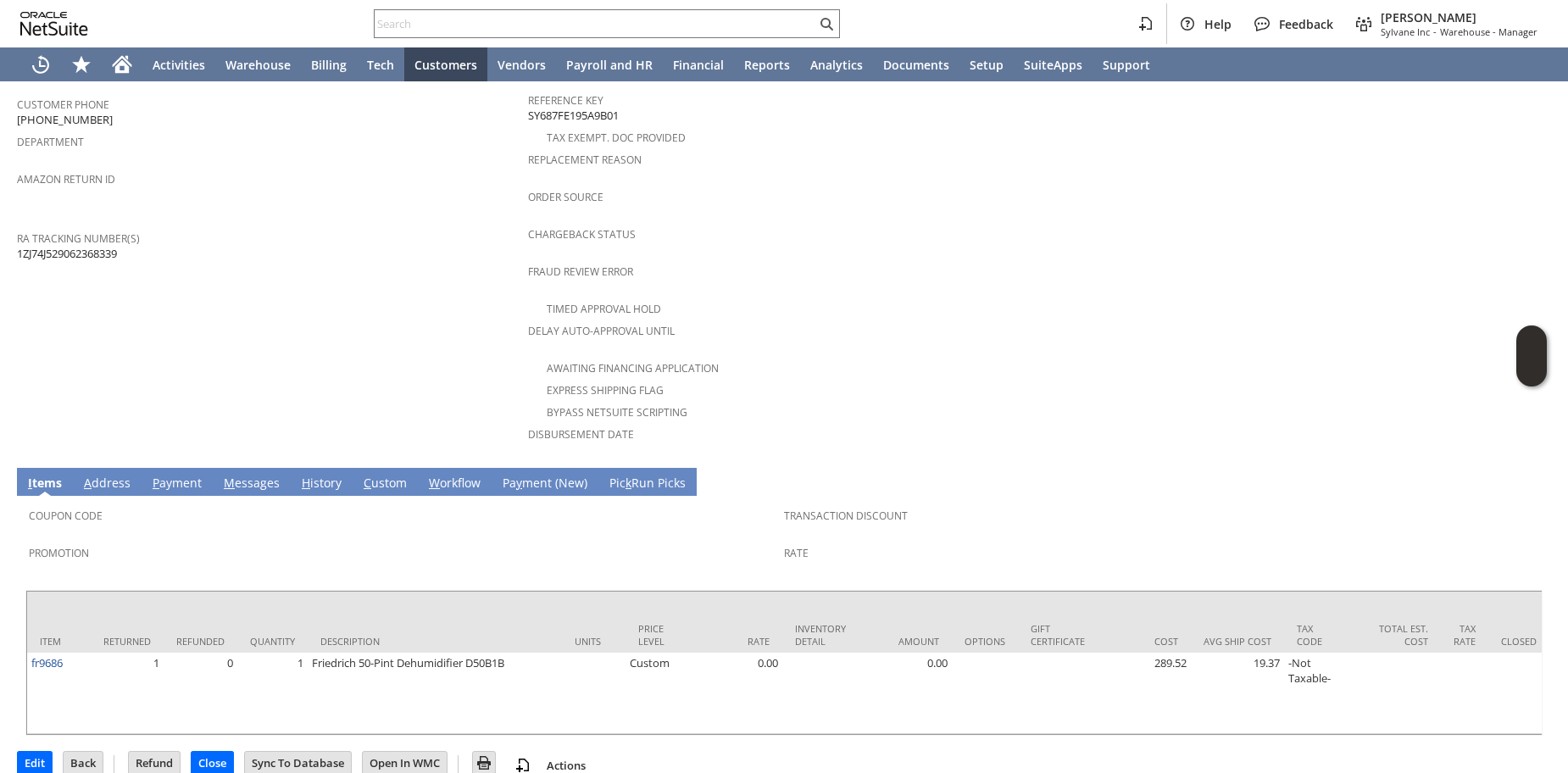
click at [317, 474] on link "H istory" at bounding box center [322, 484] width 49 height 19
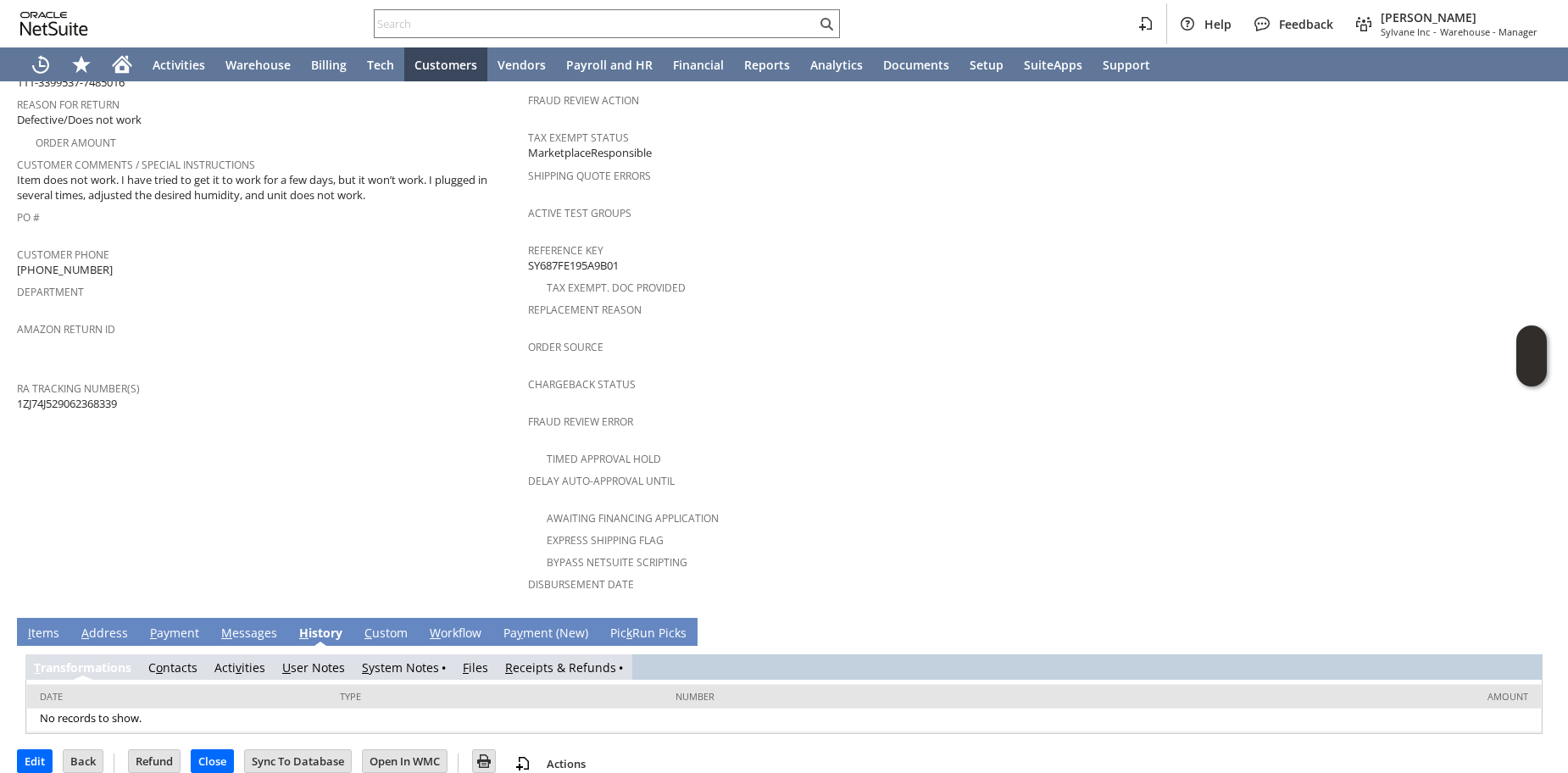
click at [521, 660] on link "R eceipts & Refunds" at bounding box center [561, 667] width 111 height 16
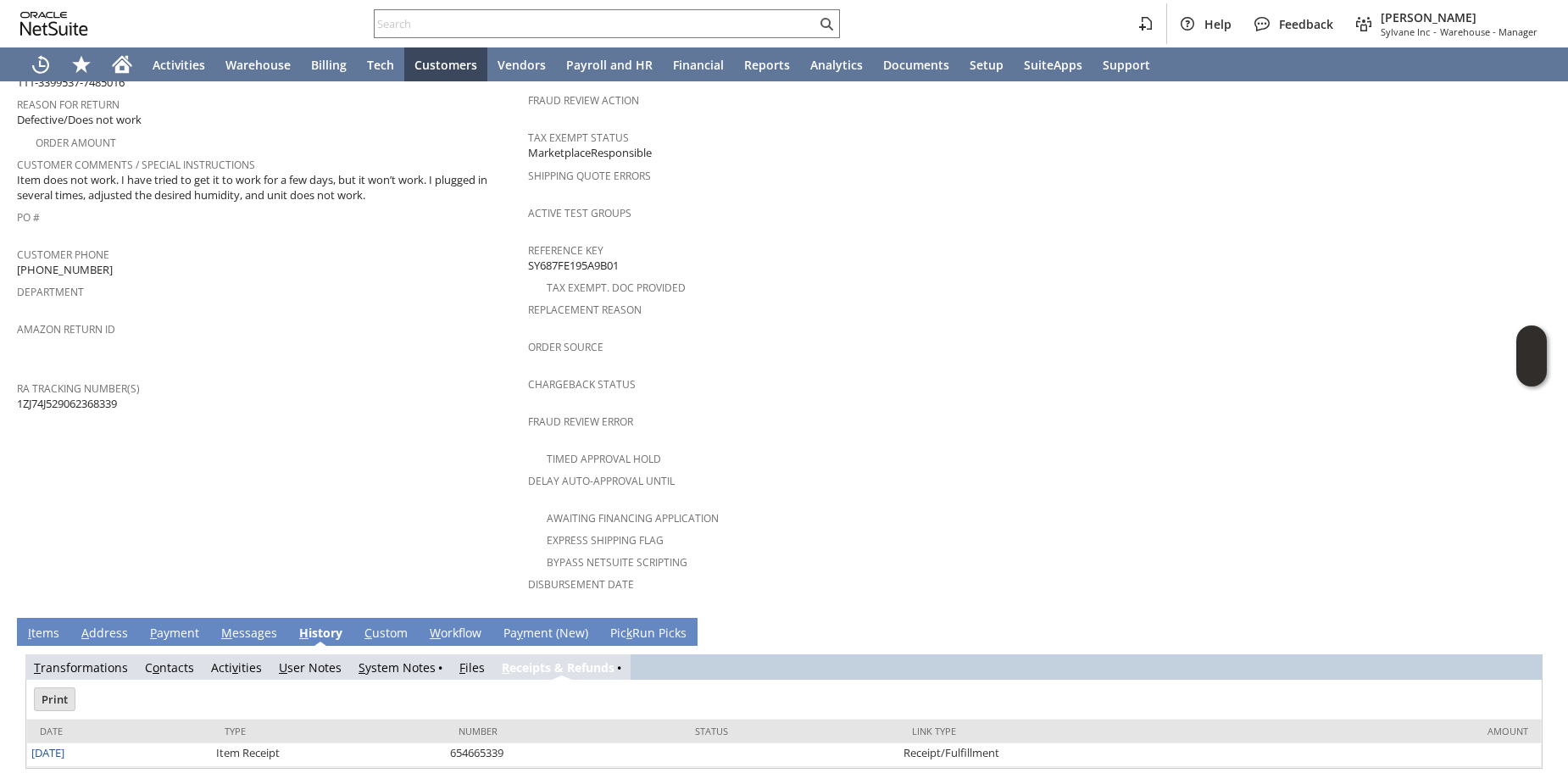
scroll to position [0, 0]
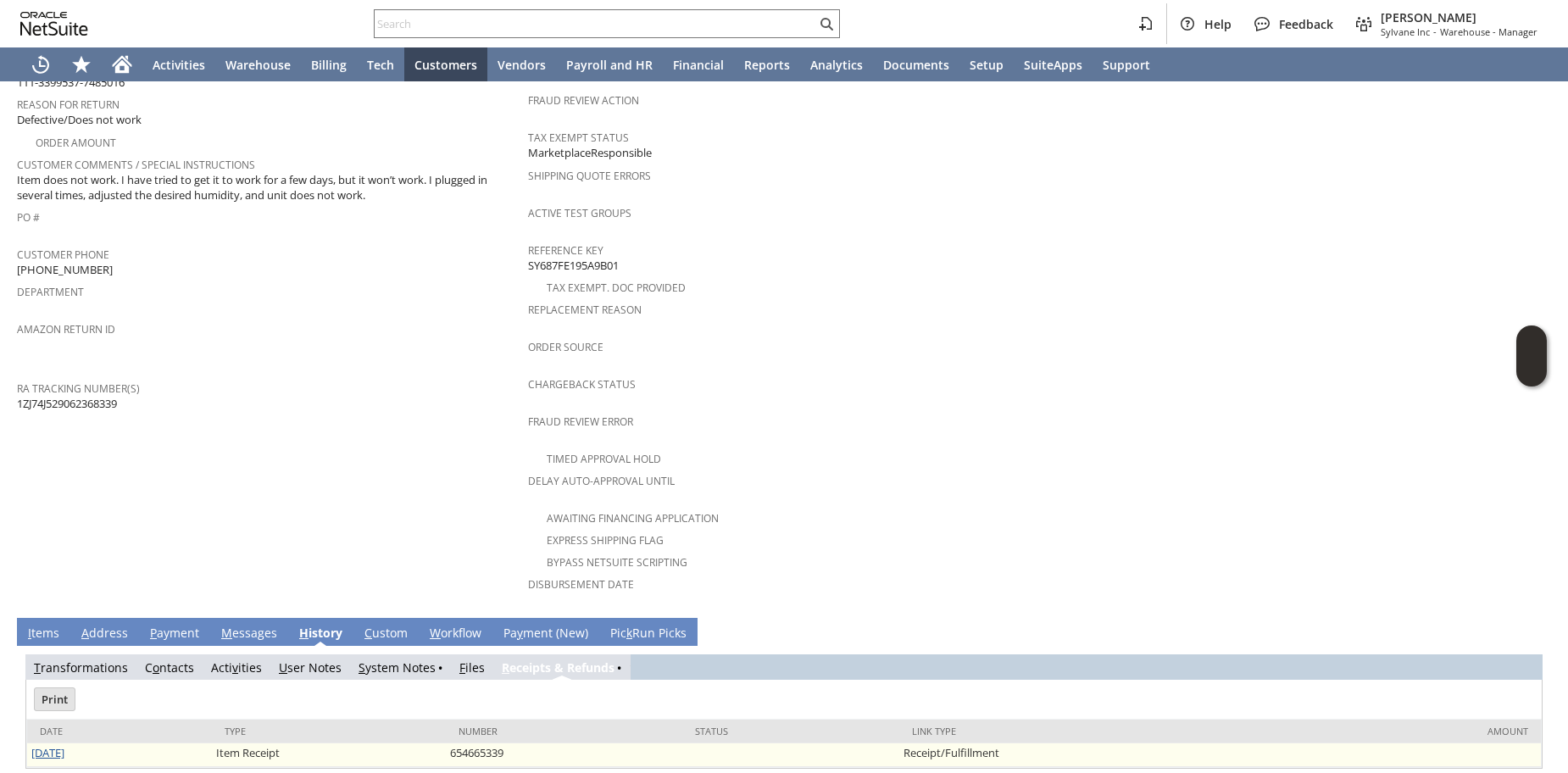
click at [56, 745] on link "[DATE]" at bounding box center [48, 752] width 33 height 15
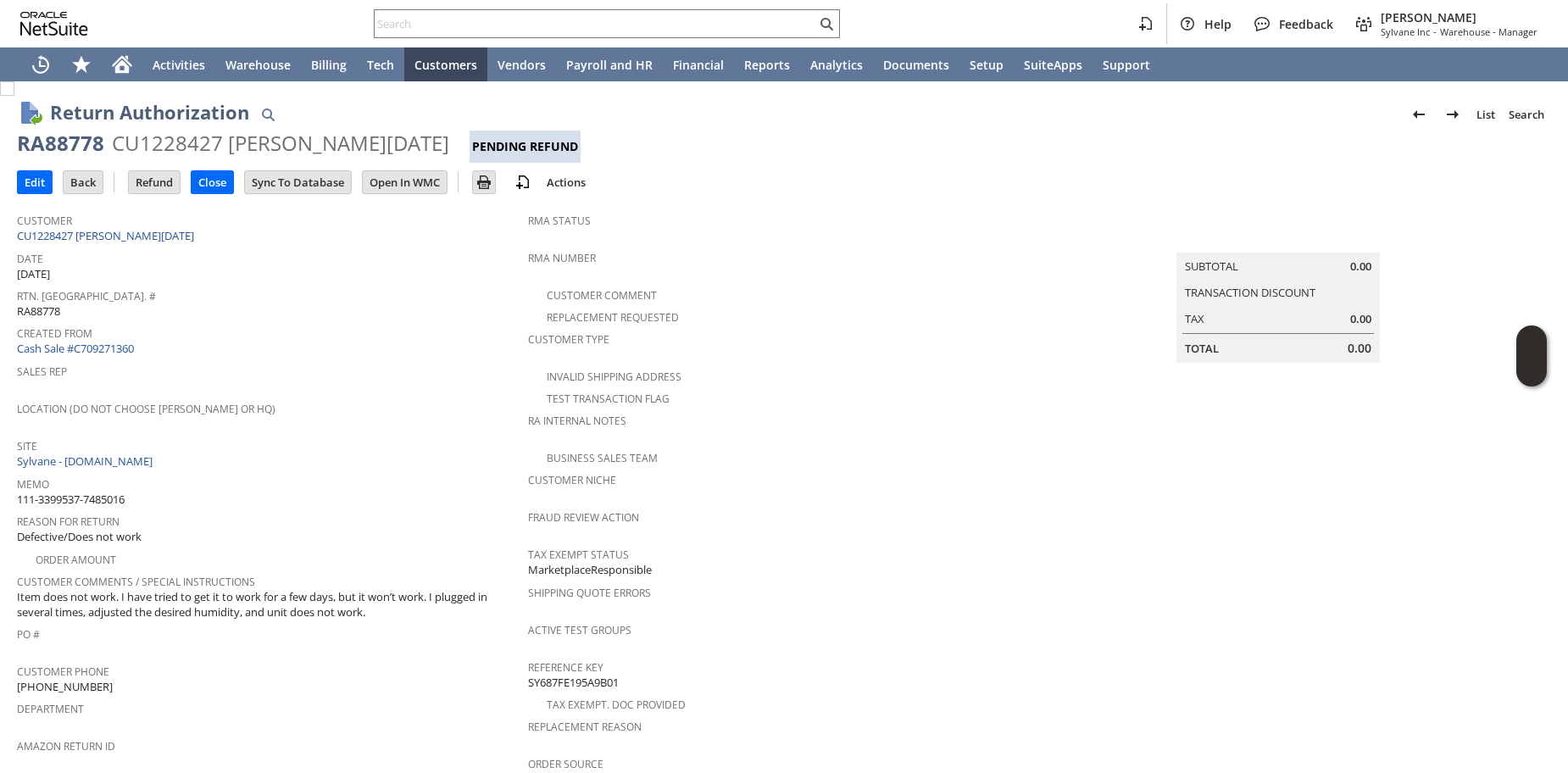
click at [382, 374] on div "Sales Rep" at bounding box center [268, 377] width 503 height 36
click at [333, 589] on span "Item does not work. I have tried to get it to work for a few days, but it won’t…" at bounding box center [268, 605] width 503 height 32
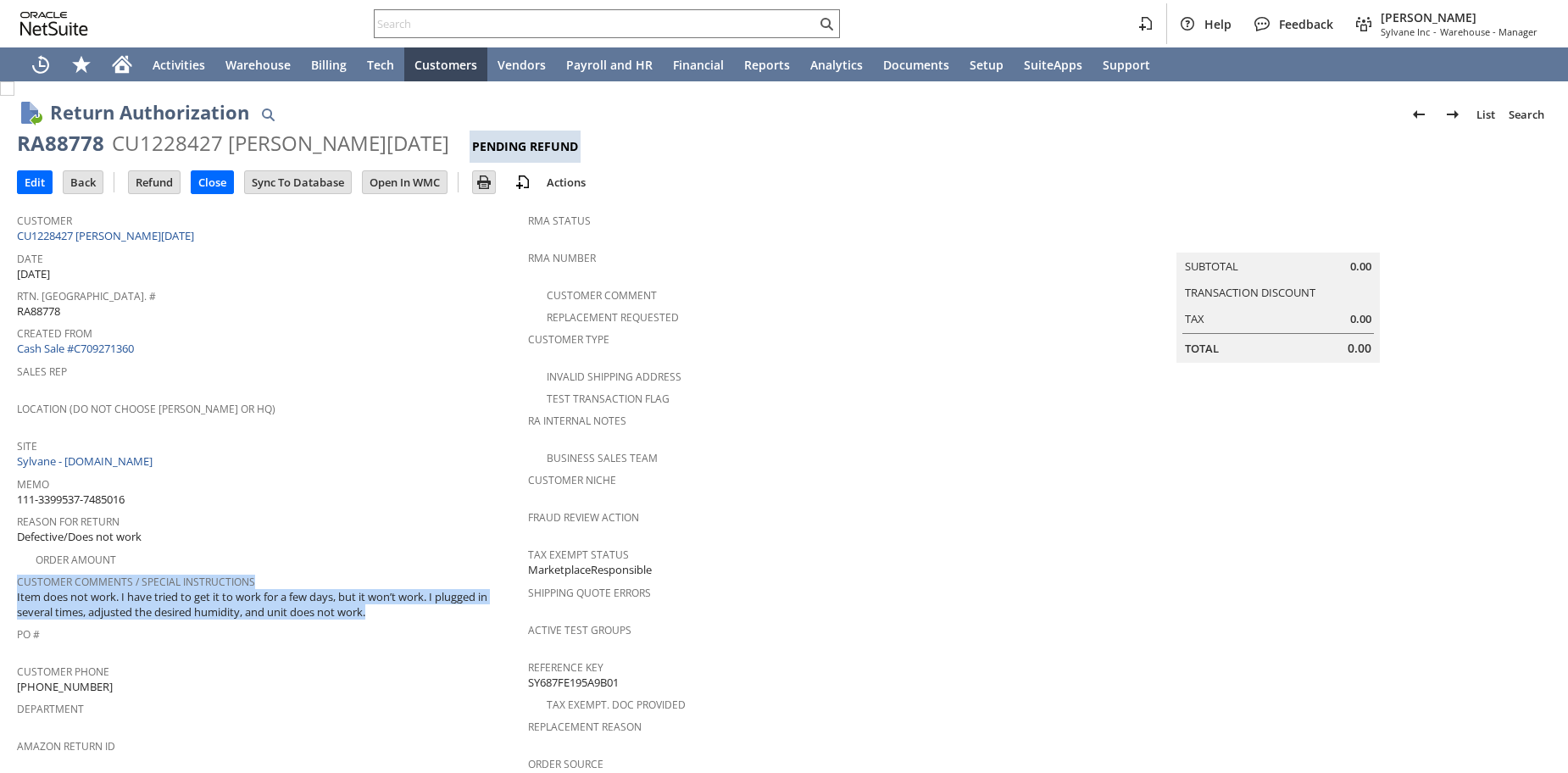
click at [333, 589] on span "Item does not work. I have tried to get it to work for a few days, but it won’t…" at bounding box center [268, 605] width 503 height 32
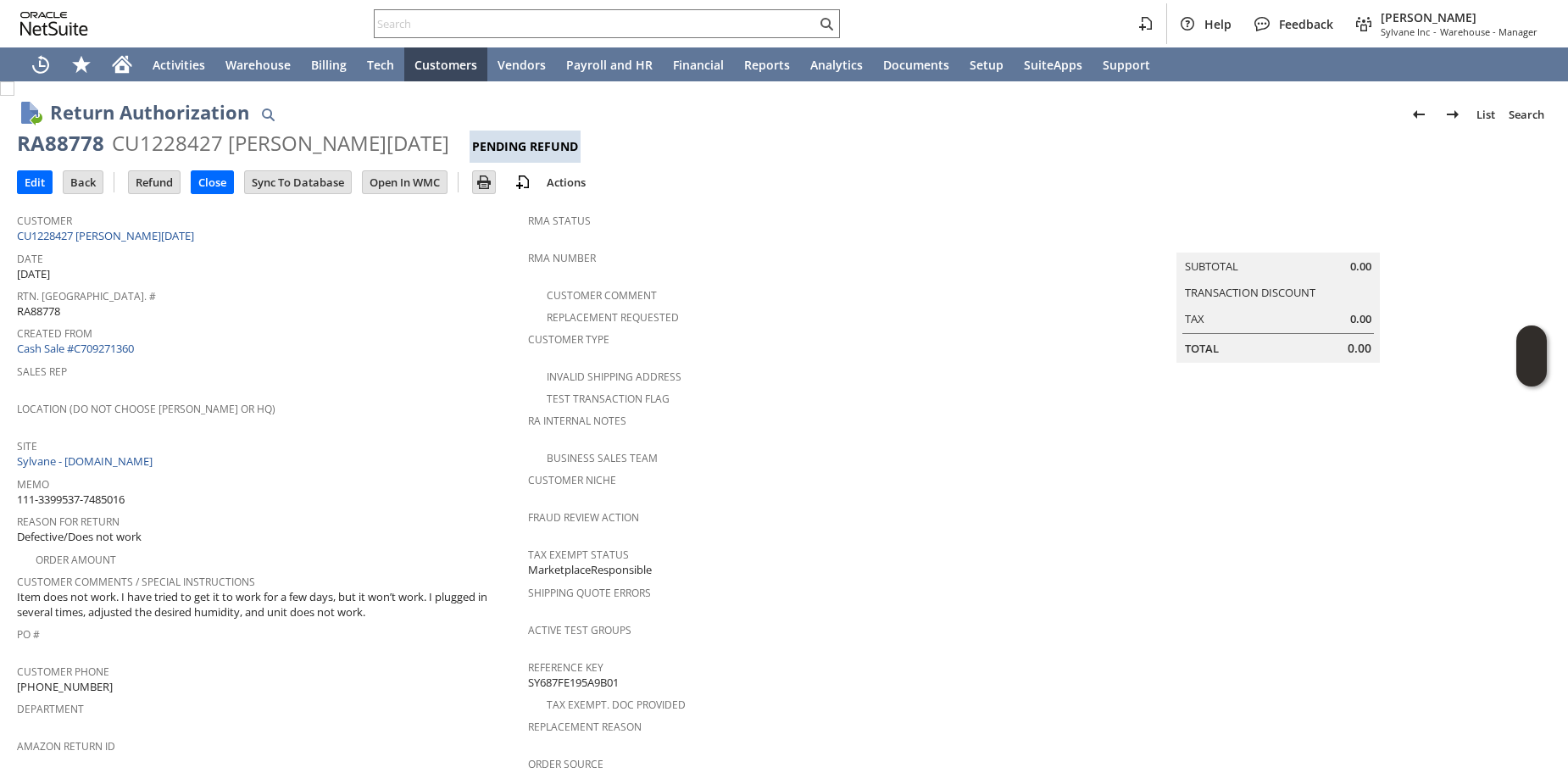
click at [373, 525] on div "Reason For Return Defective/Does not work" at bounding box center [268, 527] width 503 height 36
click at [184, 589] on span "Item does not work. I have tried to get it to work for a few days, but it won’t…" at bounding box center [268, 605] width 503 height 32
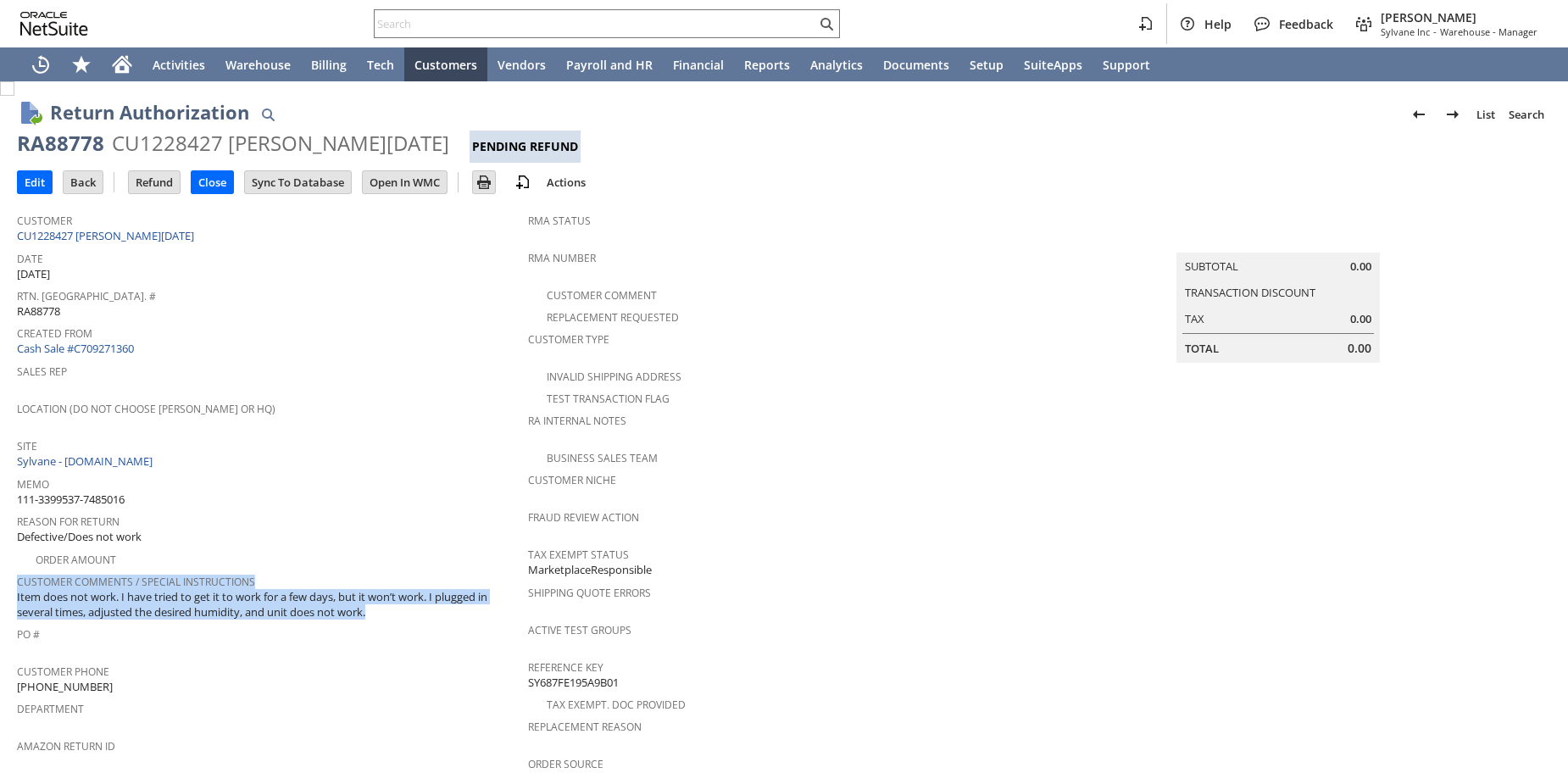
click at [184, 589] on span "Item does not work. I have tried to get it to work for a few days, but it won’t…" at bounding box center [268, 605] width 503 height 32
copy div "Customer Comments / Special Instructions Item does not work. I have tried to ge…"
click at [438, 234] on div "Customer CU1228427 Suzanne S Pasko" at bounding box center [268, 226] width 503 height 36
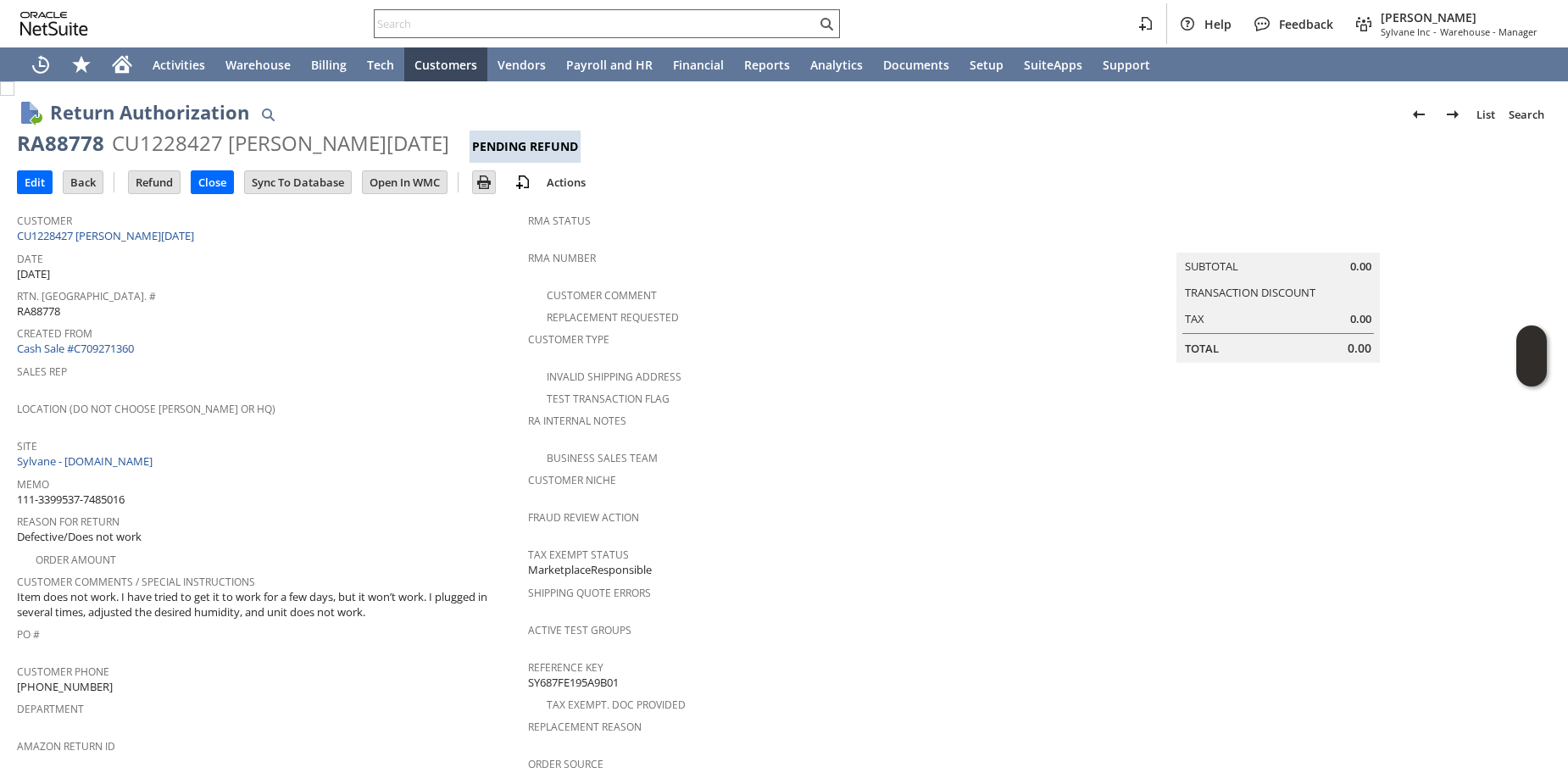
click at [425, 23] on input "text" at bounding box center [595, 23] width 442 height 21
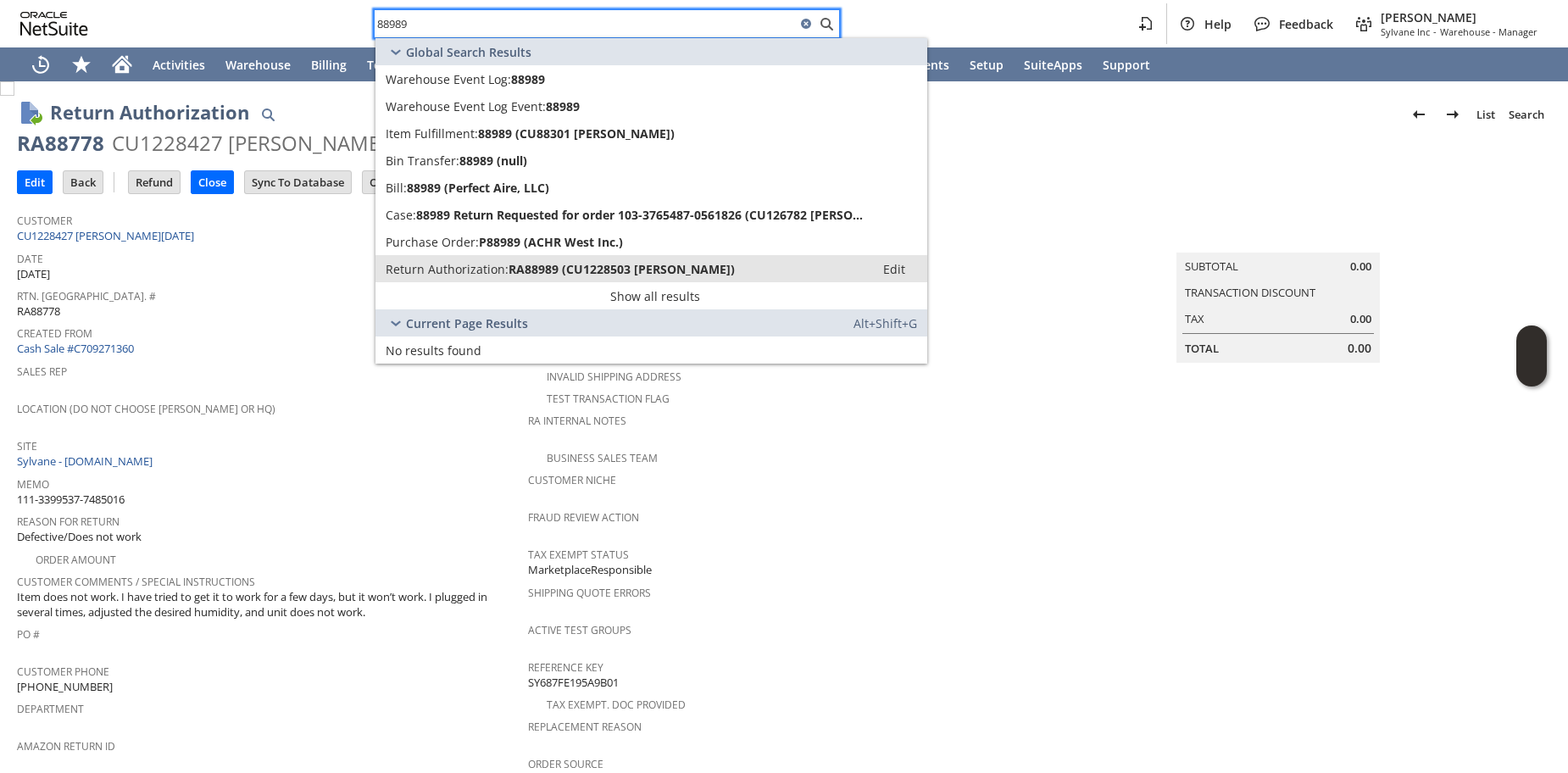
type input "88989"
click at [447, 279] on link "Return Authorization: RA88989 (CU1228503 Marta Nowak) Edit" at bounding box center [652, 269] width 552 height 27
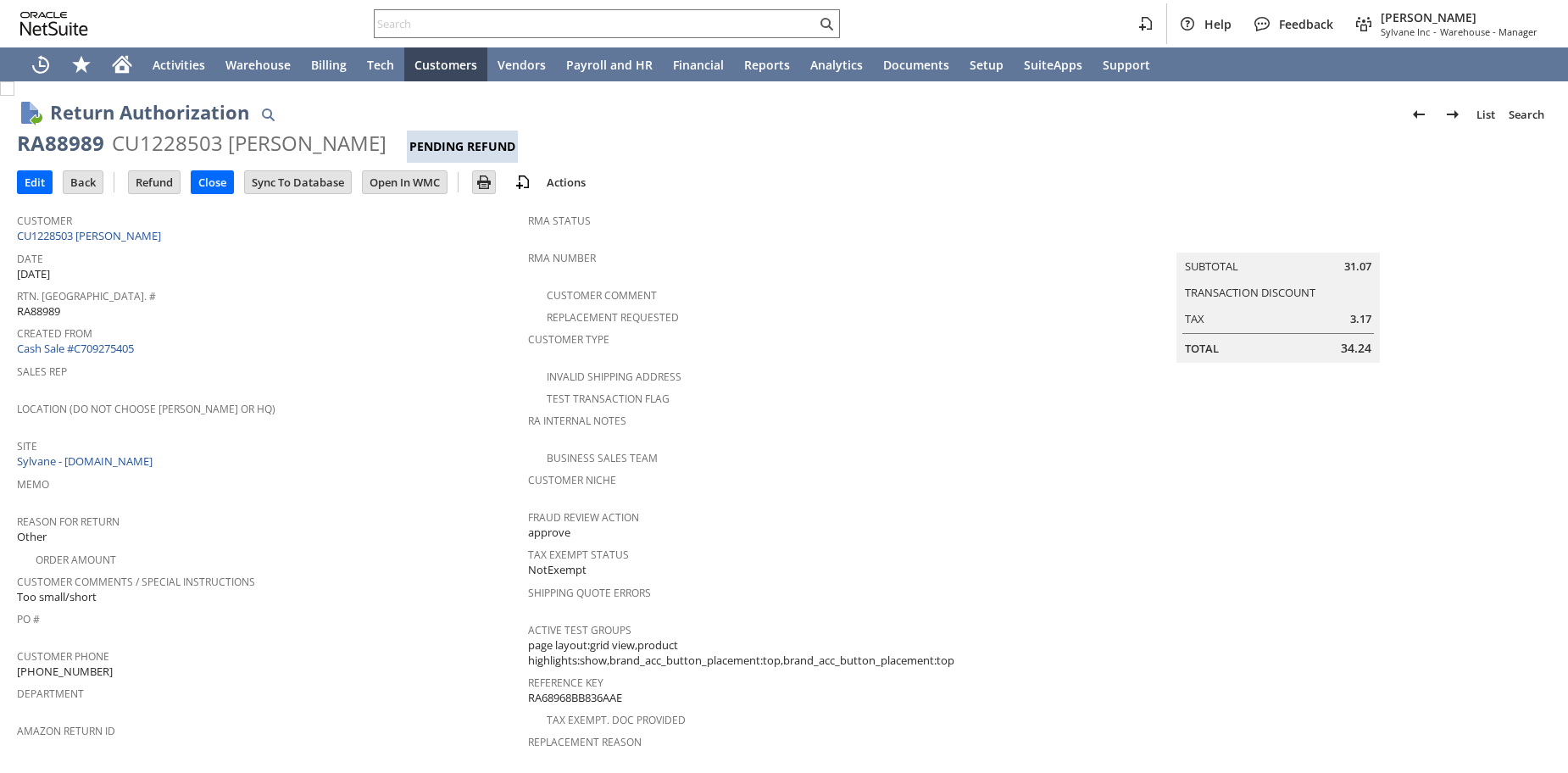
scroll to position [649, 0]
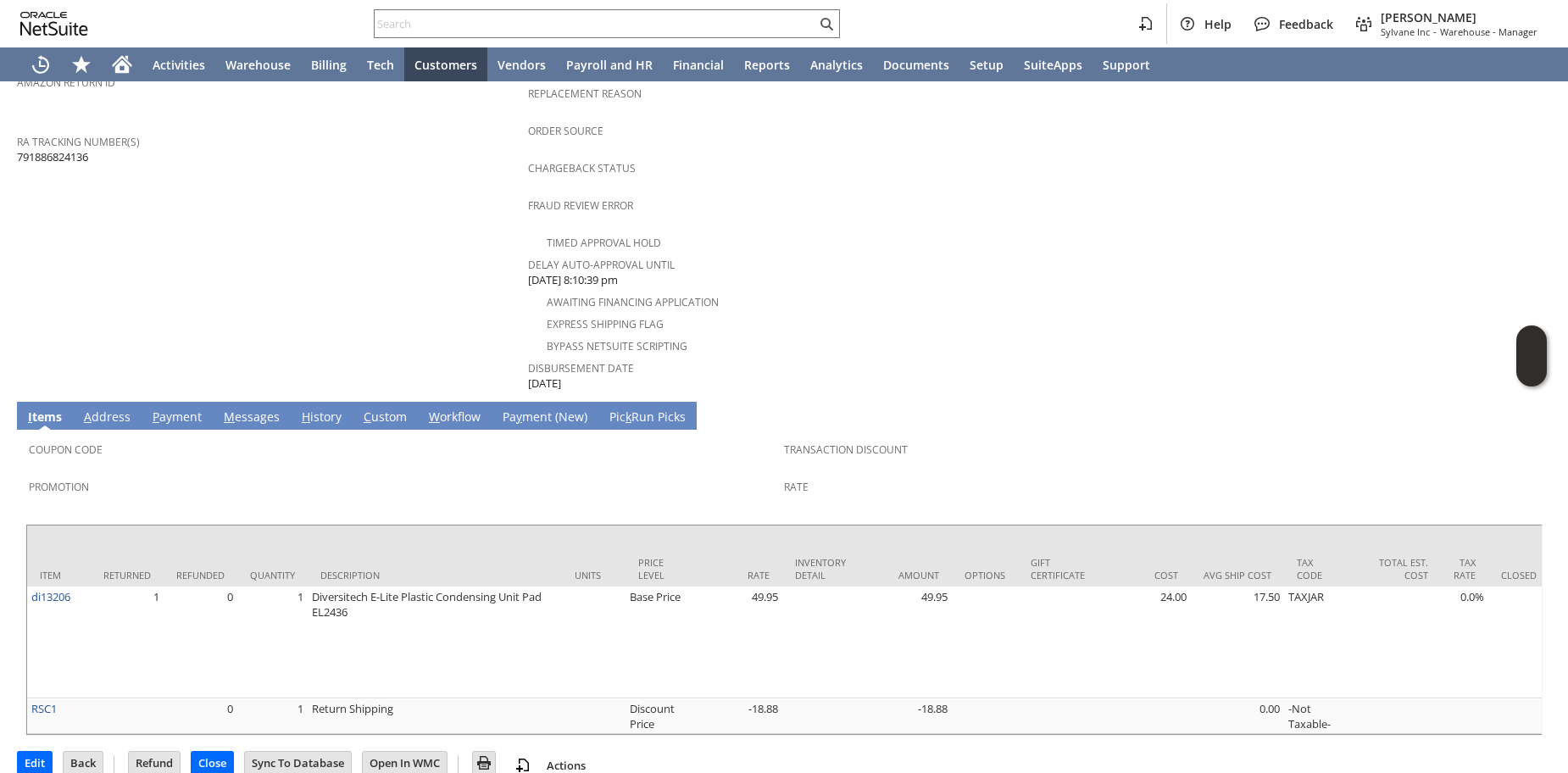
click at [314, 409] on link "H istory" at bounding box center [322, 418] width 49 height 19
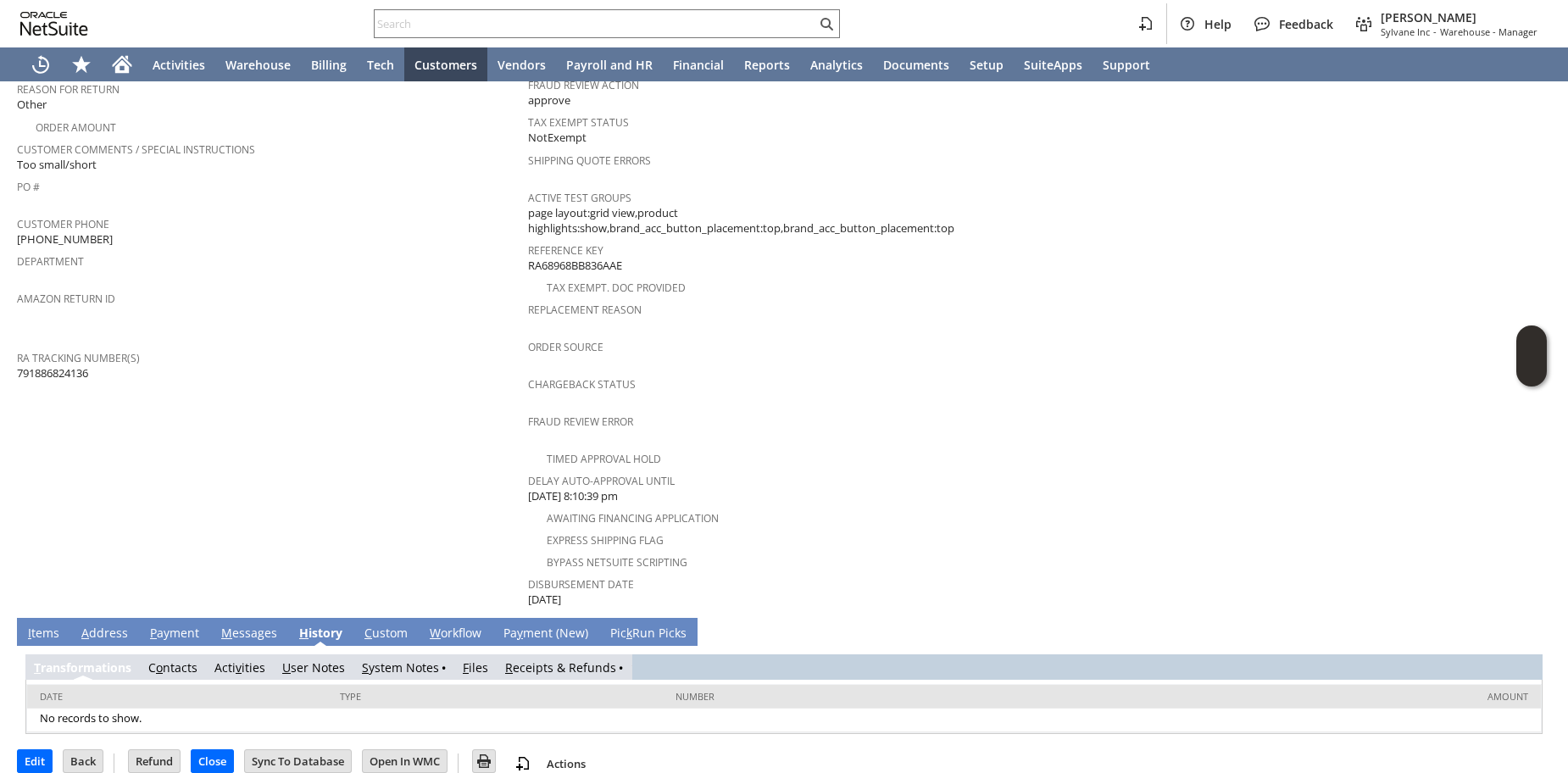
click at [569, 660] on link "R eceipts & Refunds" at bounding box center [561, 667] width 111 height 16
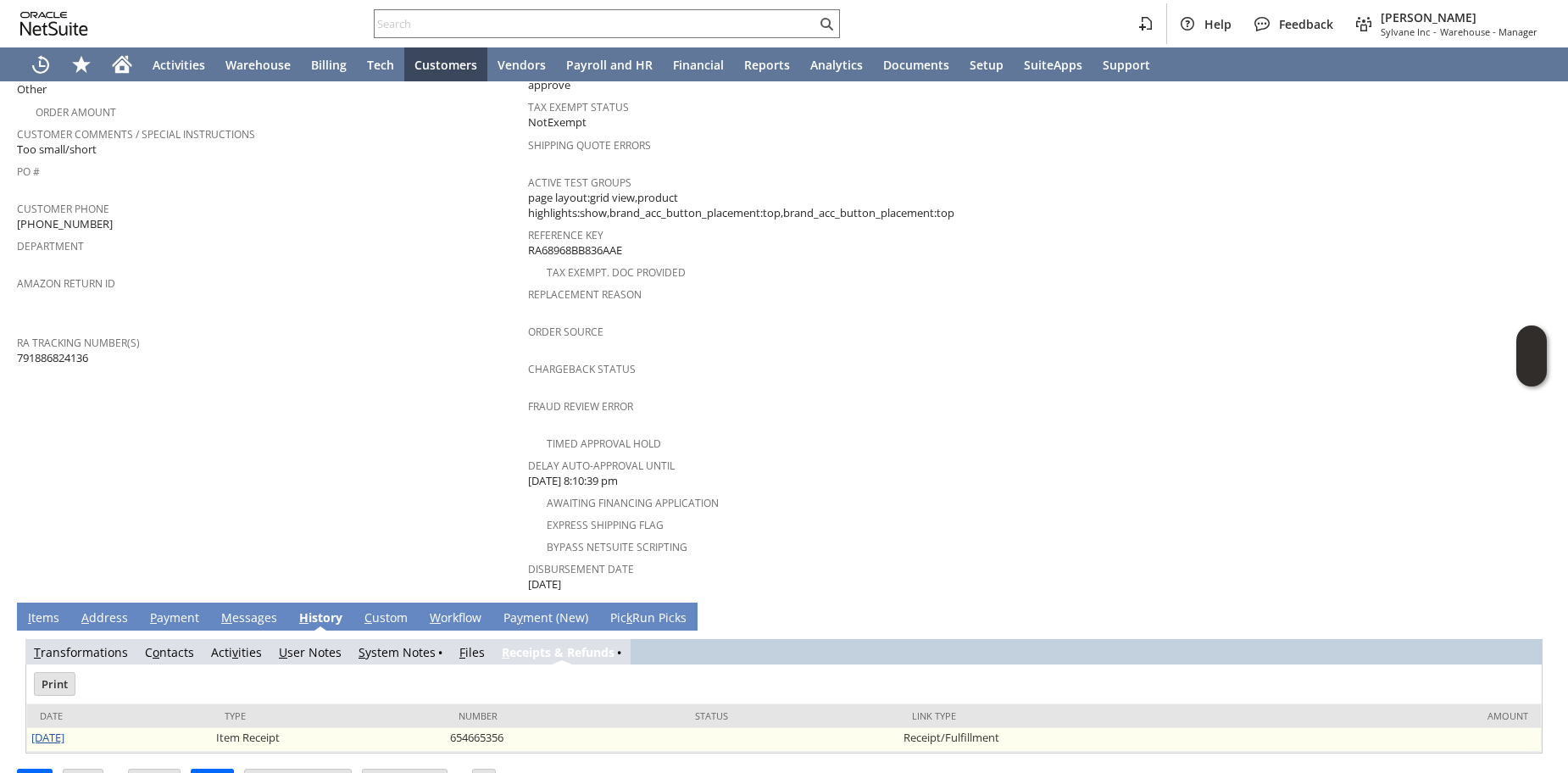
scroll to position [467, 0]
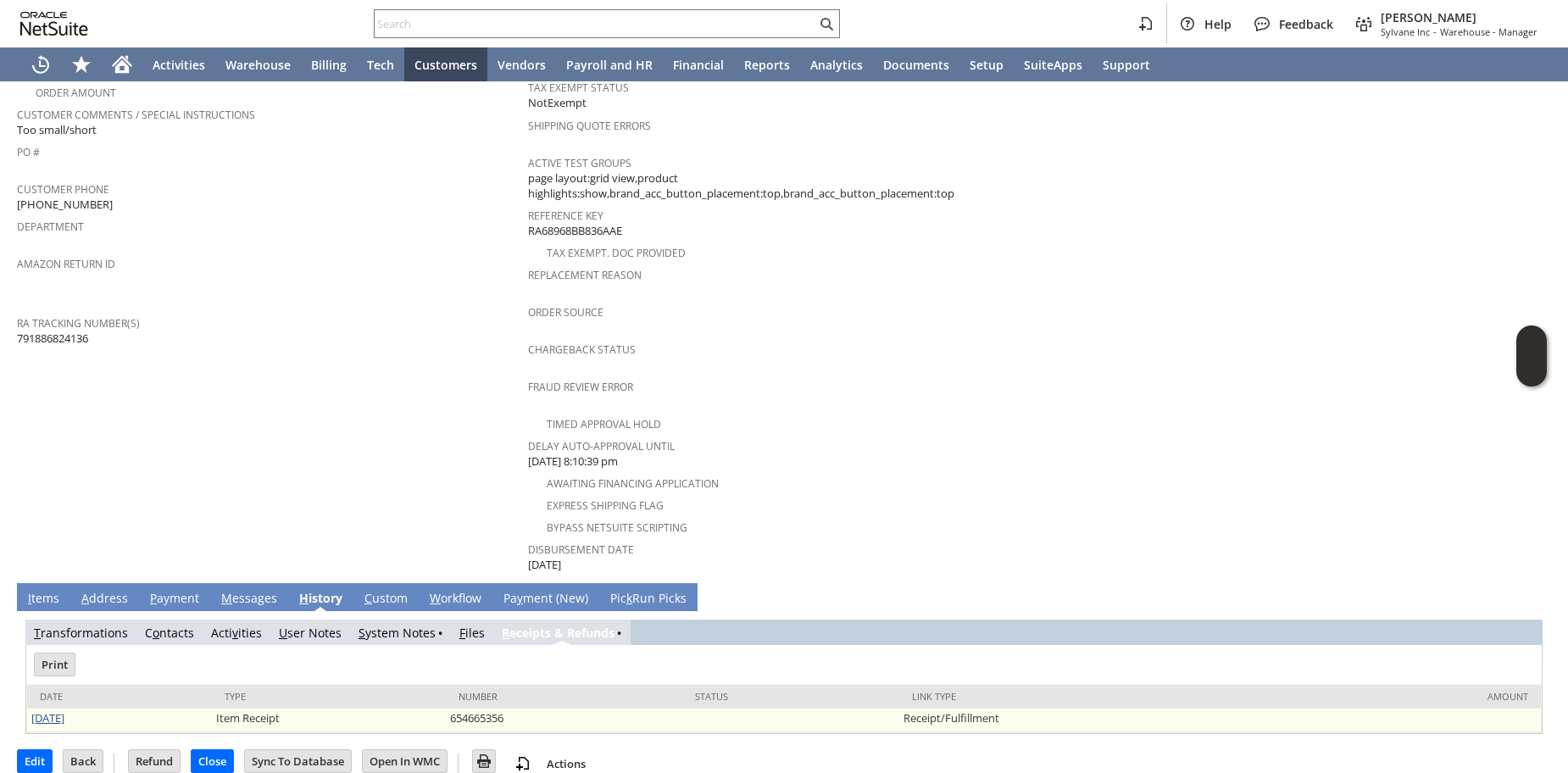
click at [49, 710] on link "8/19/2025" at bounding box center [48, 718] width 33 height 15
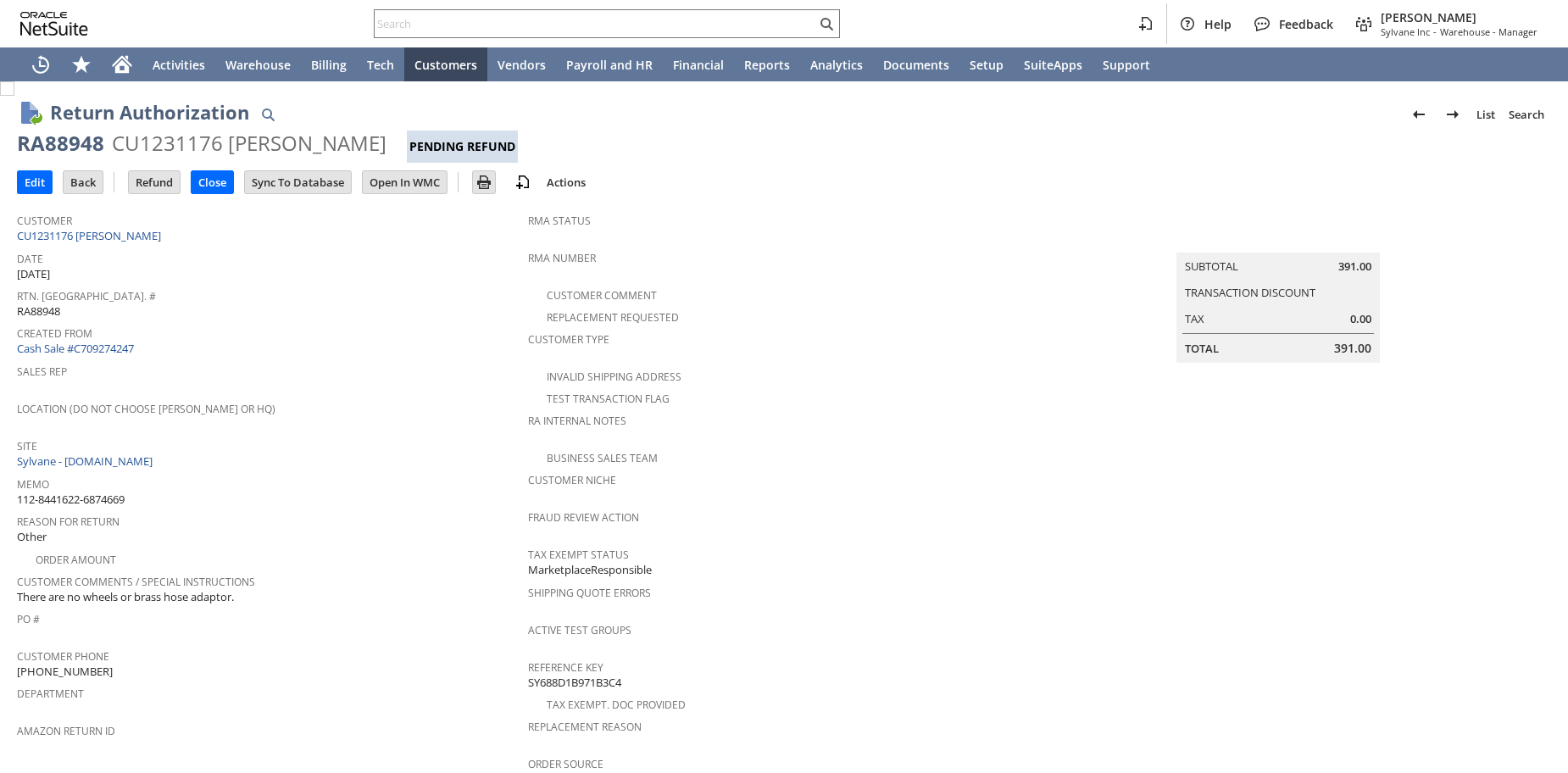
click at [454, 342] on div "Created From Cash Sale #C709274247" at bounding box center [268, 339] width 503 height 36
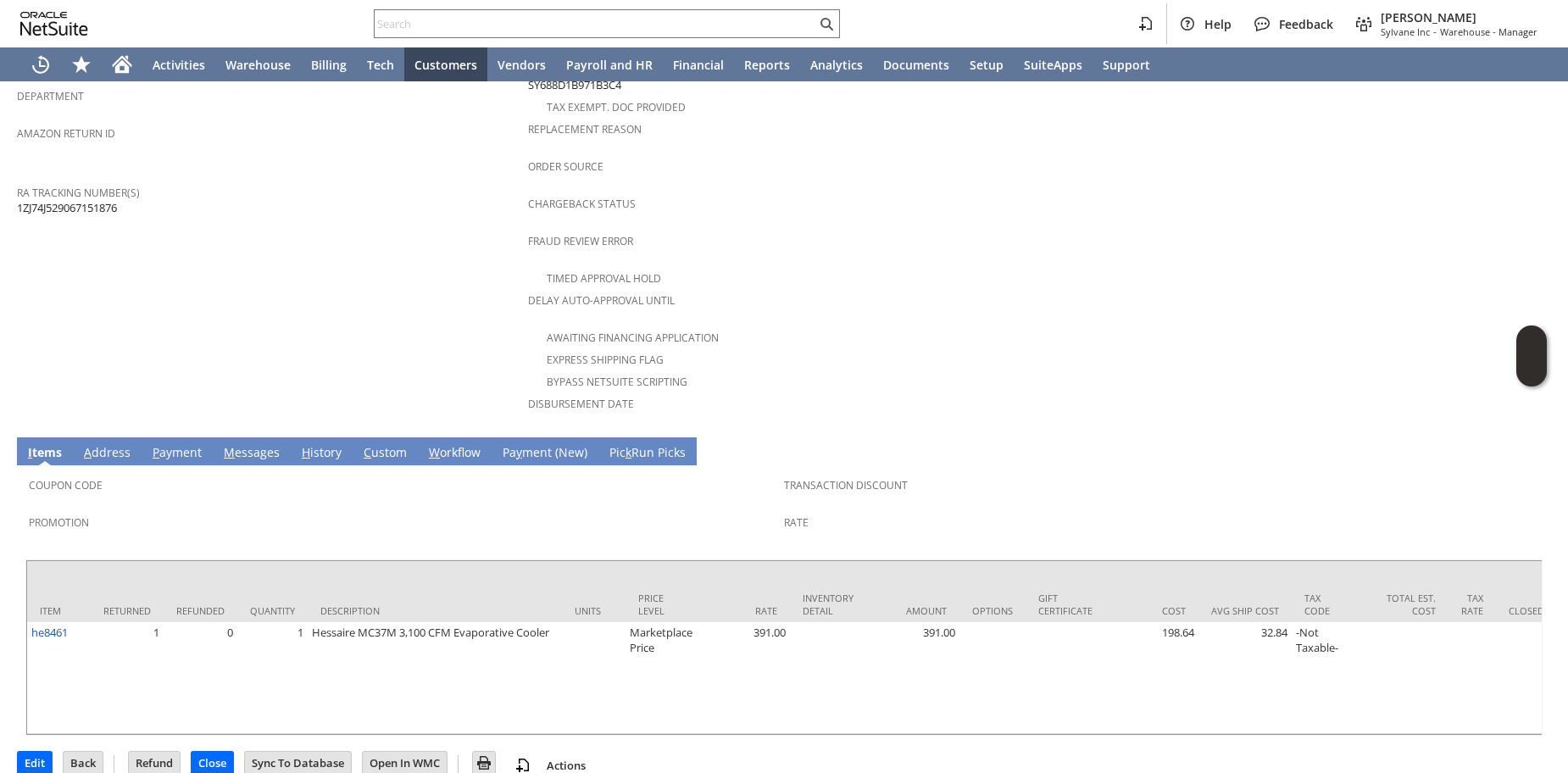
click at [453, 343] on td "Customer CU1231176 Jeannine Fournier Date 8/7/2025 Rtn. Auth. # RA88948 Created…" at bounding box center [272, 18] width 511 height 822
click at [310, 445] on link "H istory" at bounding box center [322, 454] width 49 height 19
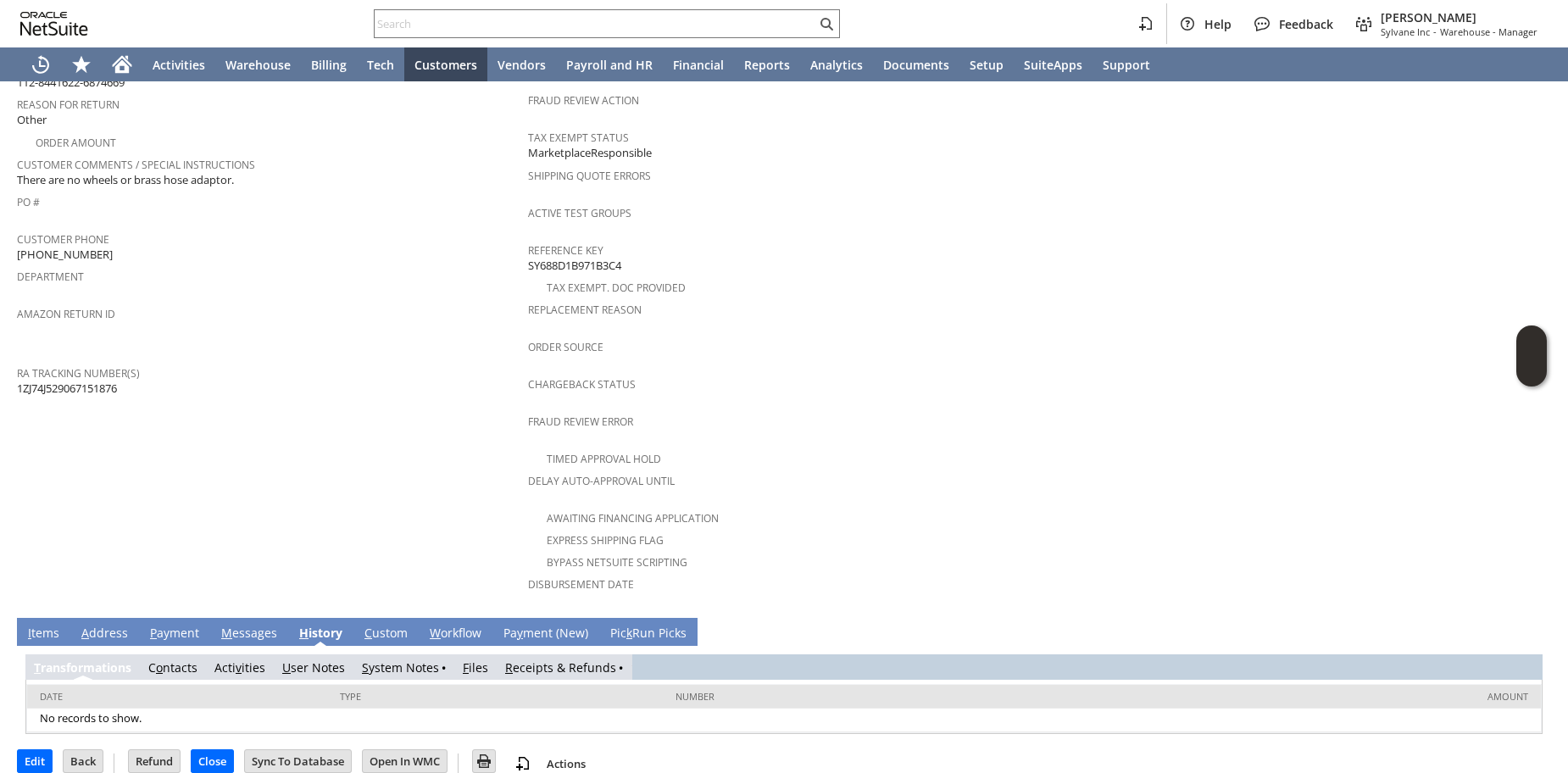
click at [513, 660] on link "R eceipts & Refunds" at bounding box center [561, 667] width 111 height 16
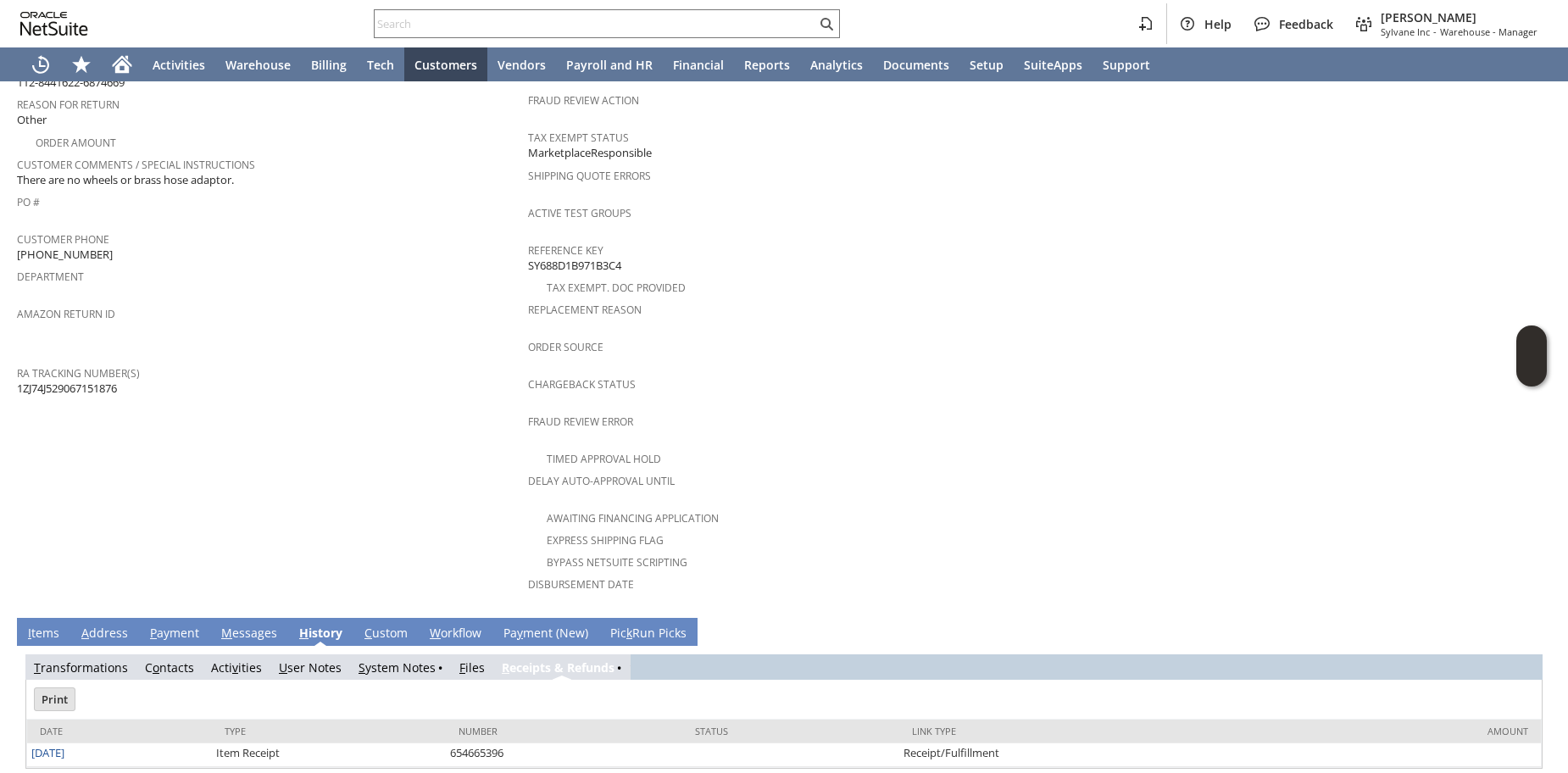
scroll to position [0, 0]
click at [365, 301] on span "Amazon Return ID" at bounding box center [268, 311] width 503 height 20
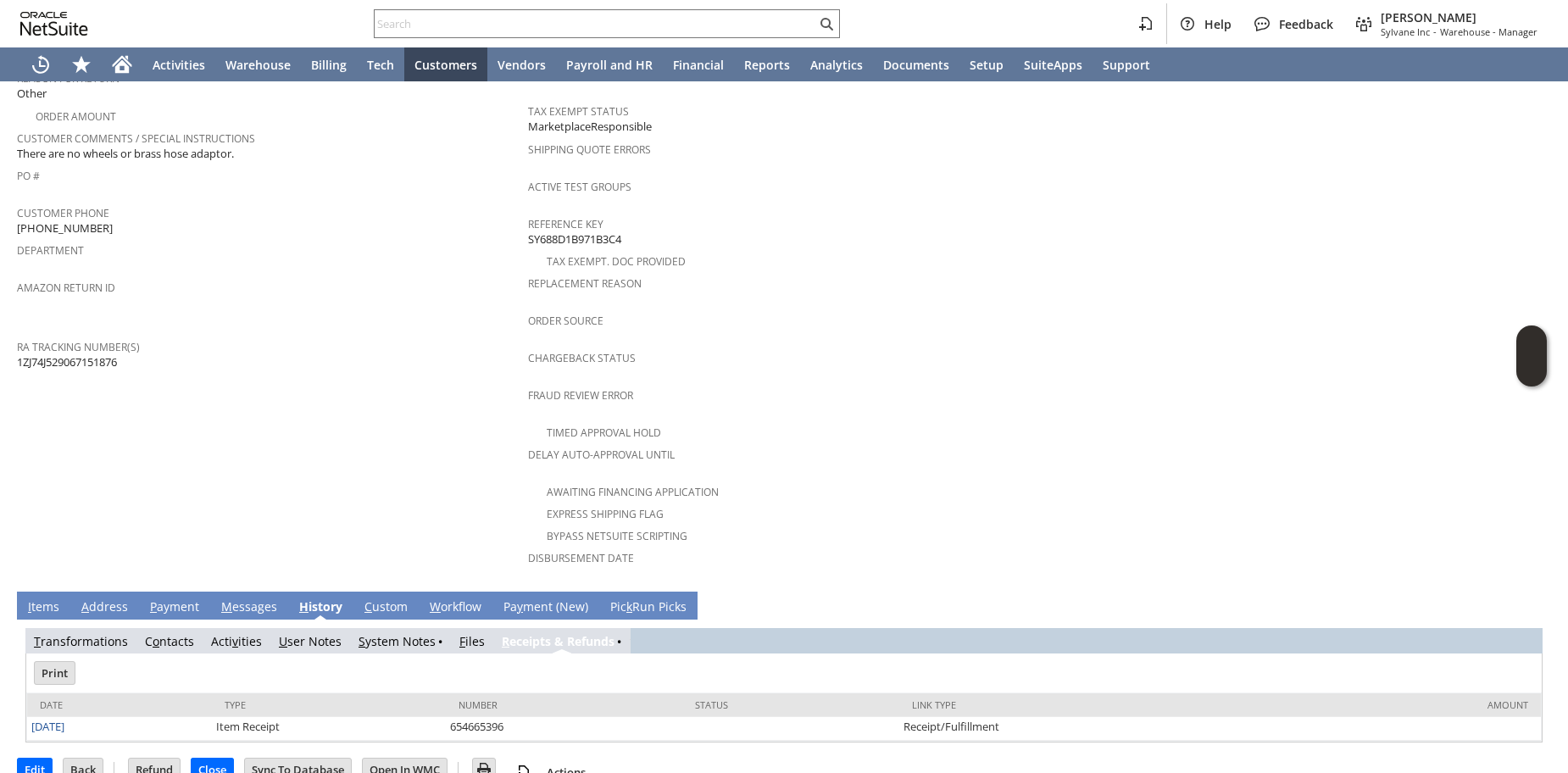
scroll to position [452, 0]
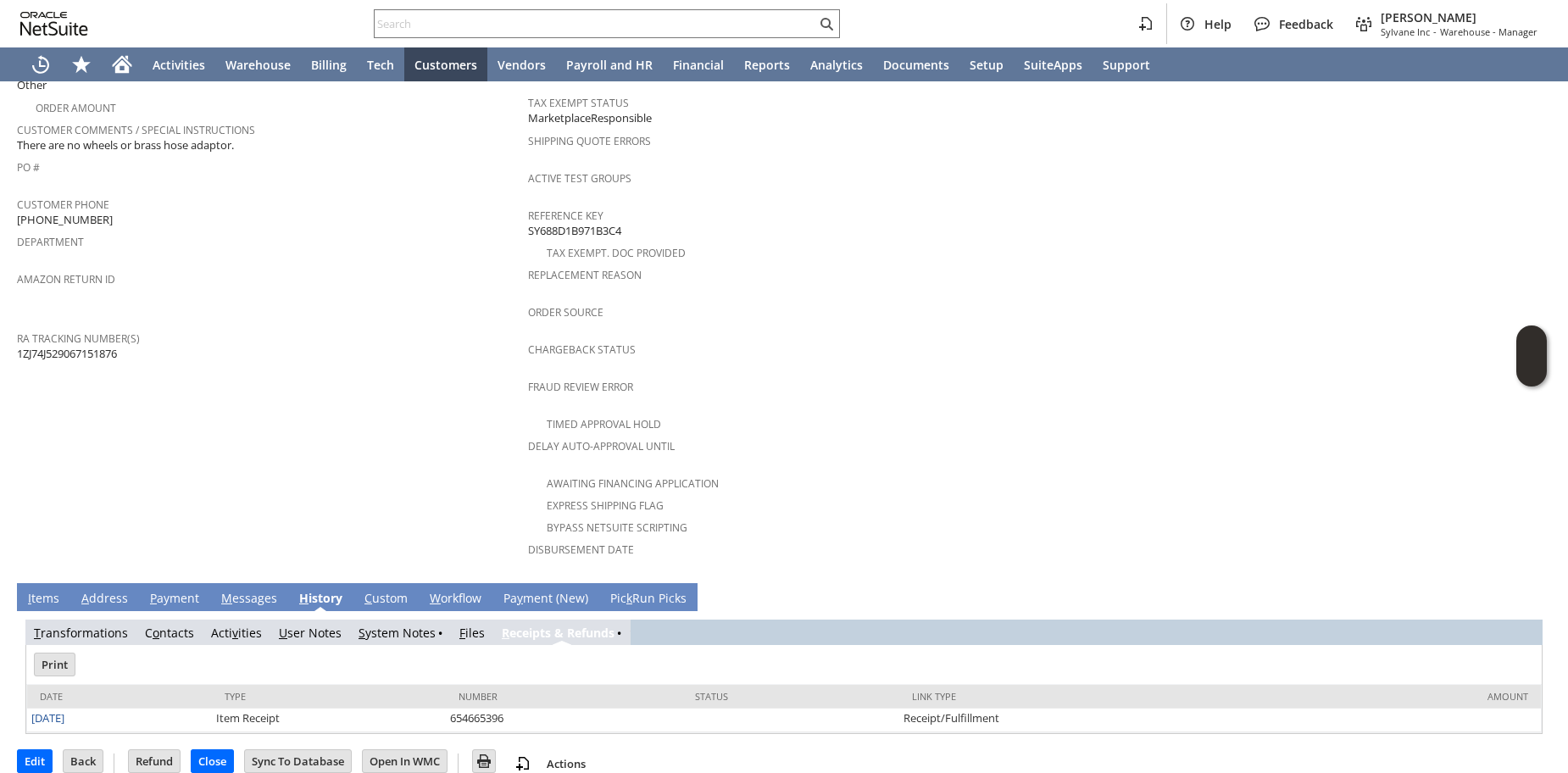
click at [57, 590] on link "I tems" at bounding box center [43, 599] width 40 height 19
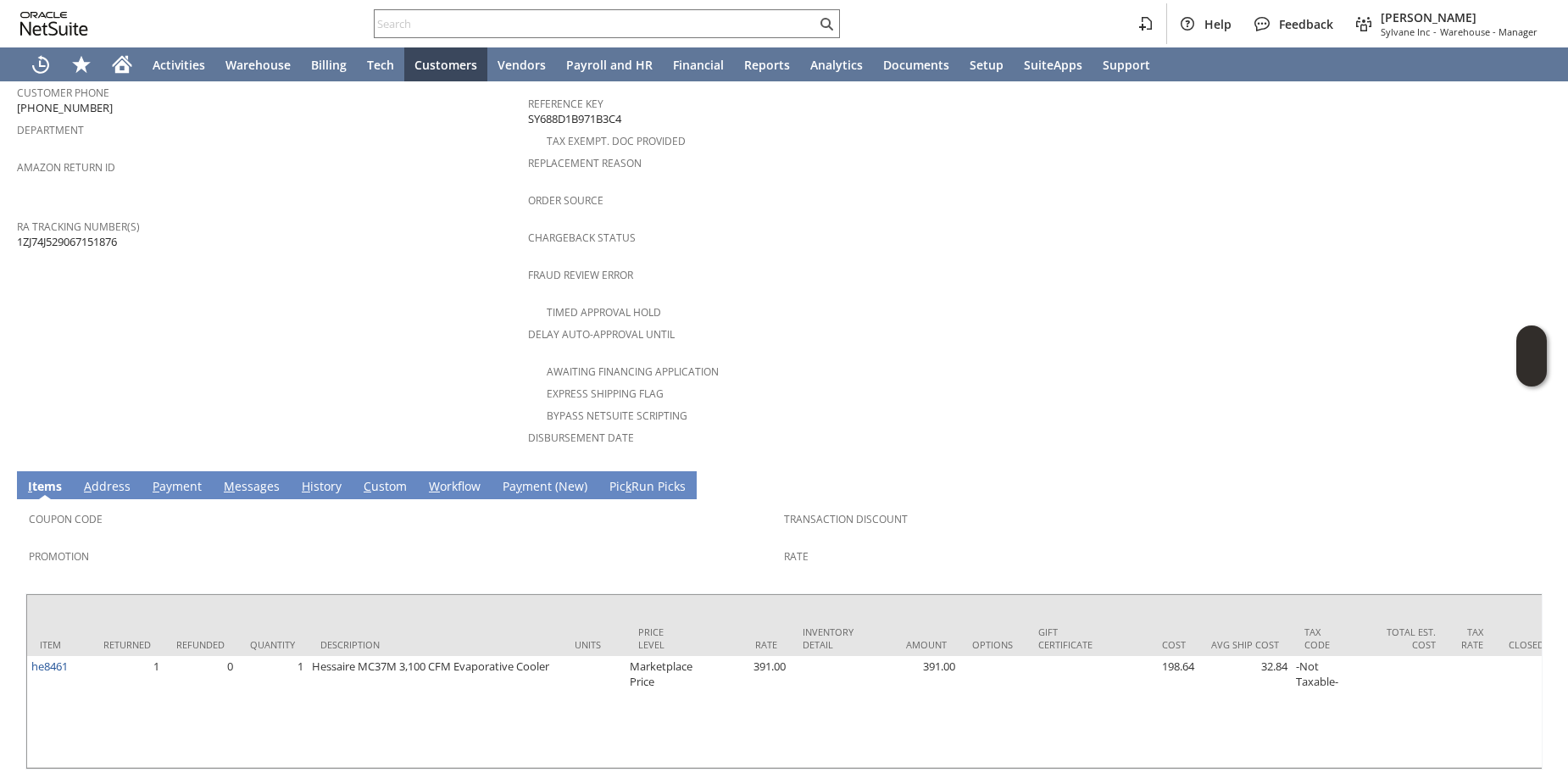
scroll to position [597, 0]
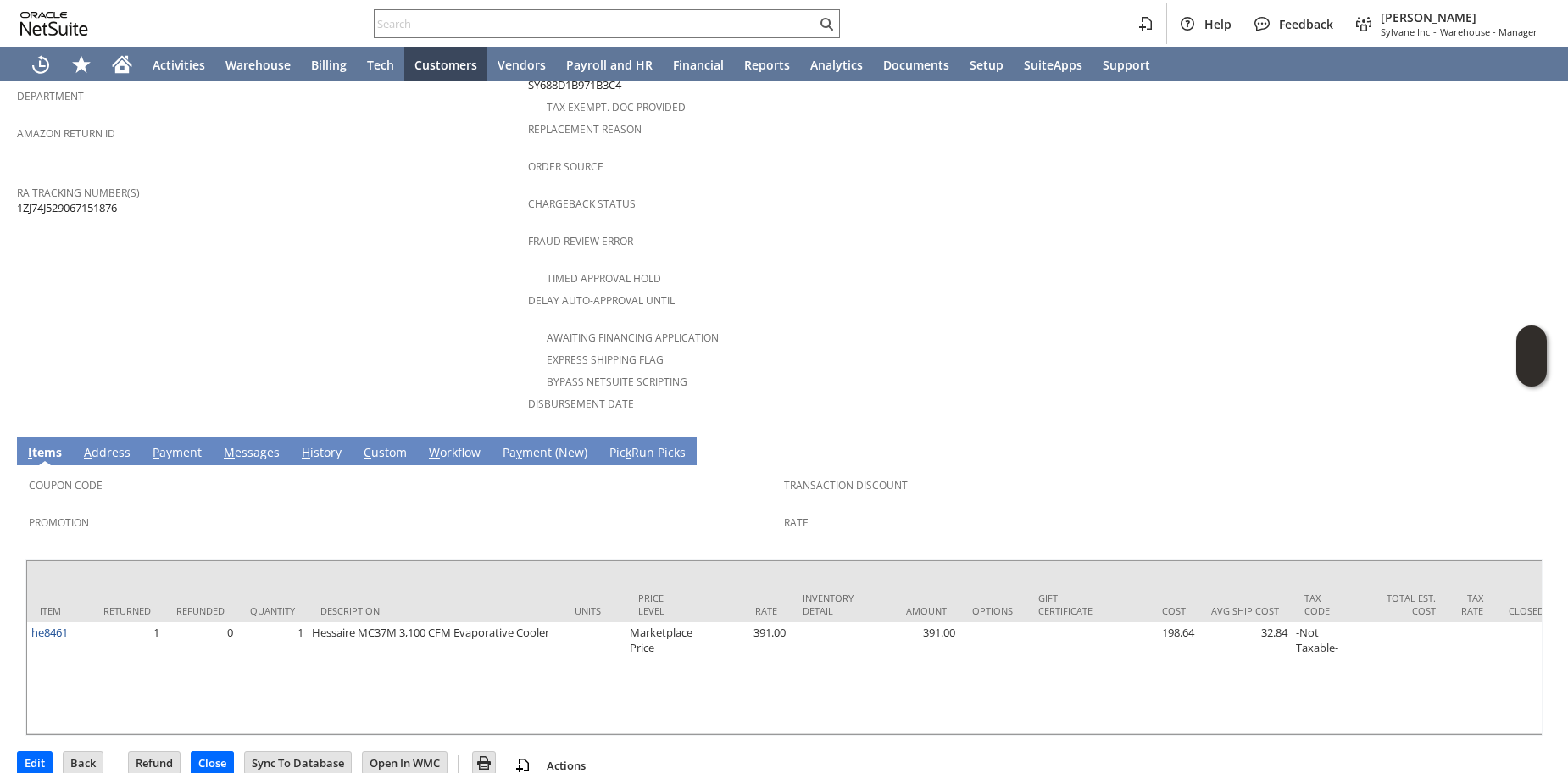
click at [330, 300] on td "Customer CU1231176 Jeannine Fournier Date 8/7/2025 Rtn. Auth. # RA88948 Created…" at bounding box center [272, 18] width 511 height 822
click at [321, 445] on link "H istory" at bounding box center [322, 454] width 49 height 19
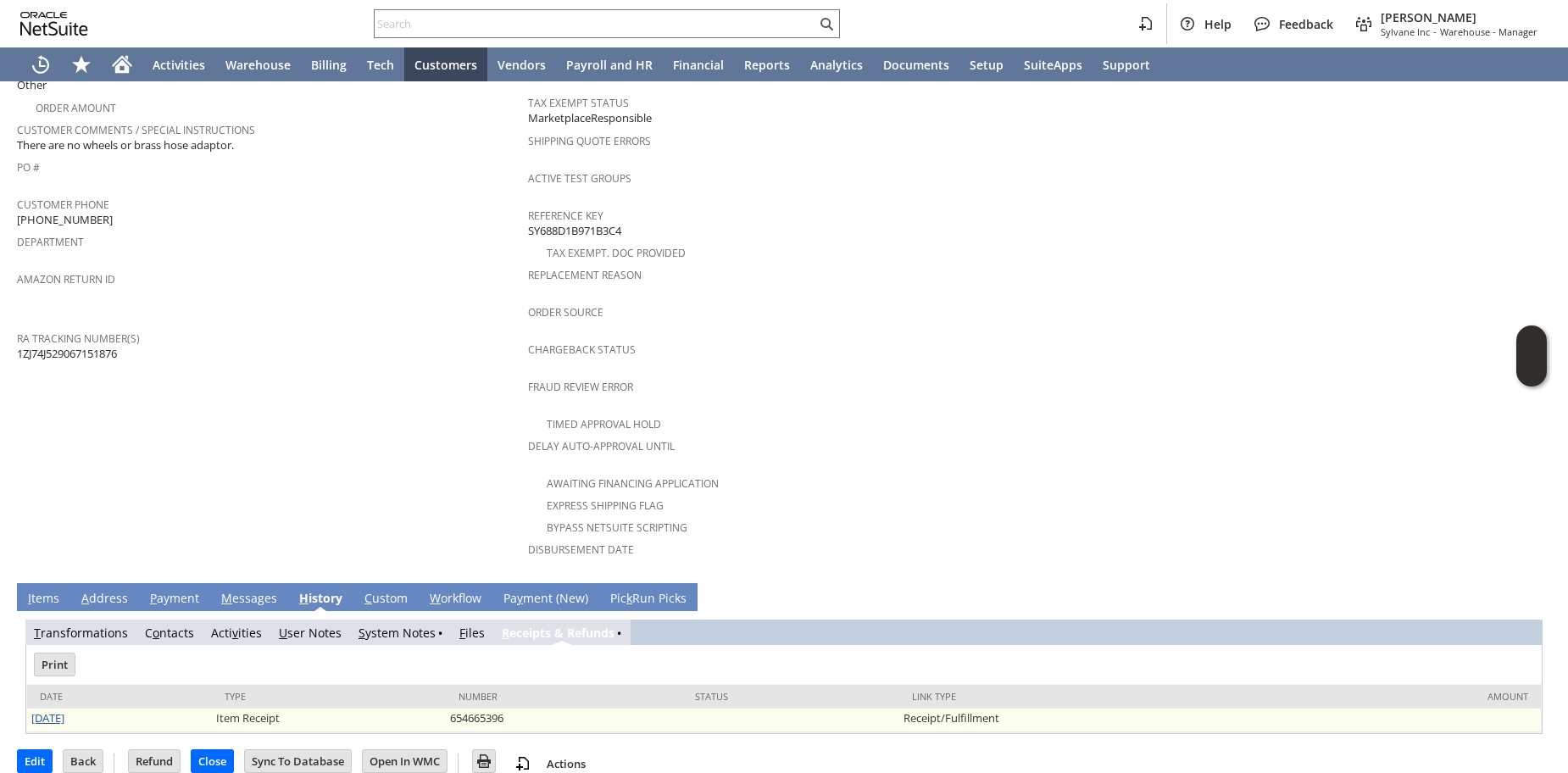
click at [58, 710] on link "8/20/2025" at bounding box center [48, 718] width 33 height 15
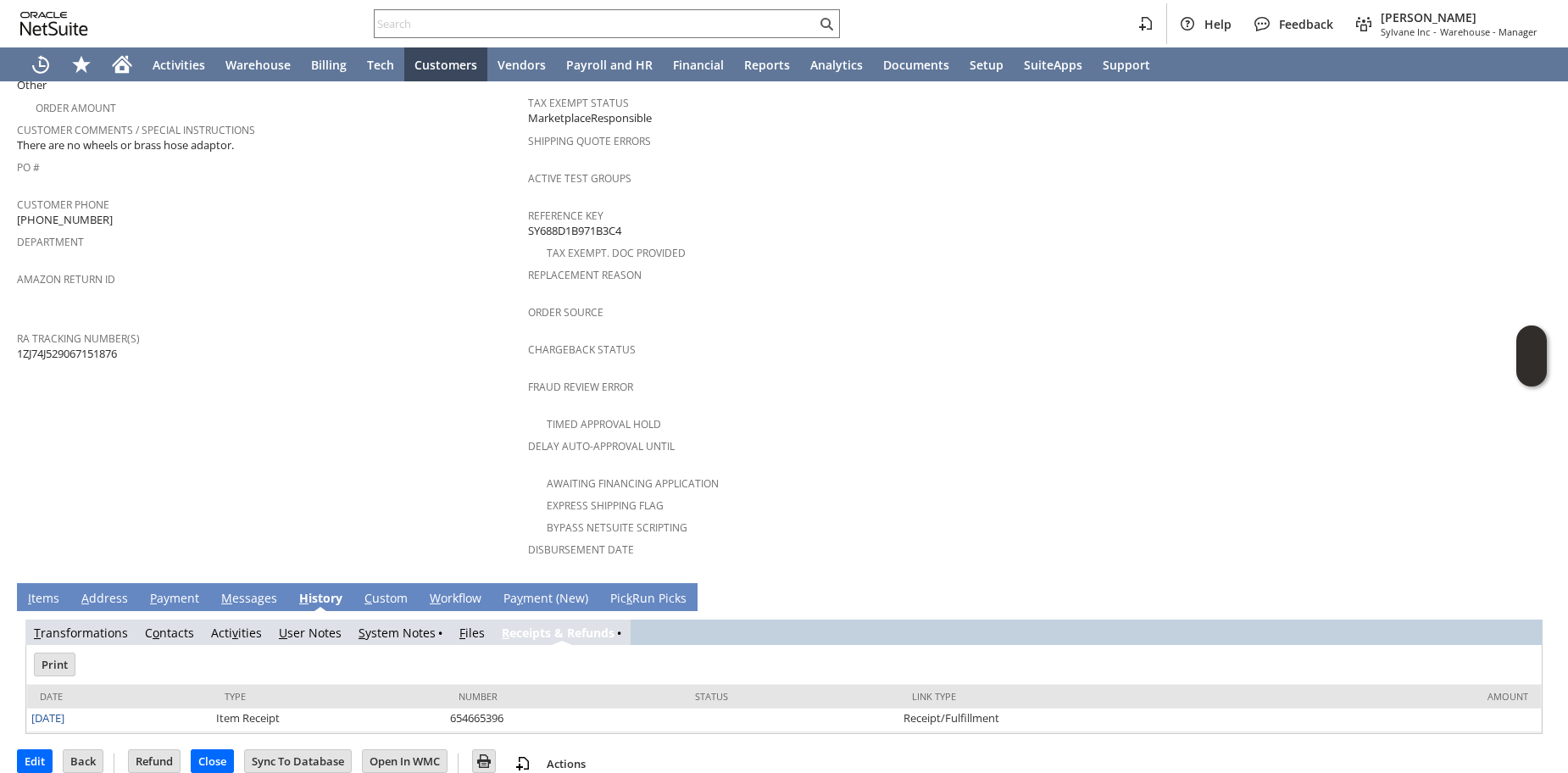
scroll to position [0, 0]
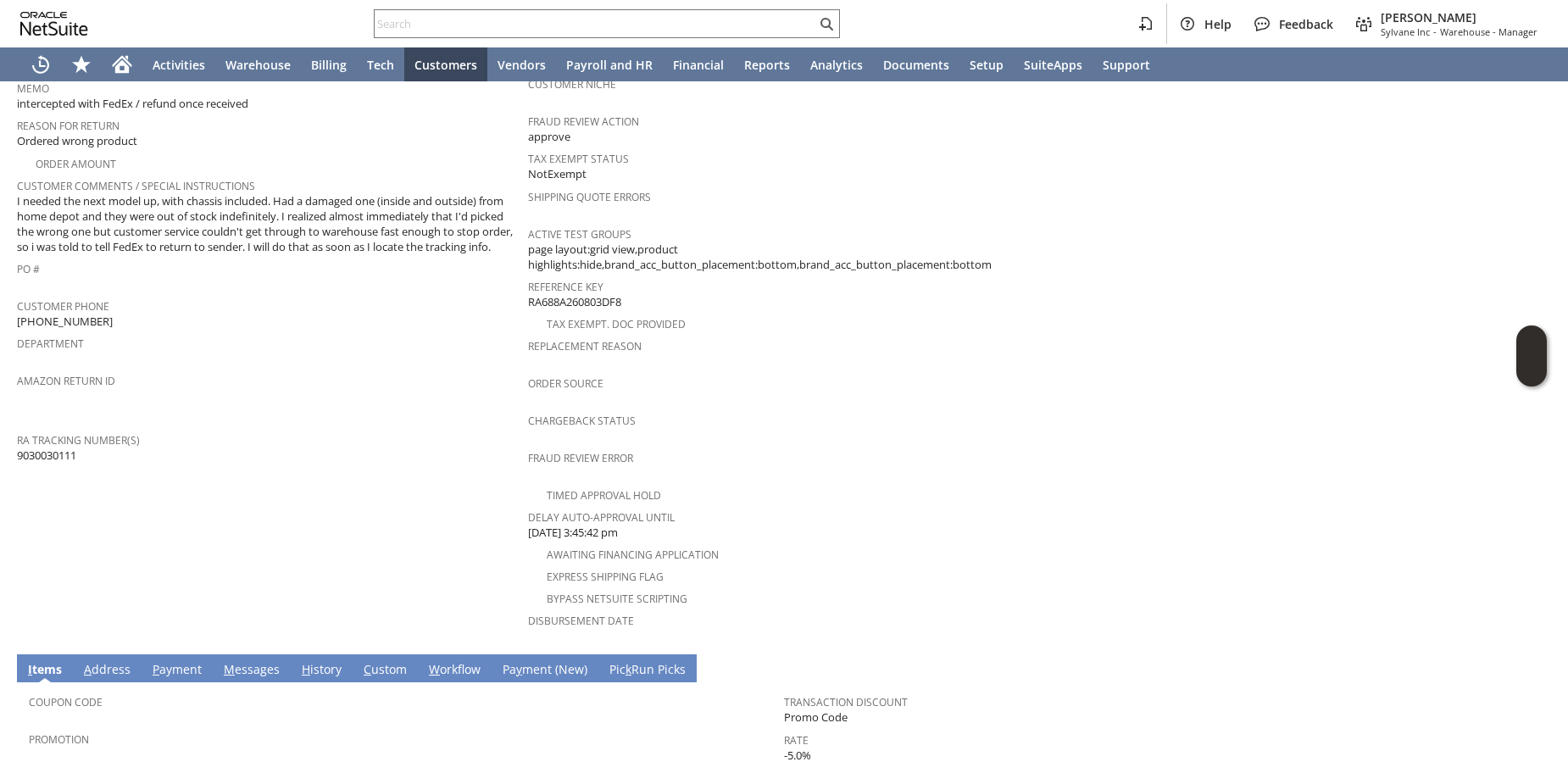
scroll to position [373, 0]
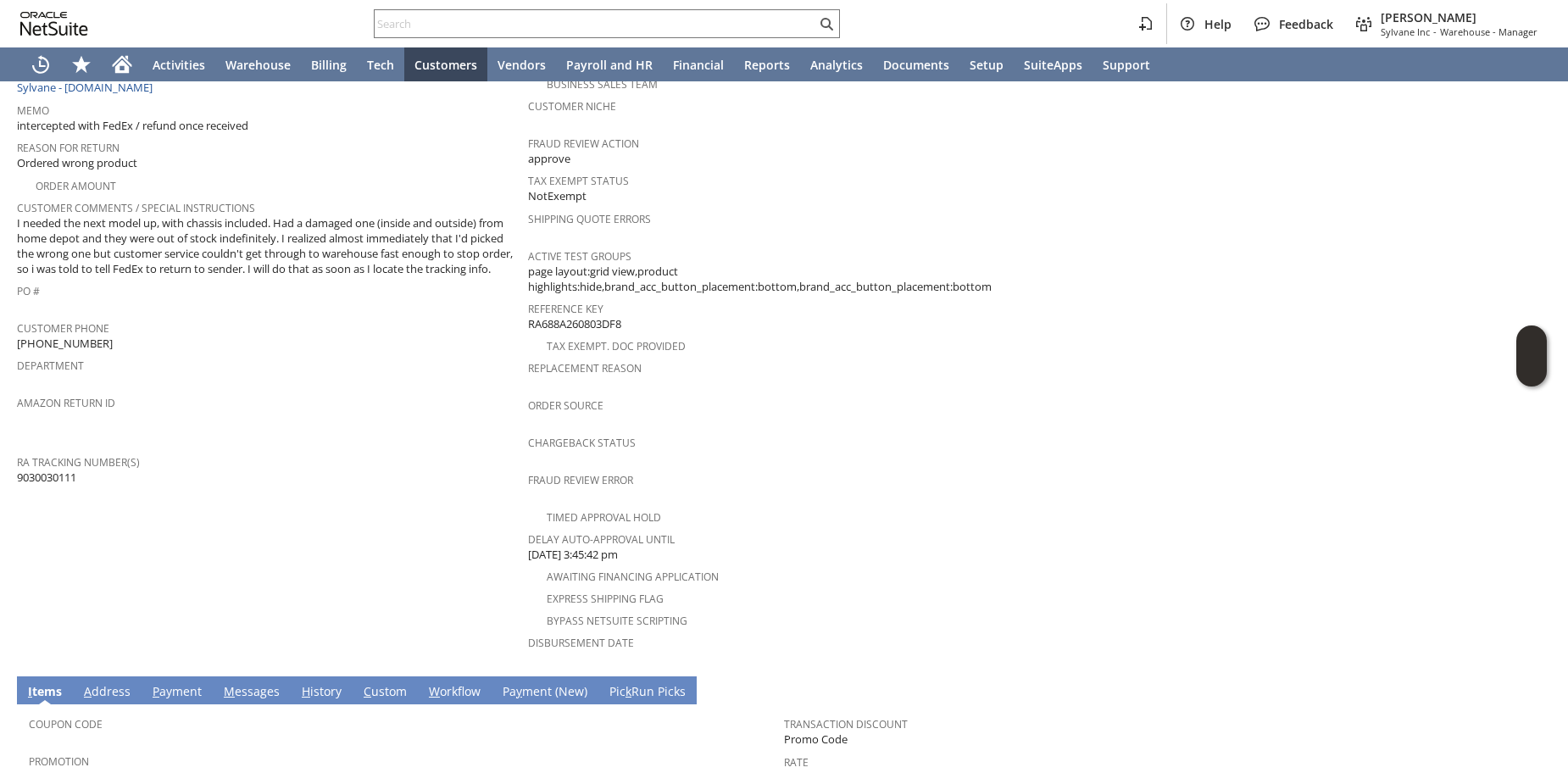
click at [242, 478] on td "Customer CU1230280 [PERSON_NAME] Date [DATE] [GEOGRAPHIC_DATA]. [GEOGRAPHIC_DAT…" at bounding box center [272, 249] width 511 height 838
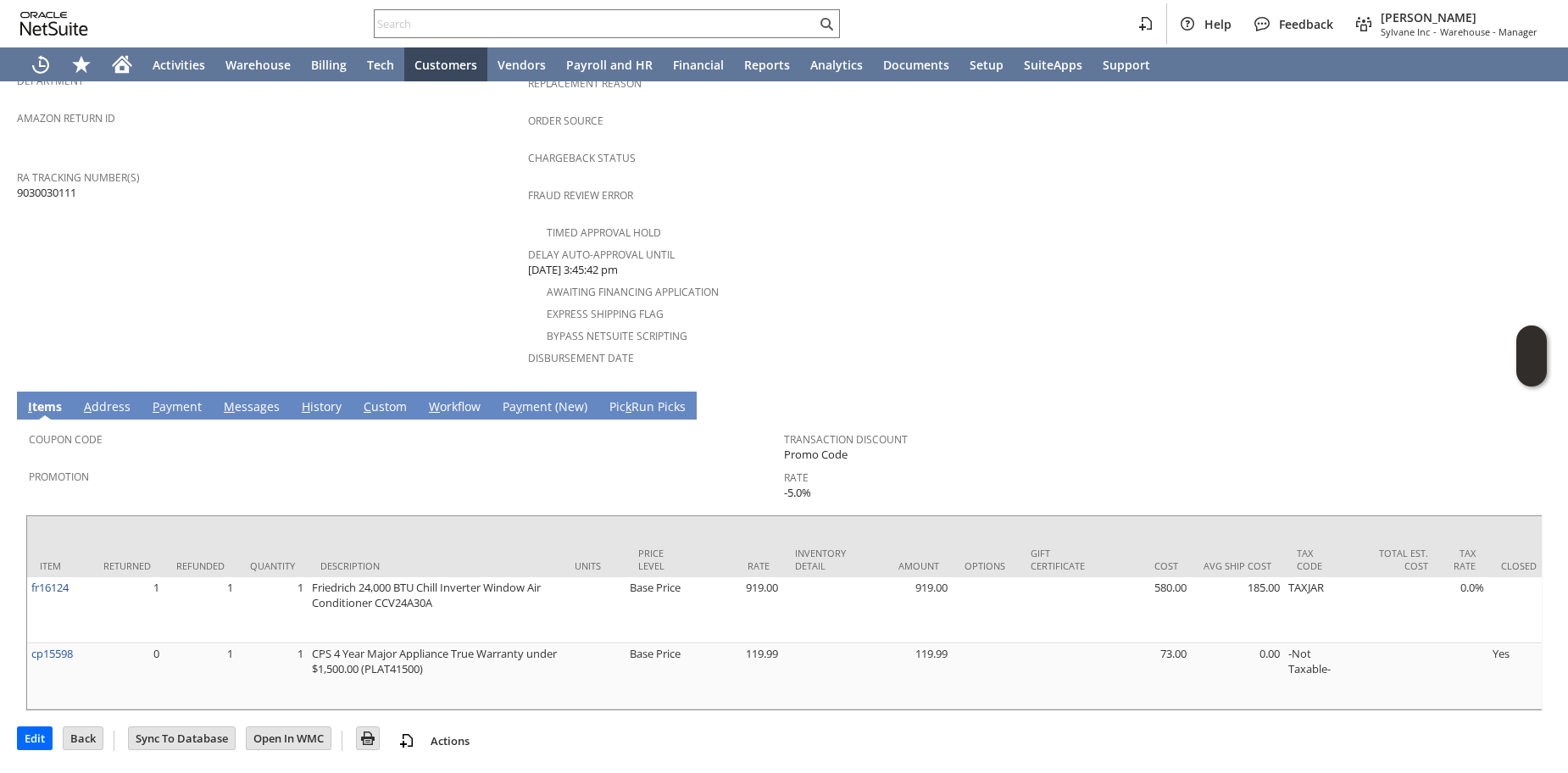
scroll to position [709, 0]
